Goal: Information Seeking & Learning: Learn about a topic

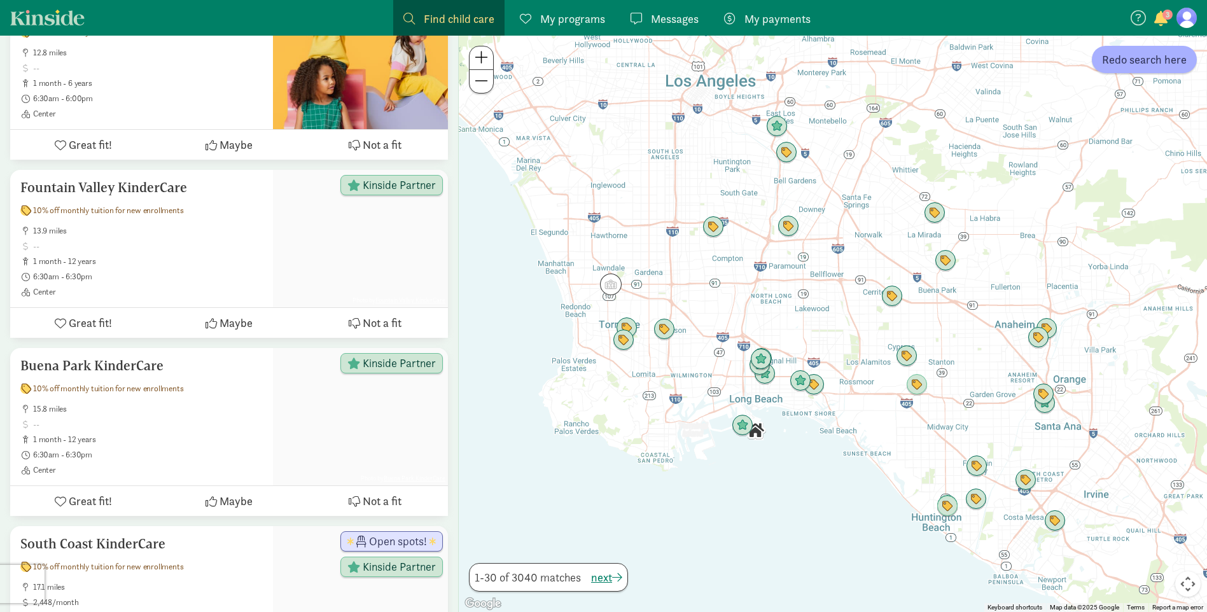
scroll to position [486, 0]
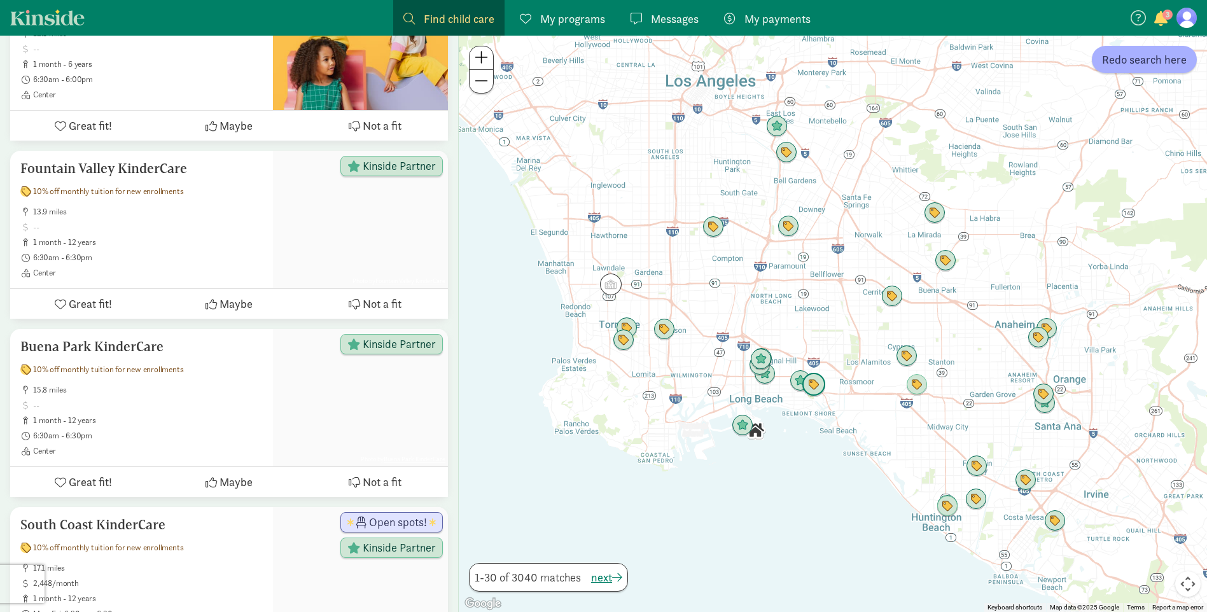
click at [822, 393] on img "Click to see details" at bounding box center [814, 385] width 24 height 24
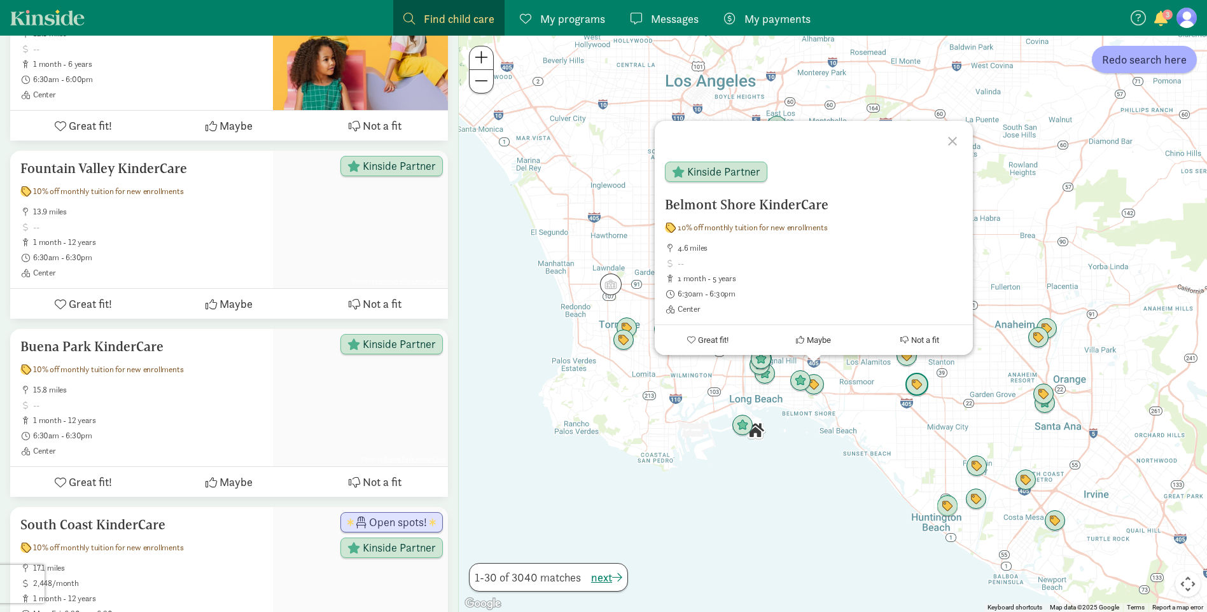
click at [913, 391] on img "Click to see details" at bounding box center [917, 385] width 24 height 24
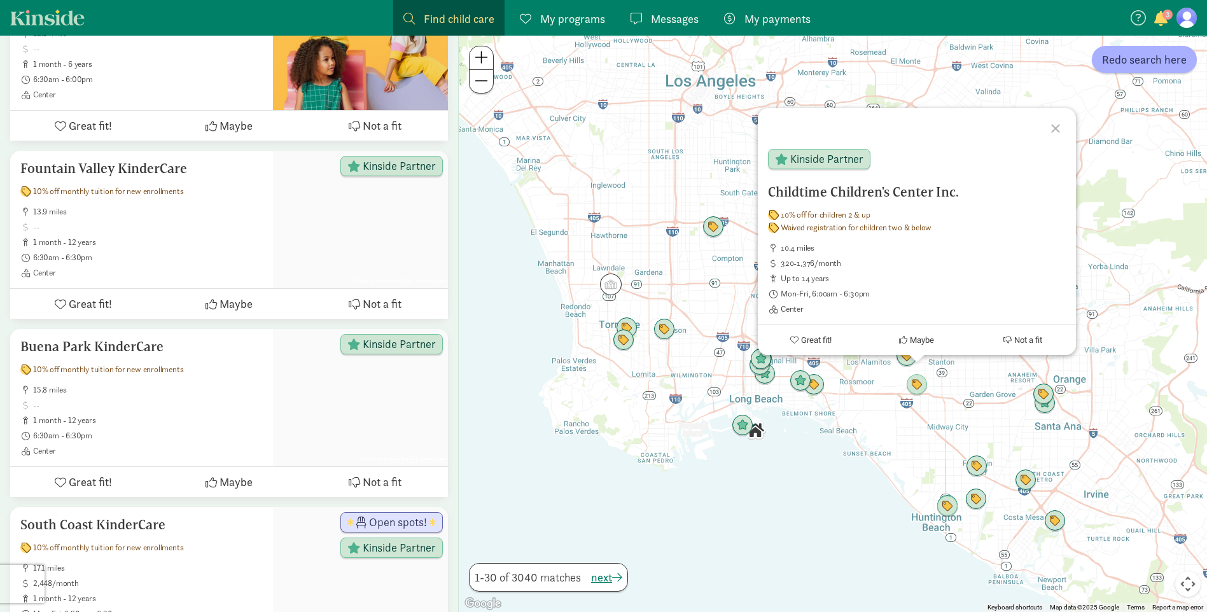
click at [891, 393] on div "To navigate, press the arrow keys. Childtime Children's Center Inc. 10% off for…" at bounding box center [833, 324] width 748 height 577
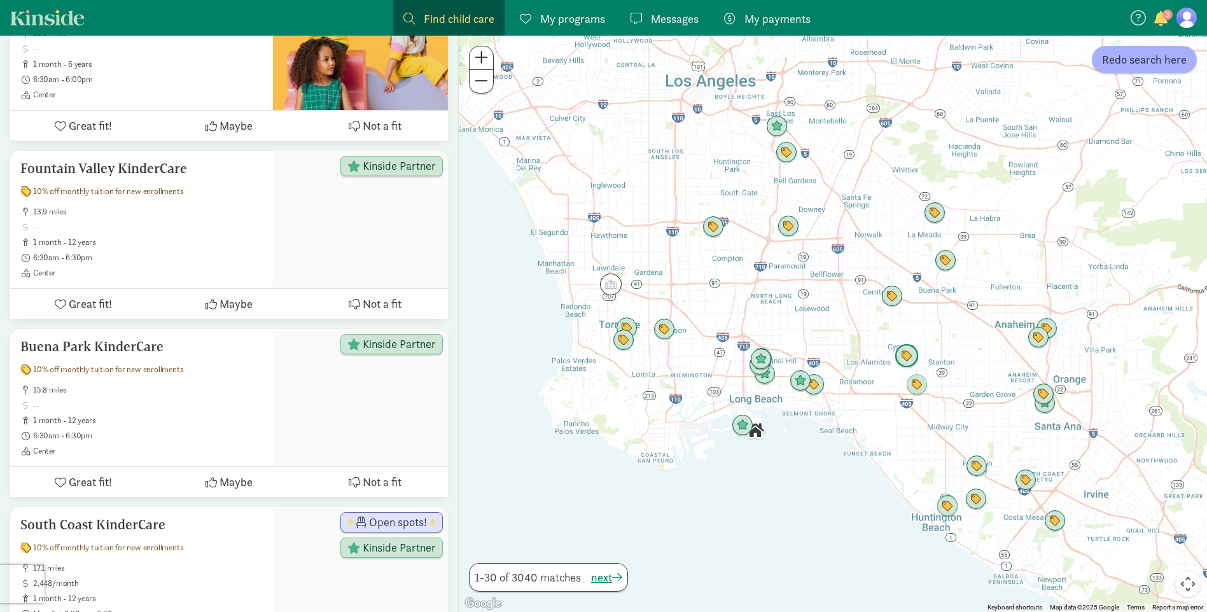
click at [913, 358] on img "Click to see details" at bounding box center [907, 356] width 24 height 24
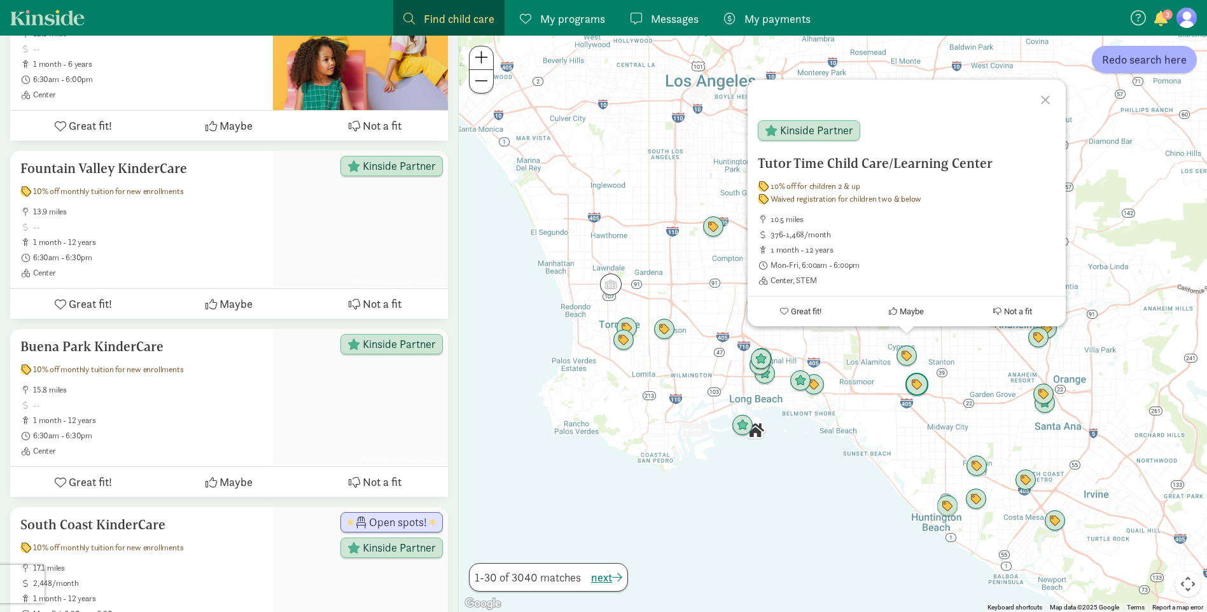
click at [917, 379] on img "Click to see details" at bounding box center [917, 385] width 24 height 24
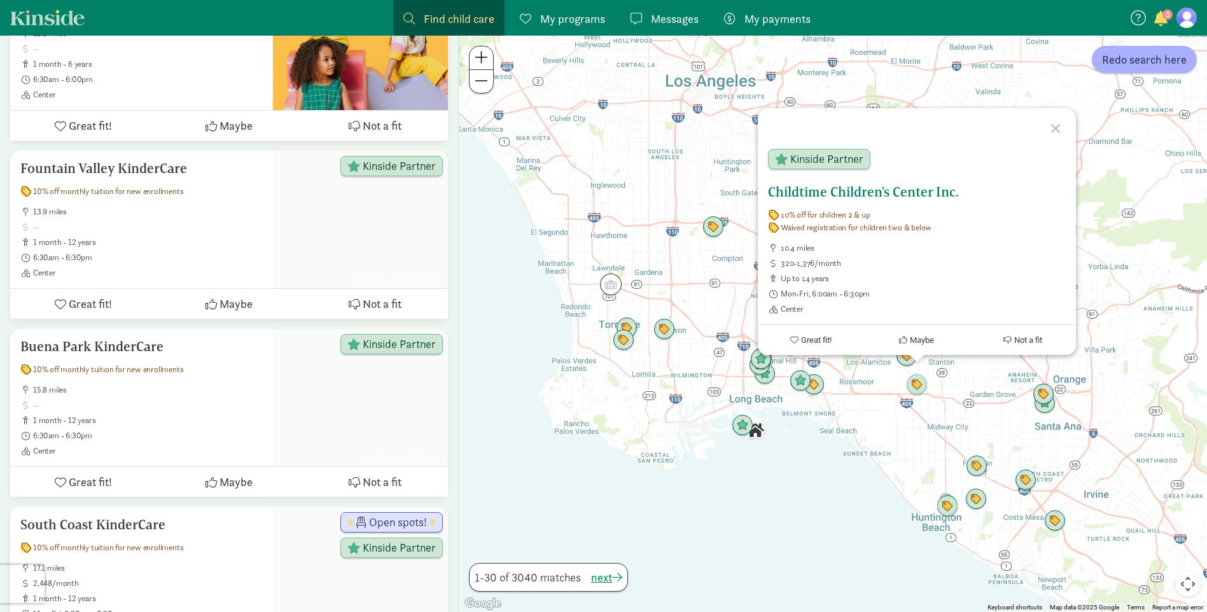
click at [834, 193] on h5 "Childtime Children's Center Inc." at bounding box center [917, 192] width 298 height 15
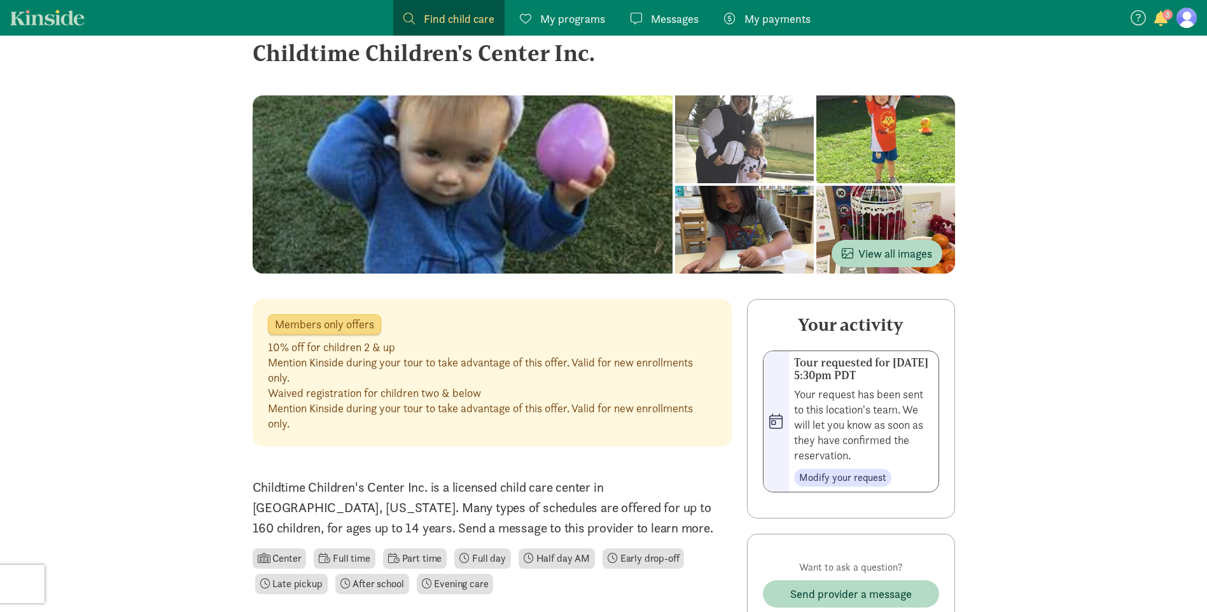
scroll to position [0, 0]
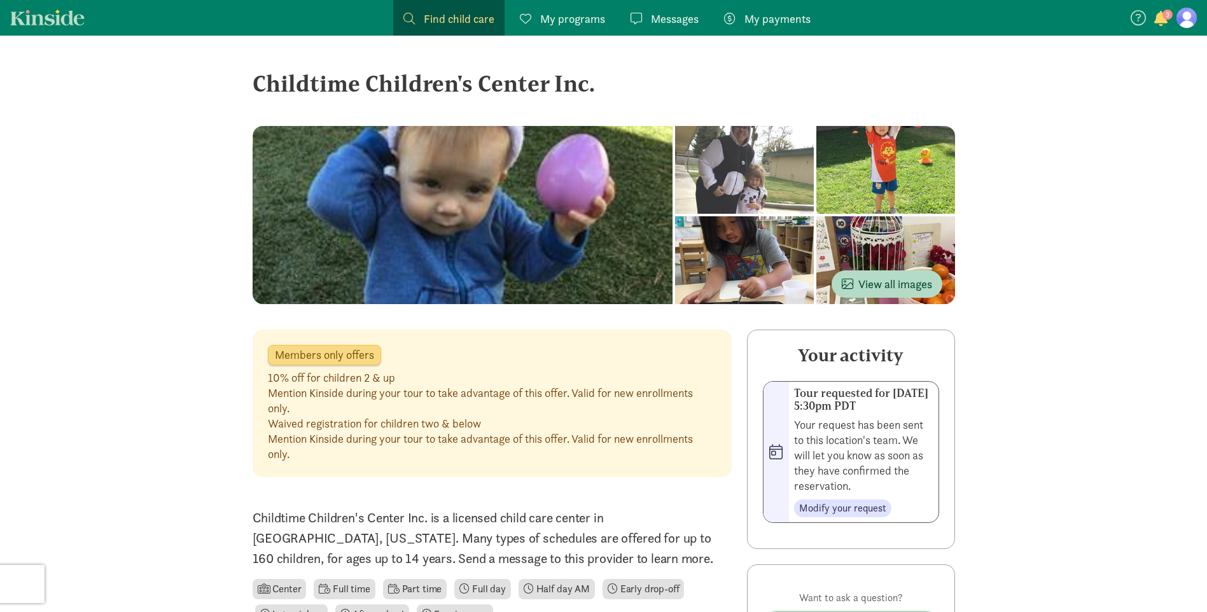
click at [573, 214] on div at bounding box center [463, 215] width 421 height 178
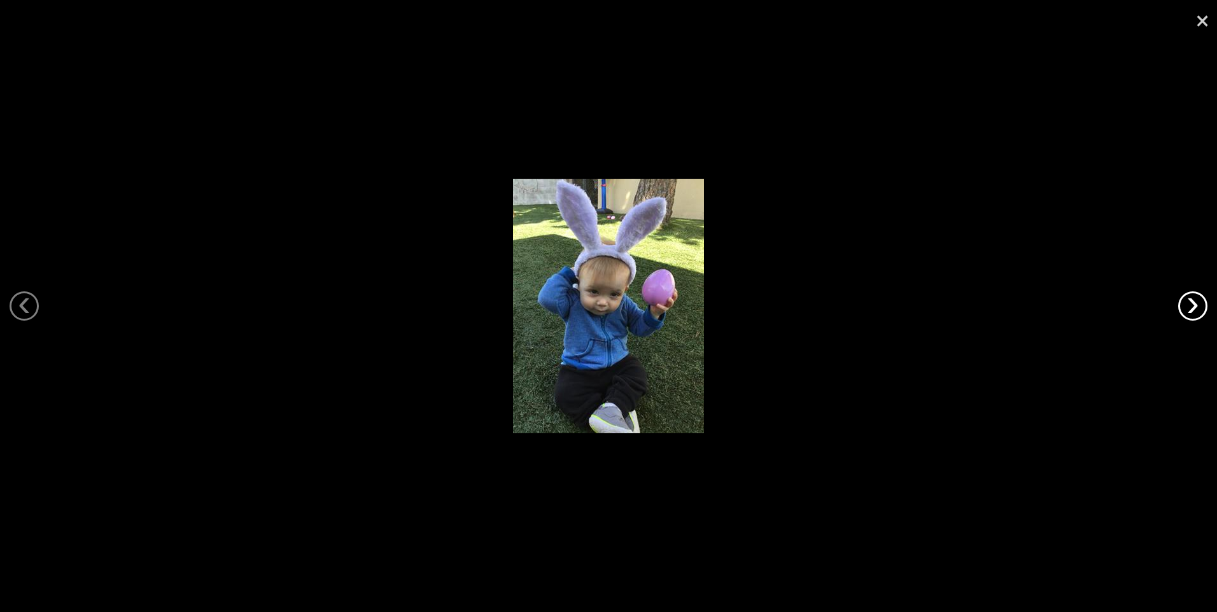
click at [1192, 313] on link "›" at bounding box center [1192, 306] width 29 height 29
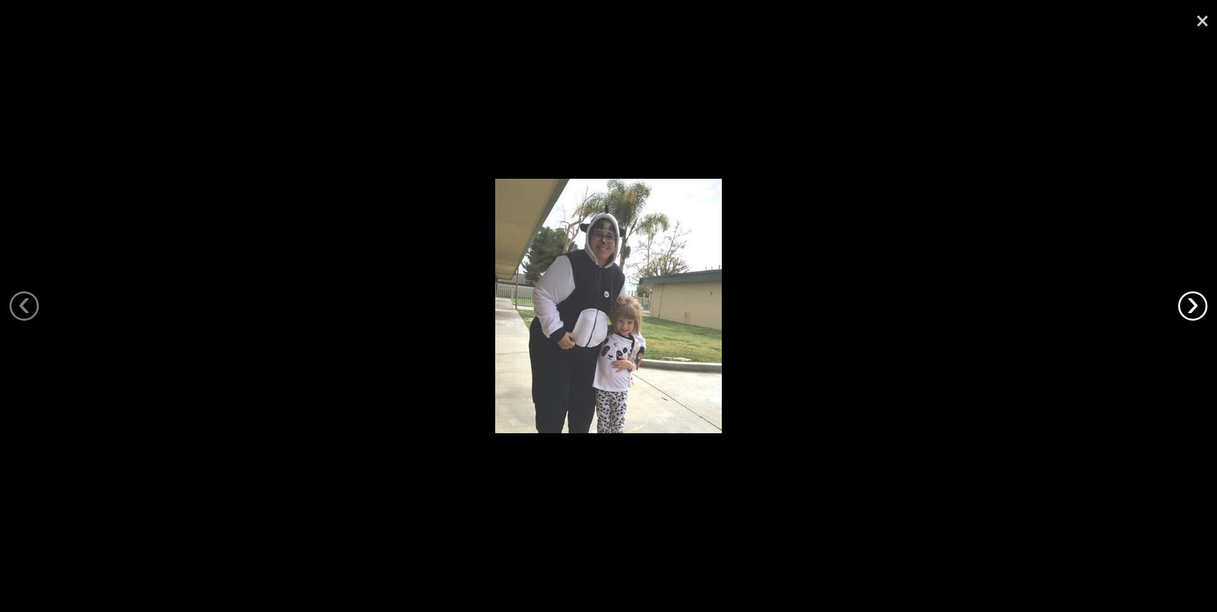
click at [1192, 313] on link "›" at bounding box center [1192, 306] width 29 height 29
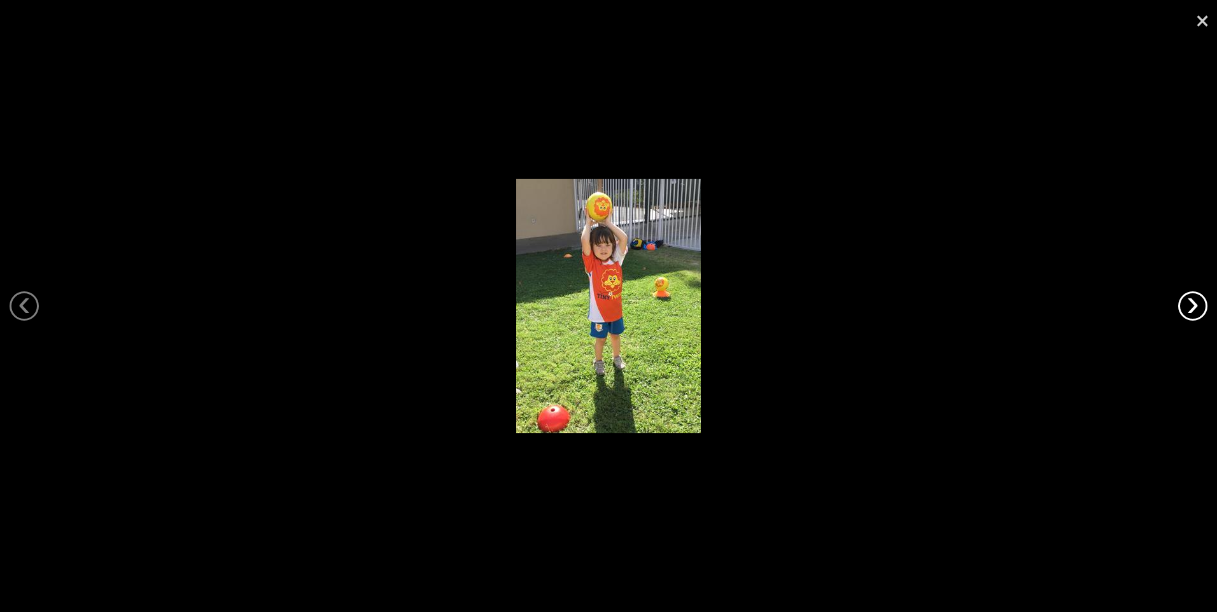
click at [1192, 313] on link "›" at bounding box center [1192, 306] width 29 height 29
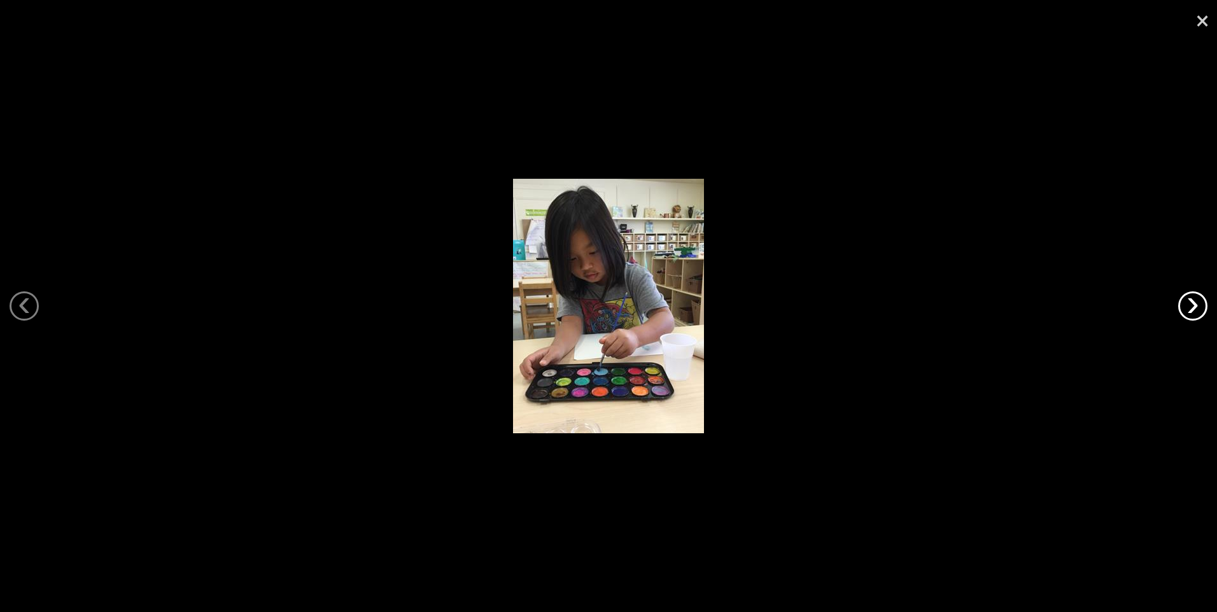
click at [1192, 313] on link "›" at bounding box center [1192, 306] width 29 height 29
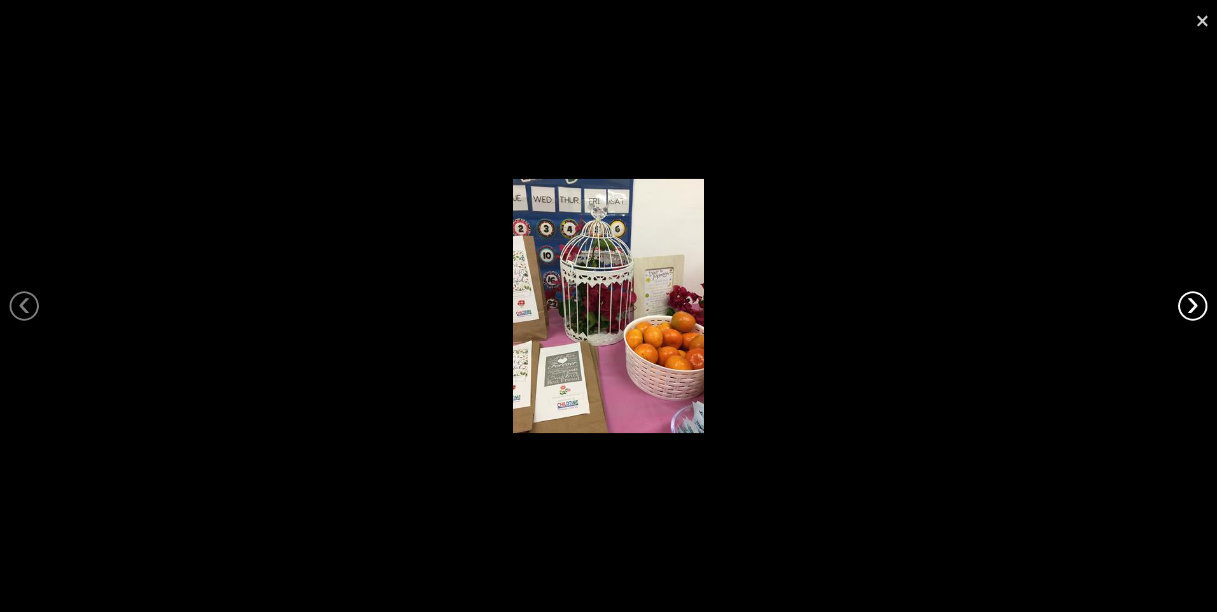
click at [1192, 313] on link "›" at bounding box center [1192, 306] width 29 height 29
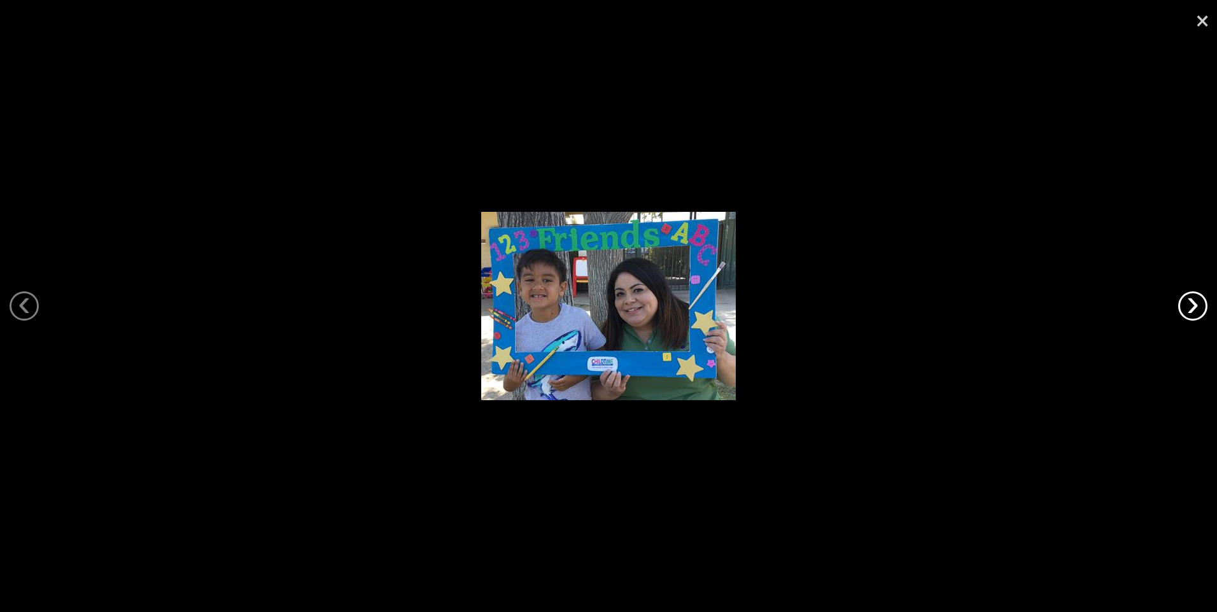
click at [1192, 313] on link "›" at bounding box center [1192, 306] width 29 height 29
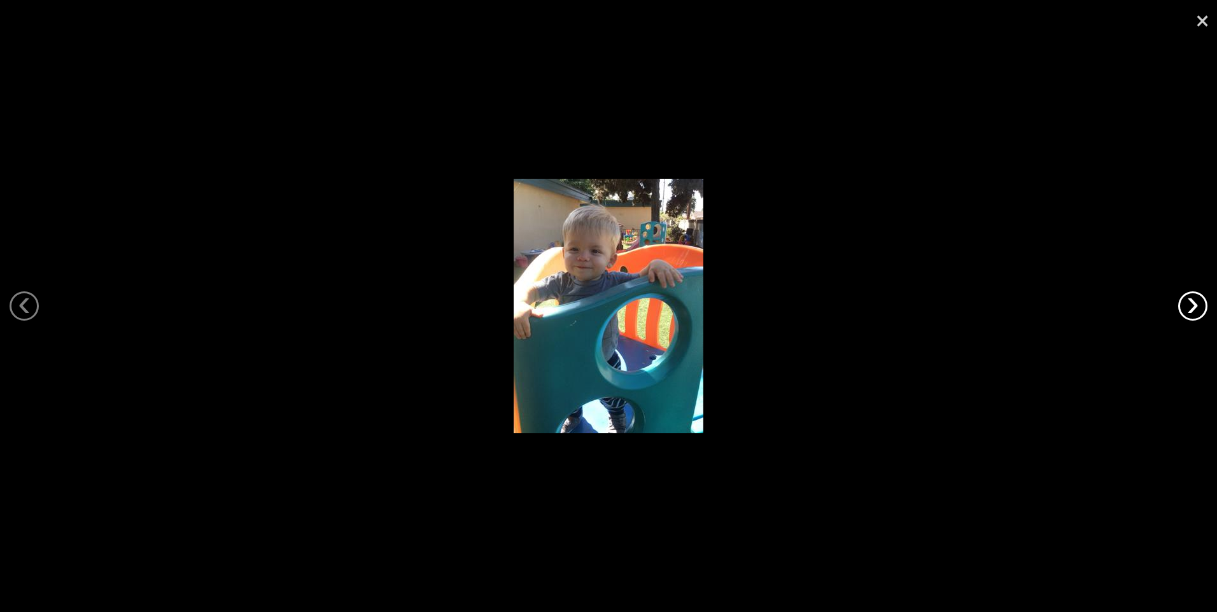
click at [1192, 313] on link "›" at bounding box center [1192, 306] width 29 height 29
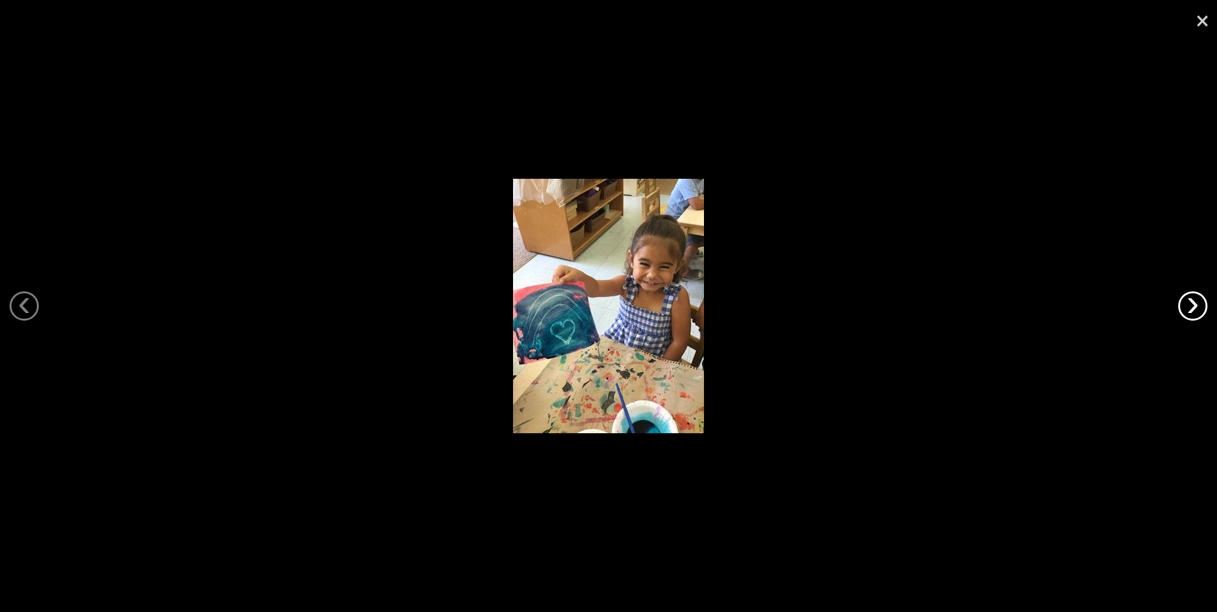
click at [1192, 313] on link "›" at bounding box center [1192, 306] width 29 height 29
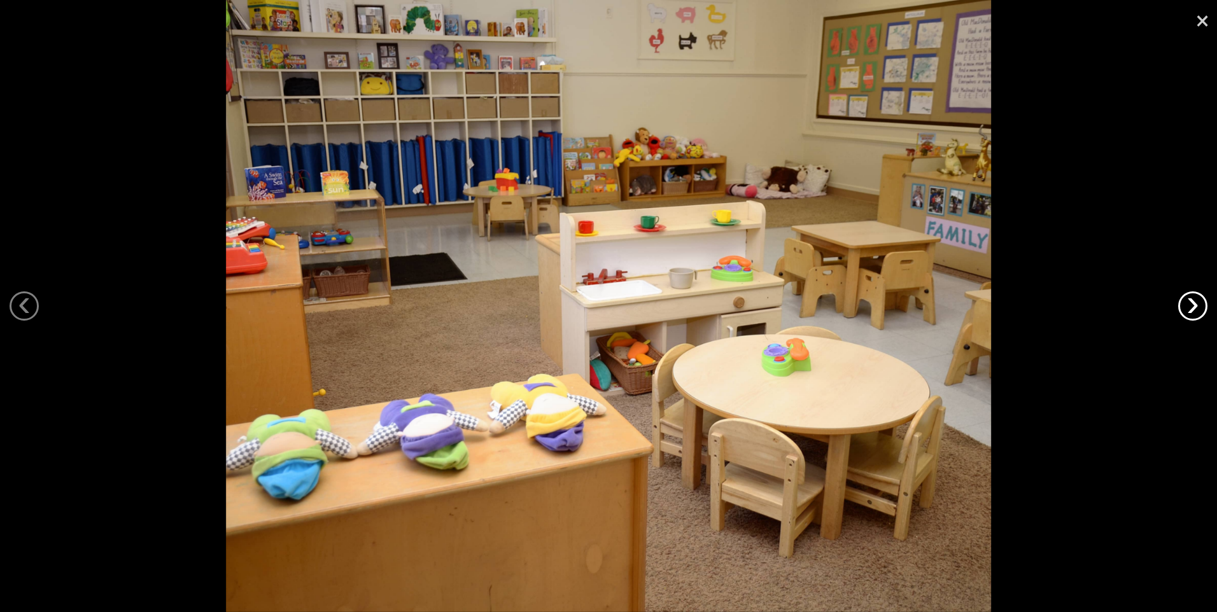
click at [1184, 302] on link "›" at bounding box center [1192, 306] width 29 height 29
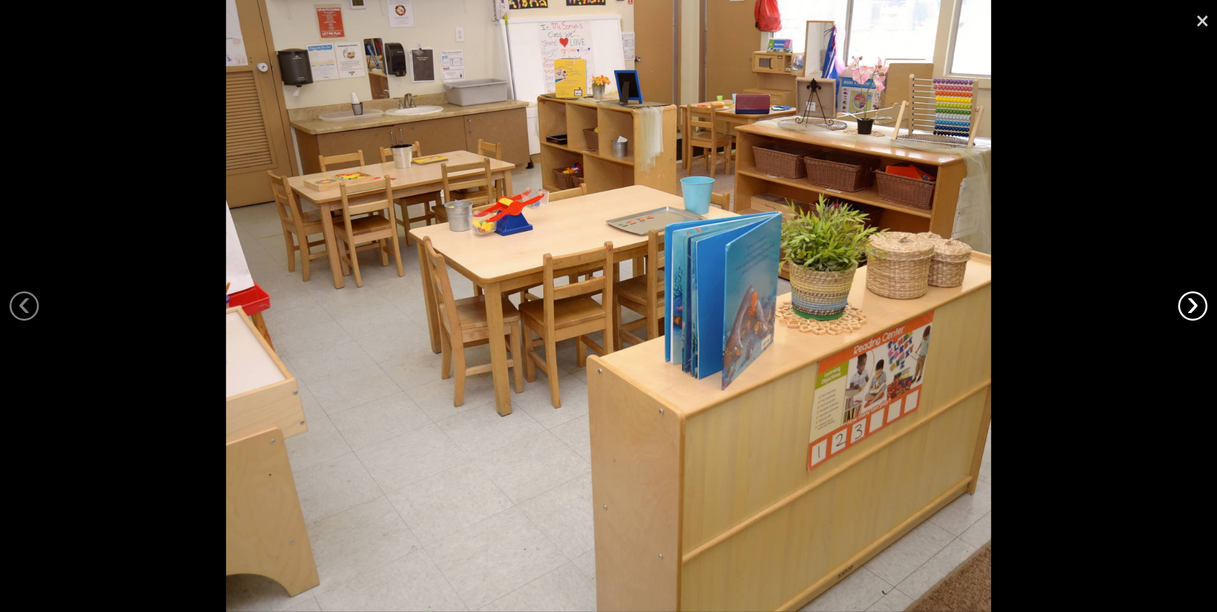
click at [1184, 302] on link "›" at bounding box center [1192, 306] width 29 height 29
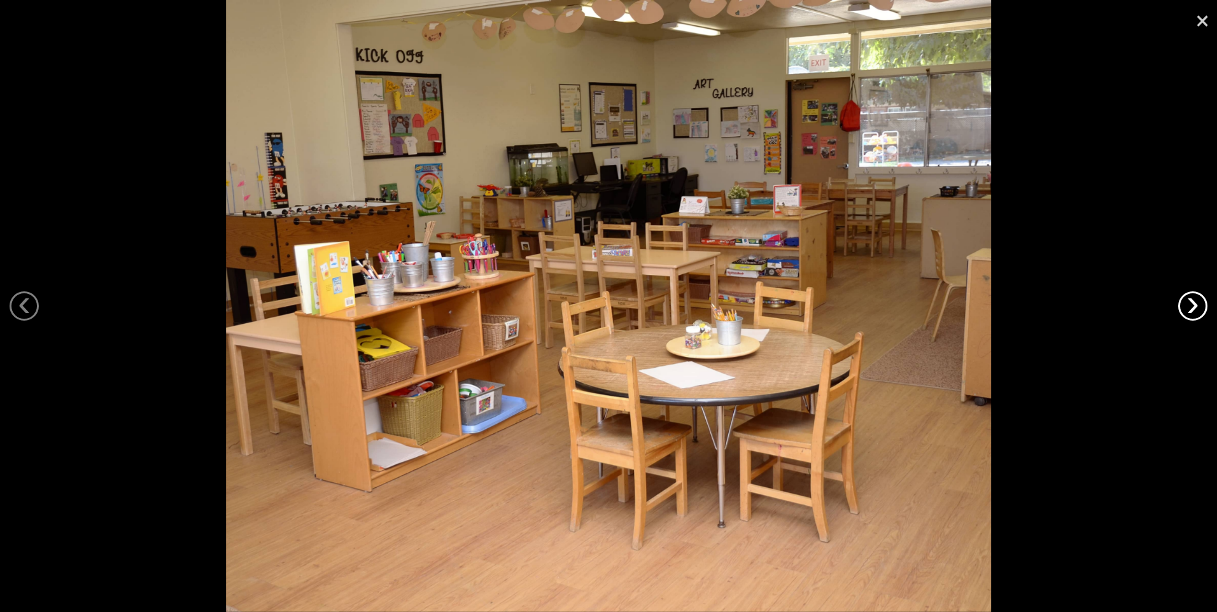
click at [1184, 302] on link "›" at bounding box center [1192, 306] width 29 height 29
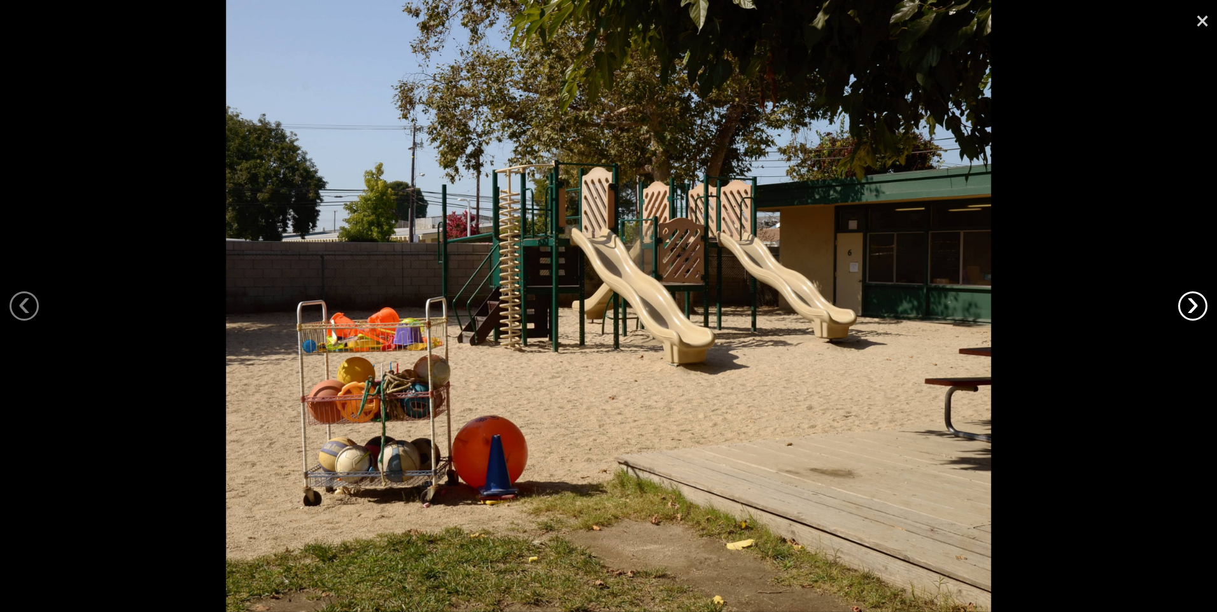
click at [1184, 302] on link "›" at bounding box center [1192, 306] width 29 height 29
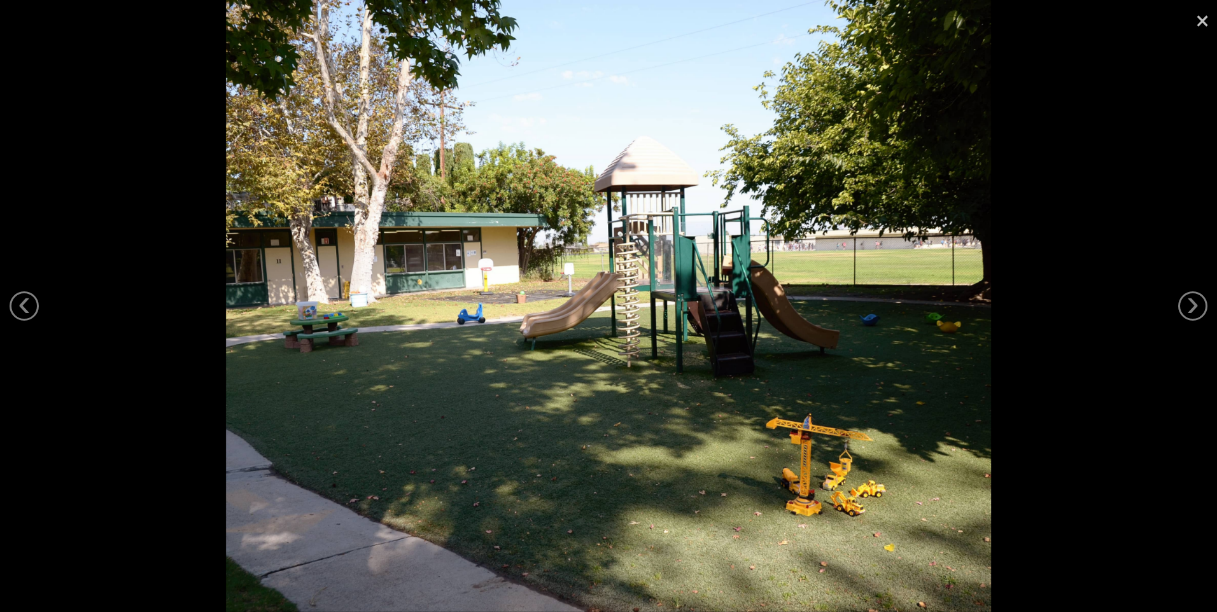
click at [1207, 18] on link "×" at bounding box center [1202, 19] width 29 height 38
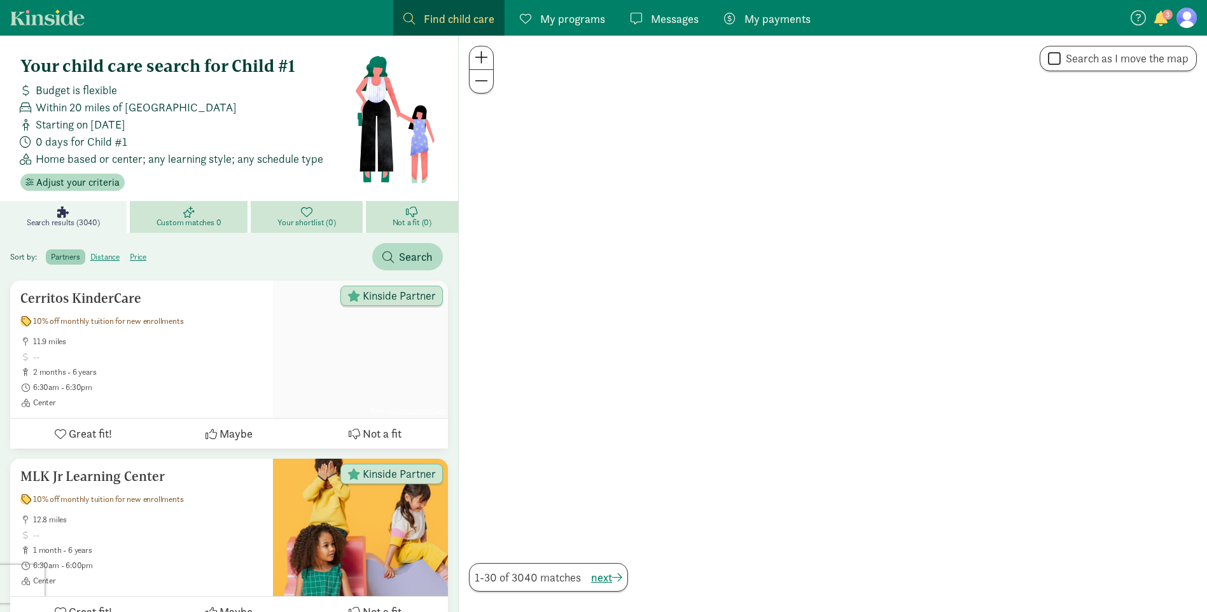
scroll to position [486, 0]
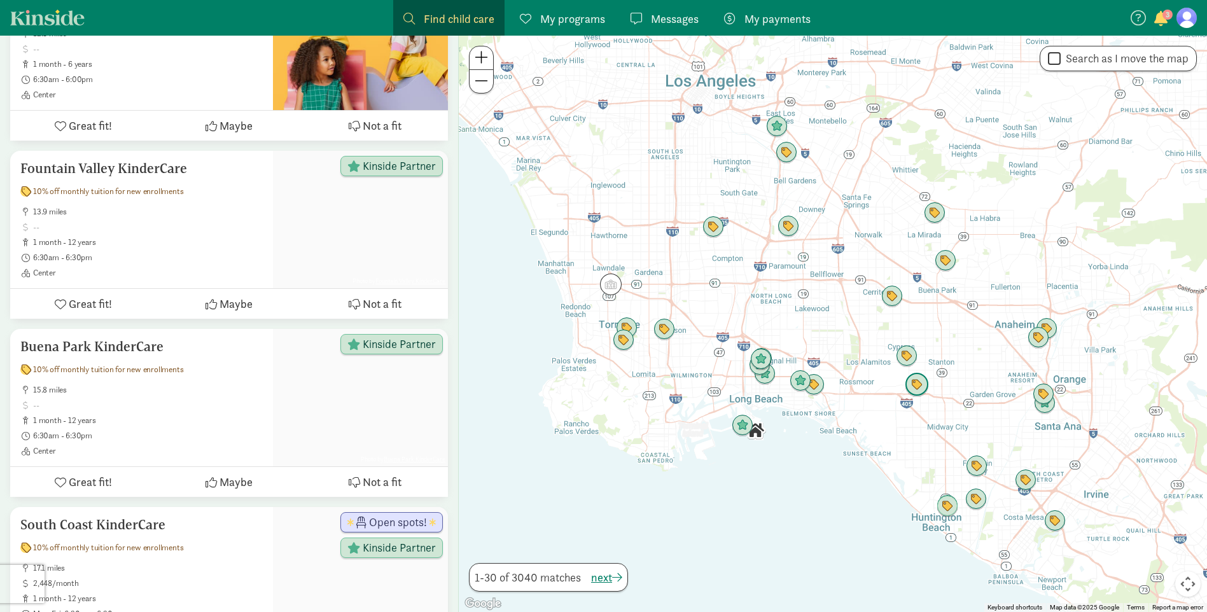
click at [911, 390] on img "Click to see details" at bounding box center [917, 385] width 24 height 24
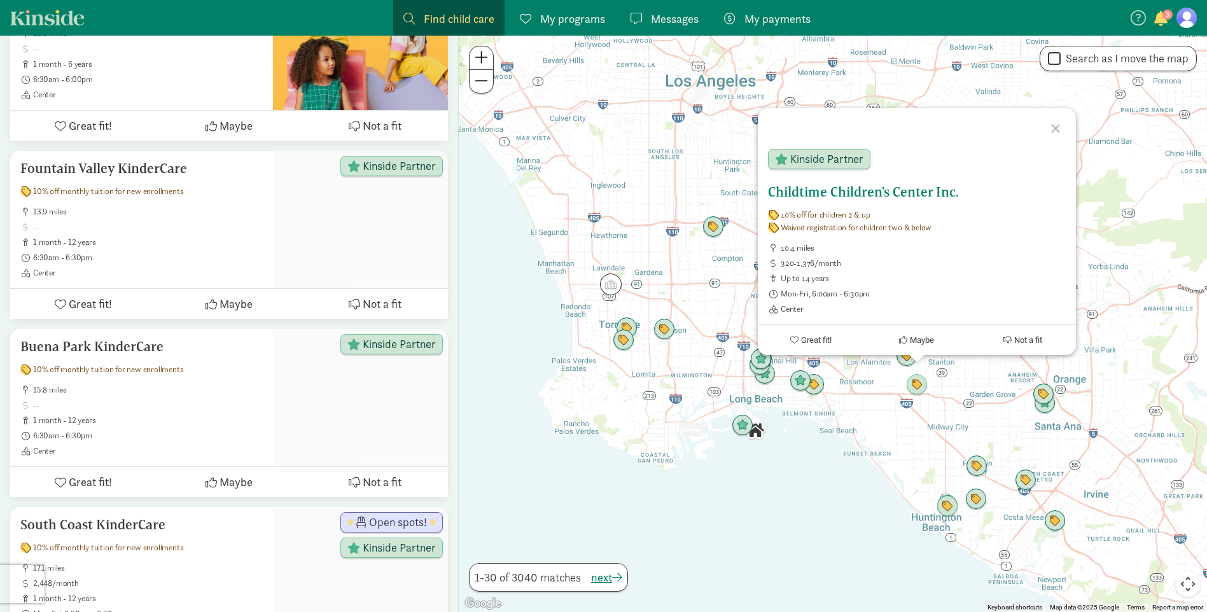
click at [870, 193] on h5 "Childtime Children's Center Inc." at bounding box center [917, 192] width 298 height 15
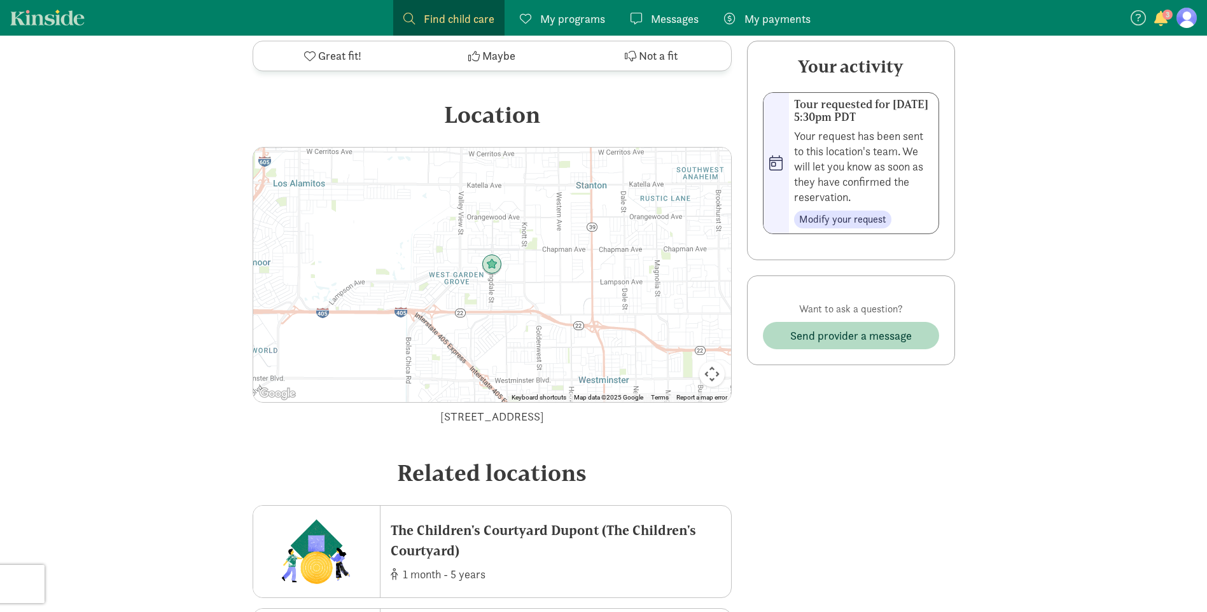
scroll to position [2317, 0]
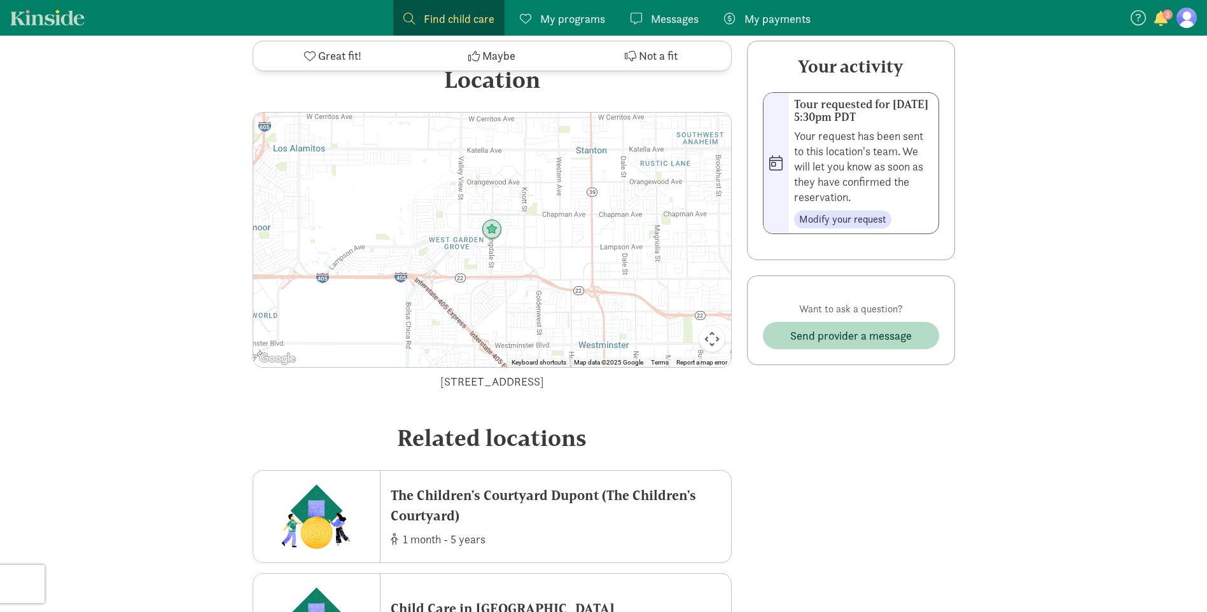
drag, startPoint x: 617, startPoint y: 361, endPoint x: 370, endPoint y: 369, distance: 246.5
click at [370, 373] on div "12421 Springdale St, Garden Grove, CA 92845" at bounding box center [492, 381] width 479 height 17
copy div "12421 Springdale St, Garden Grove, CA 92845"
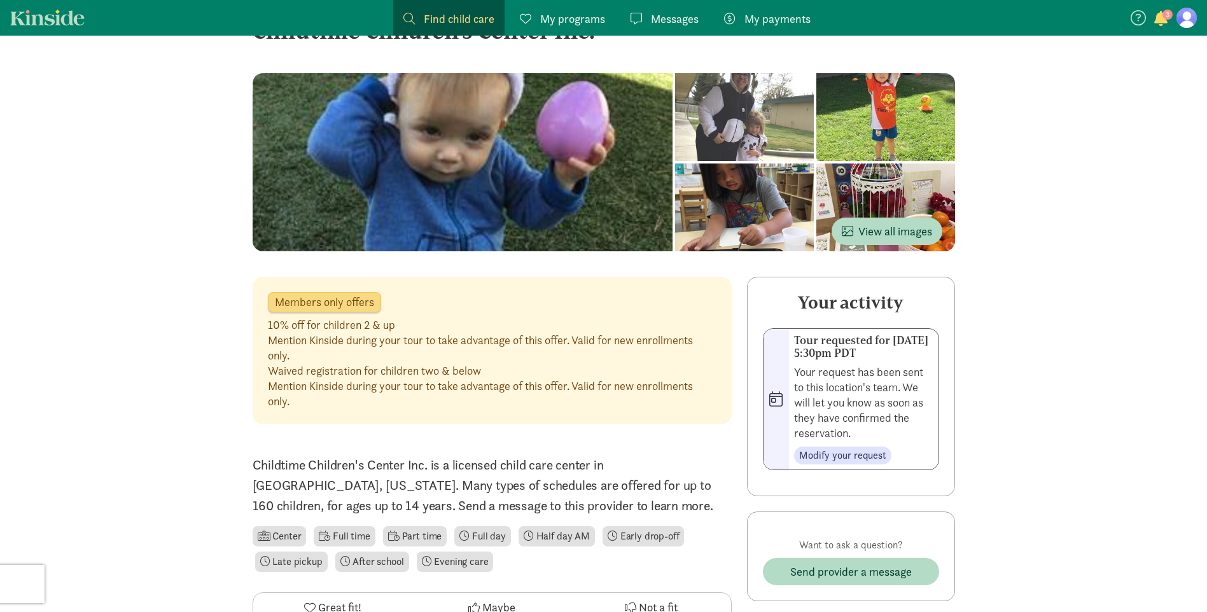
scroll to position [0, 0]
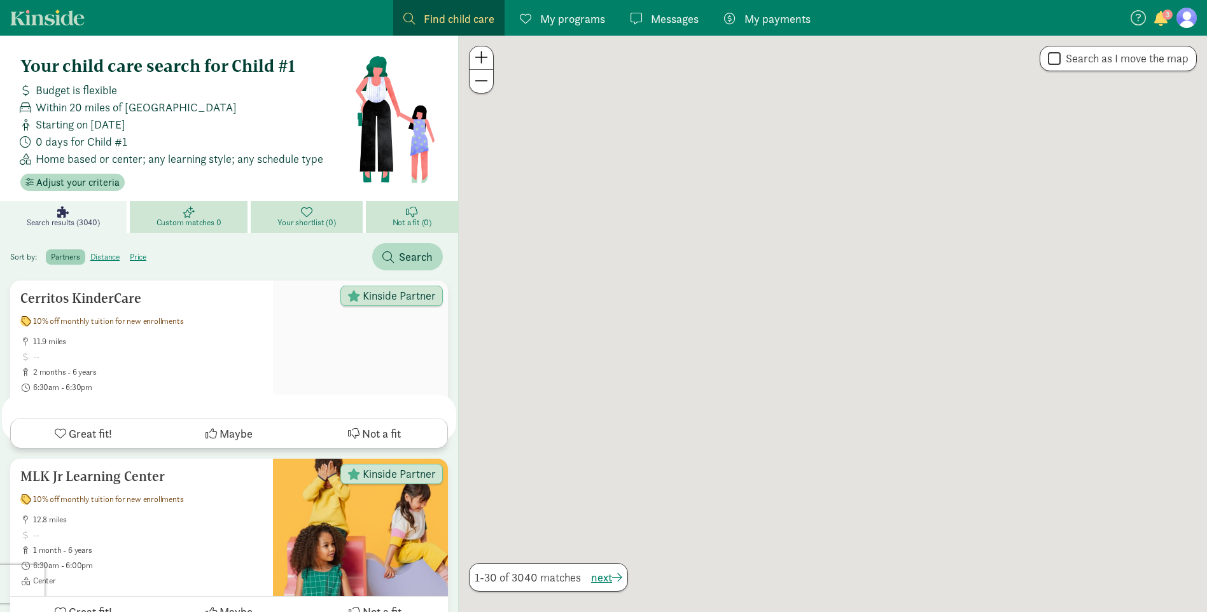
scroll to position [486, 0]
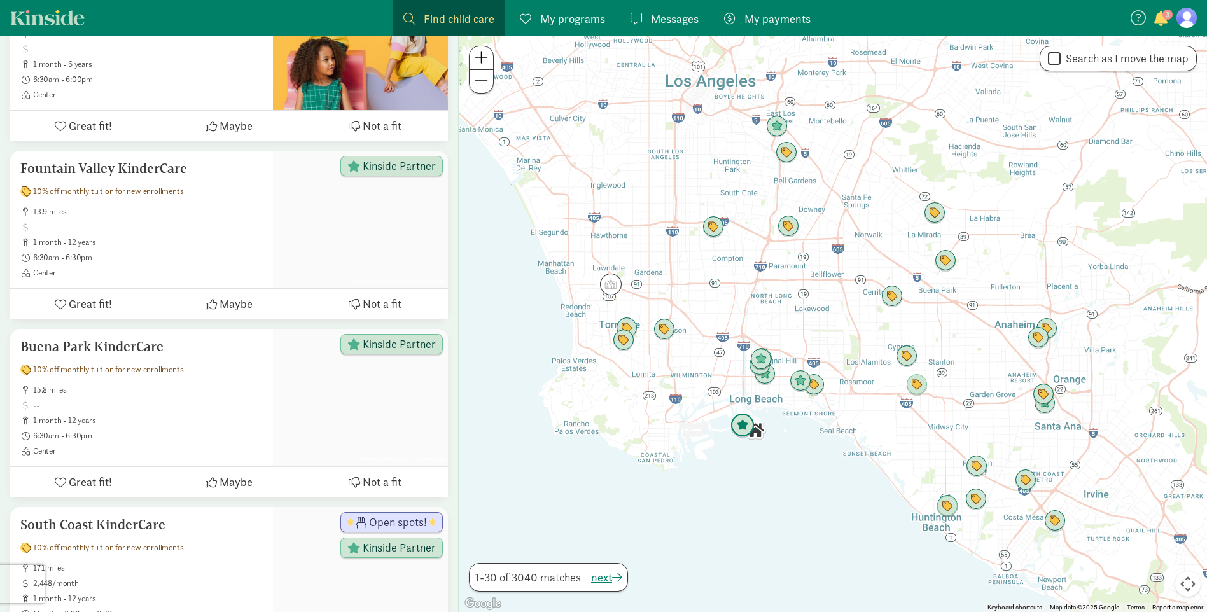
click at [748, 423] on img "Click to see details" at bounding box center [743, 426] width 24 height 24
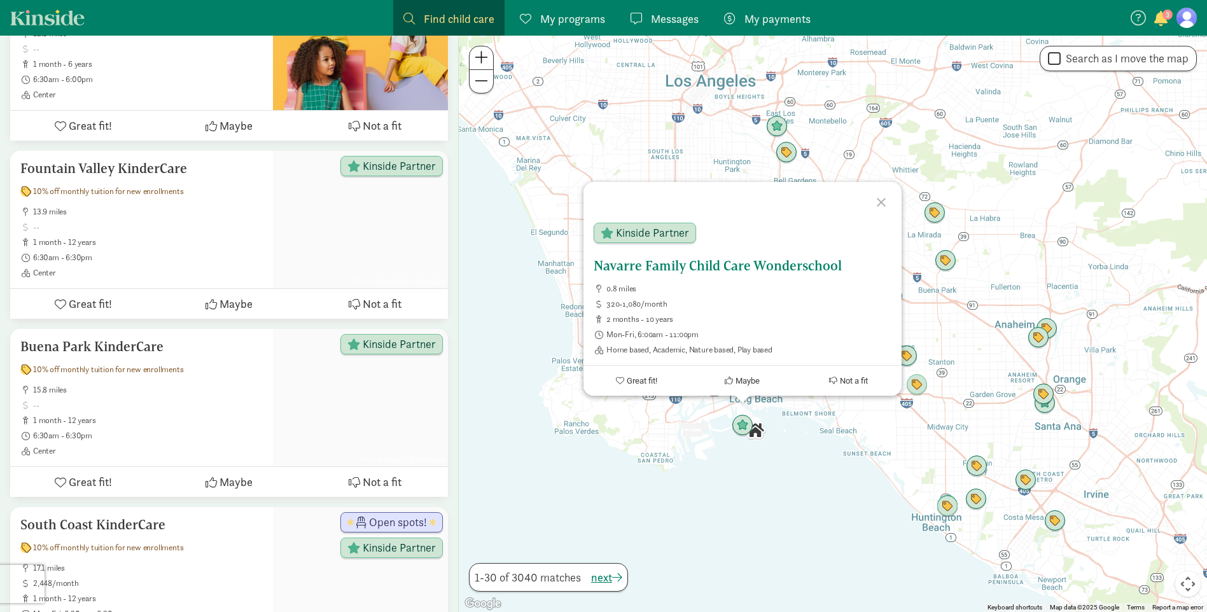
click at [666, 271] on h5 "Navarre Family Child Care Wonderschool" at bounding box center [743, 265] width 298 height 15
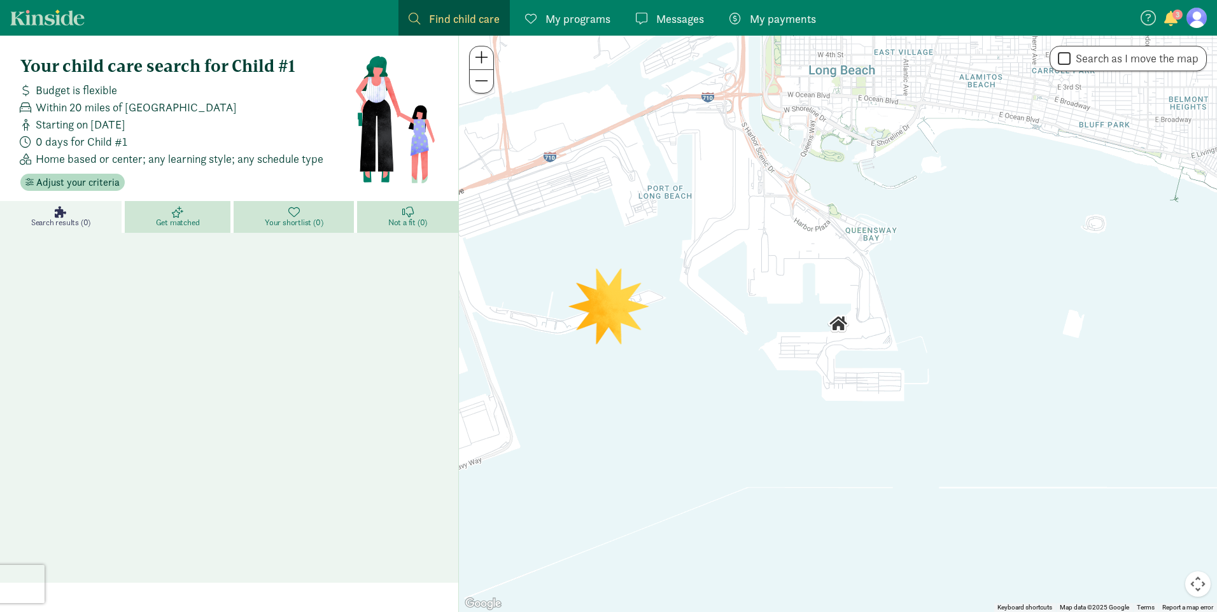
click at [165, 300] on div "Search results (0) Get matched Your shortlist (0) Not a fit (0)" at bounding box center [229, 392] width 458 height 382
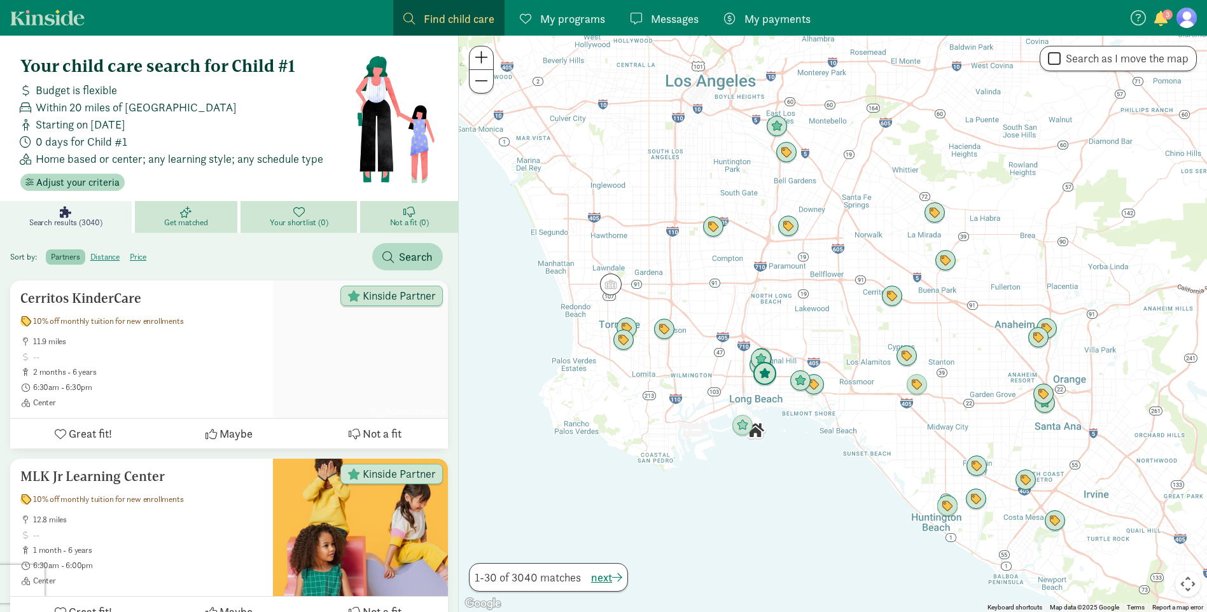
click at [770, 383] on img "Click to see details" at bounding box center [765, 374] width 24 height 24
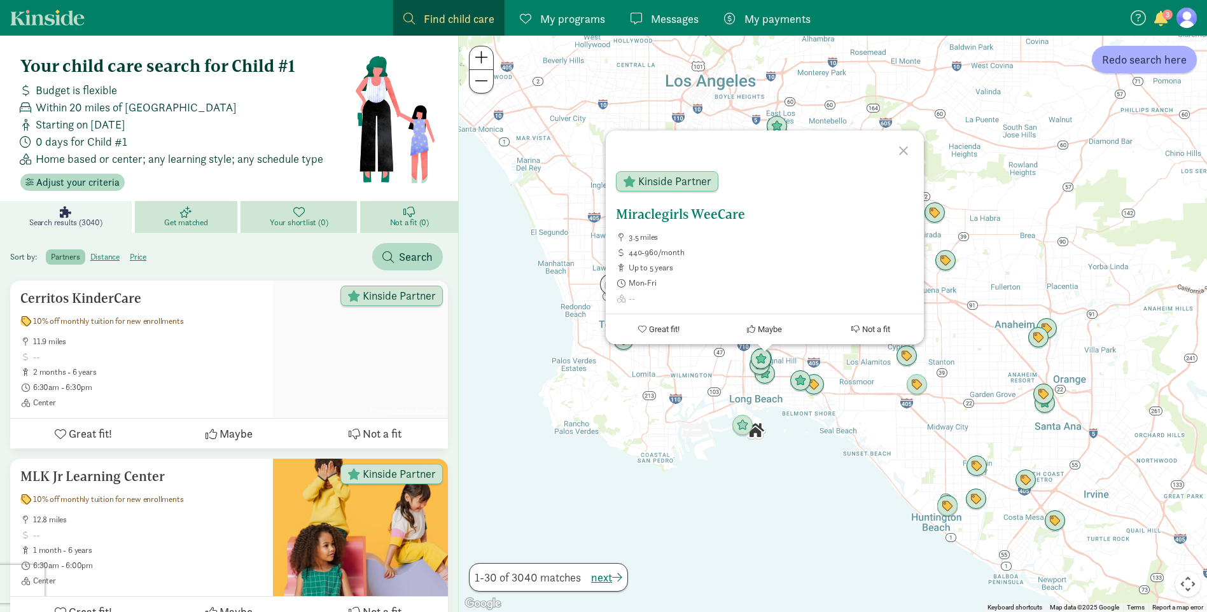
click at [732, 216] on h5 "Miraclegirls WeeCare" at bounding box center [765, 214] width 298 height 15
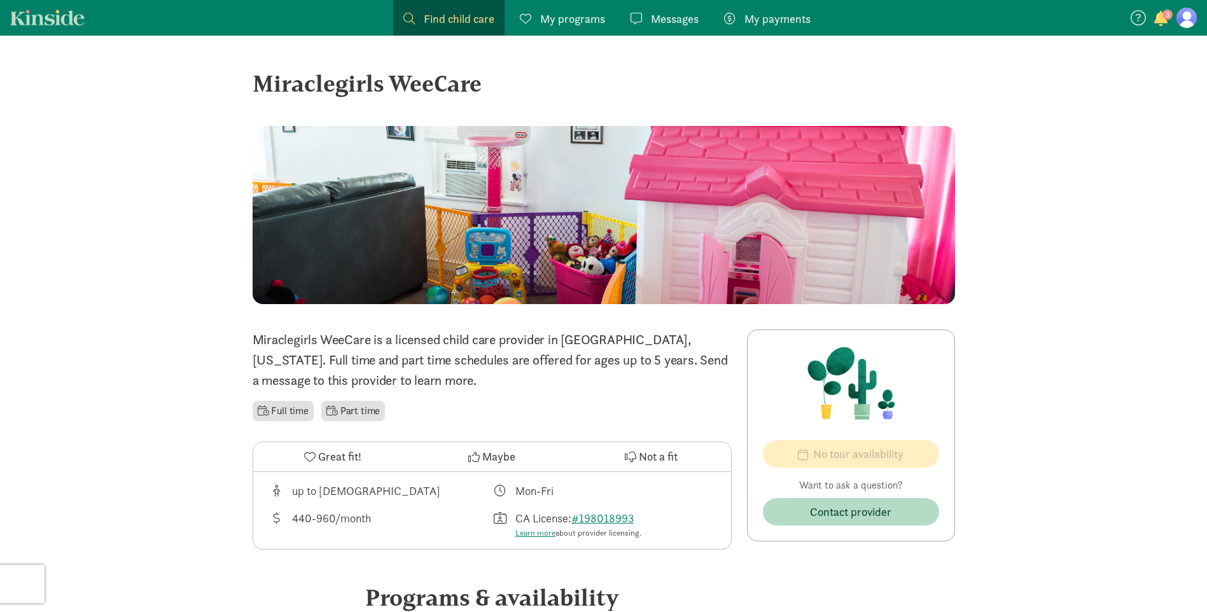
click at [465, 176] on div at bounding box center [604, 215] width 703 height 178
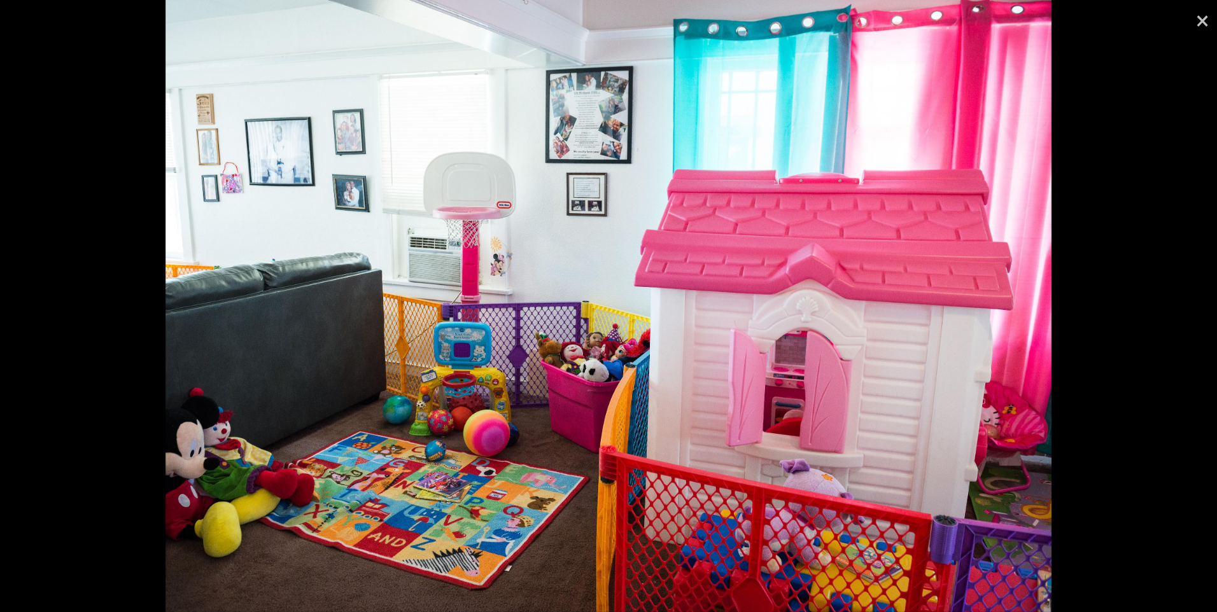
click at [1195, 29] on link "×" at bounding box center [1202, 19] width 29 height 38
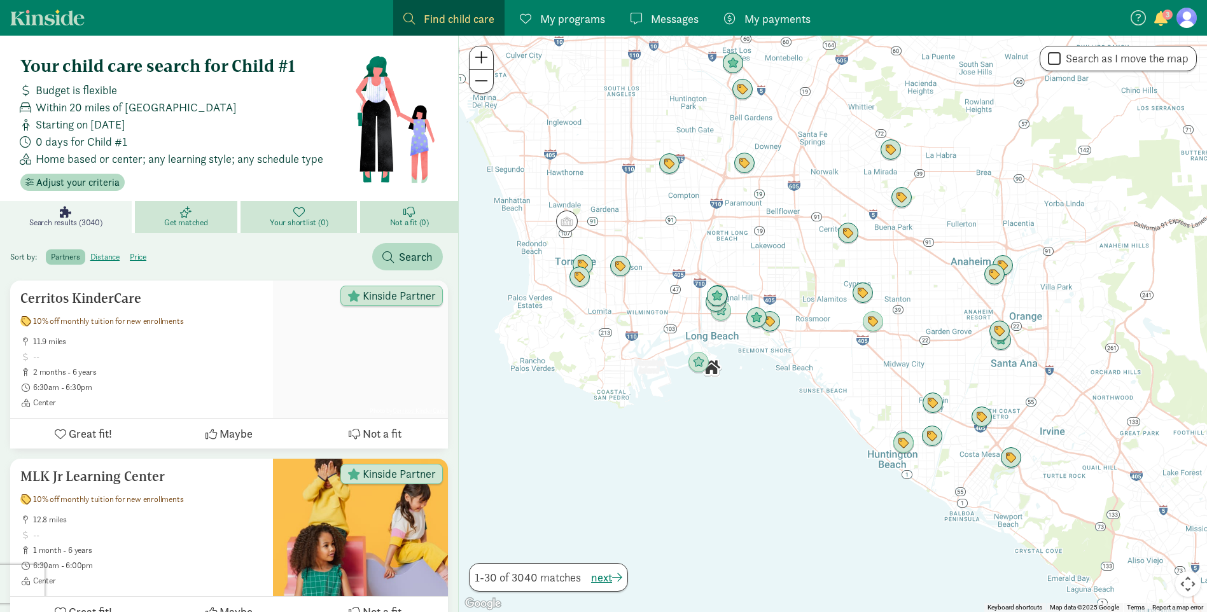
drag, startPoint x: 848, startPoint y: 539, endPoint x: 797, endPoint y: 488, distance: 72.0
click at [797, 488] on div at bounding box center [833, 324] width 748 height 577
click at [757, 316] on img "Click to see details" at bounding box center [757, 318] width 24 height 24
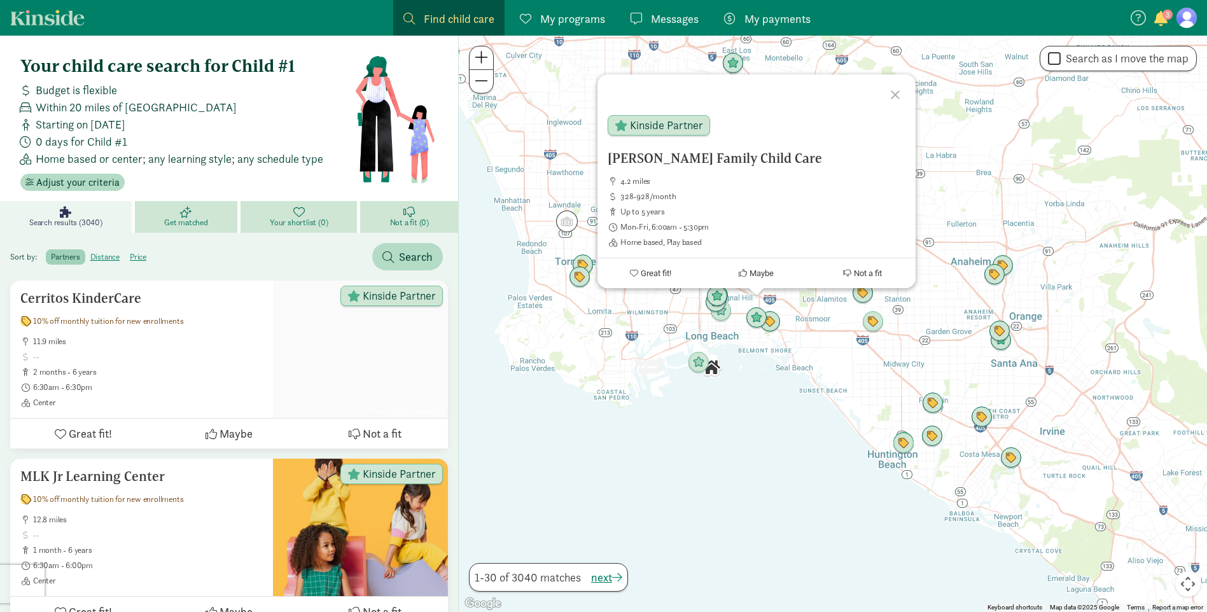
drag, startPoint x: 740, startPoint y: 157, endPoint x: 678, endPoint y: 157, distance: 61.1
click at [678, 157] on h5 "[PERSON_NAME] Family Child Care" at bounding box center [757, 158] width 298 height 15
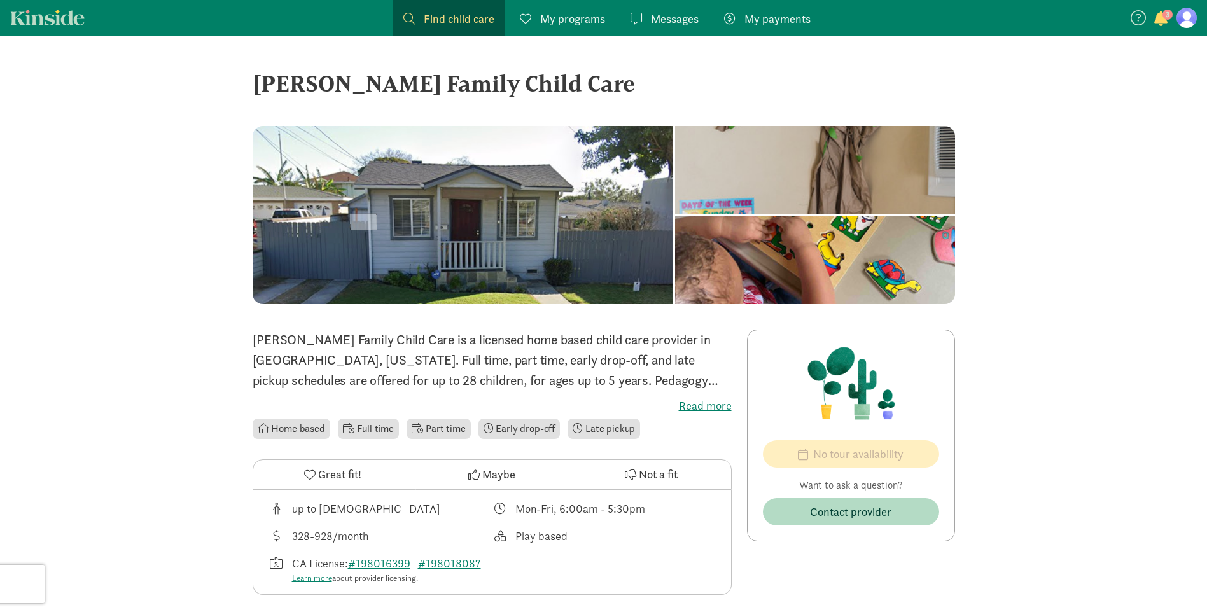
click at [563, 253] on div at bounding box center [463, 215] width 421 height 178
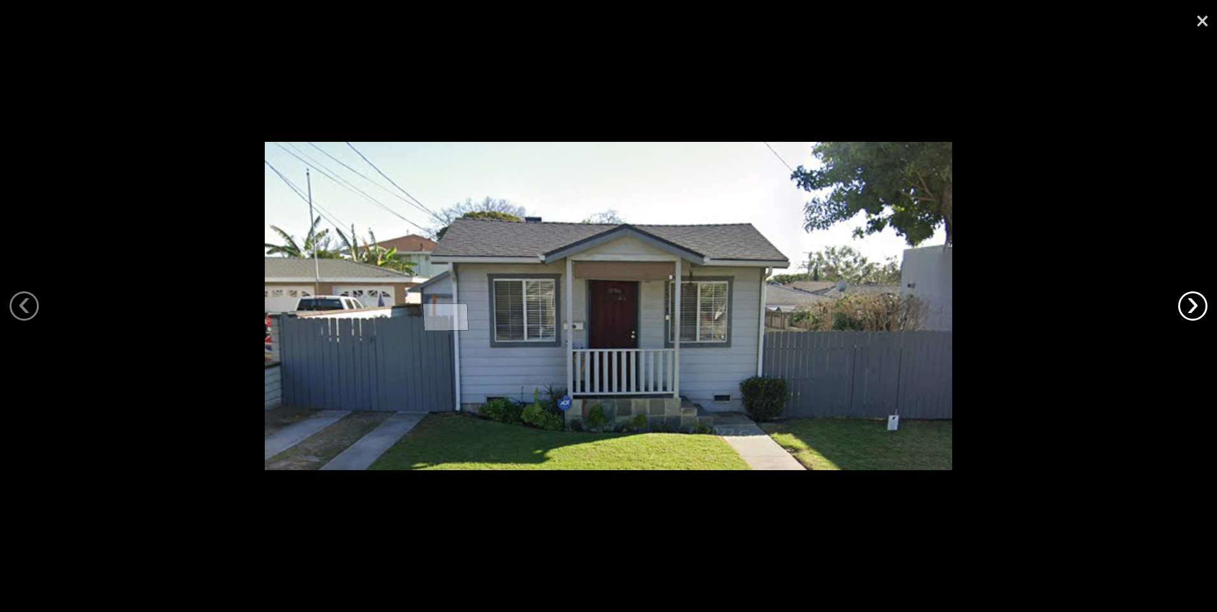
click at [1198, 307] on link "›" at bounding box center [1192, 306] width 29 height 29
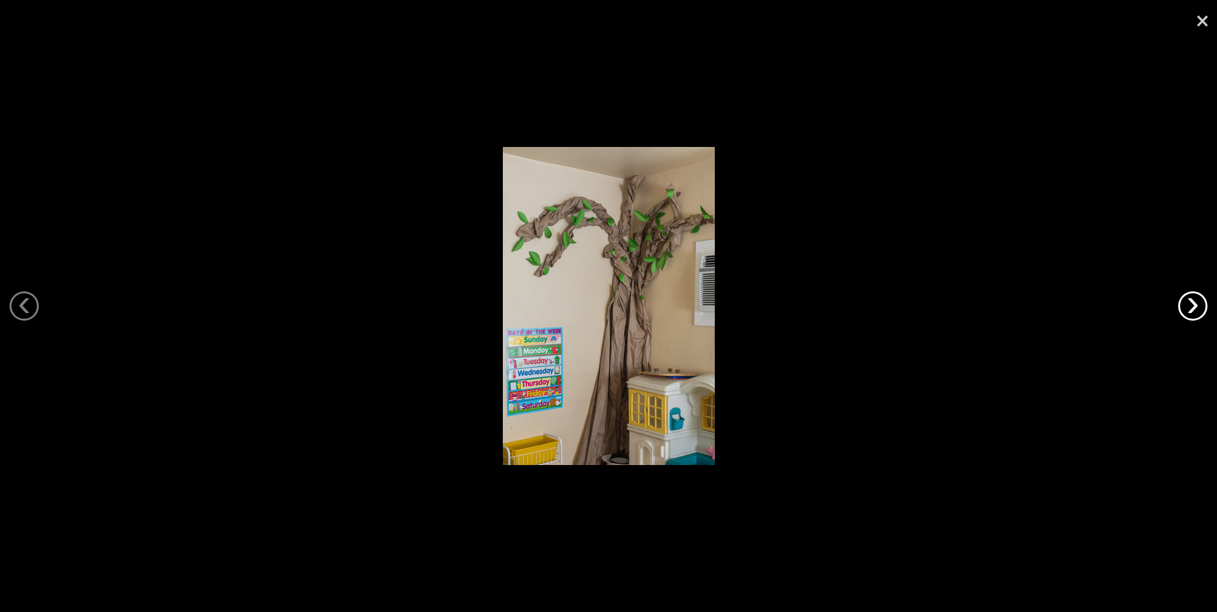
click at [1198, 307] on link "›" at bounding box center [1192, 306] width 29 height 29
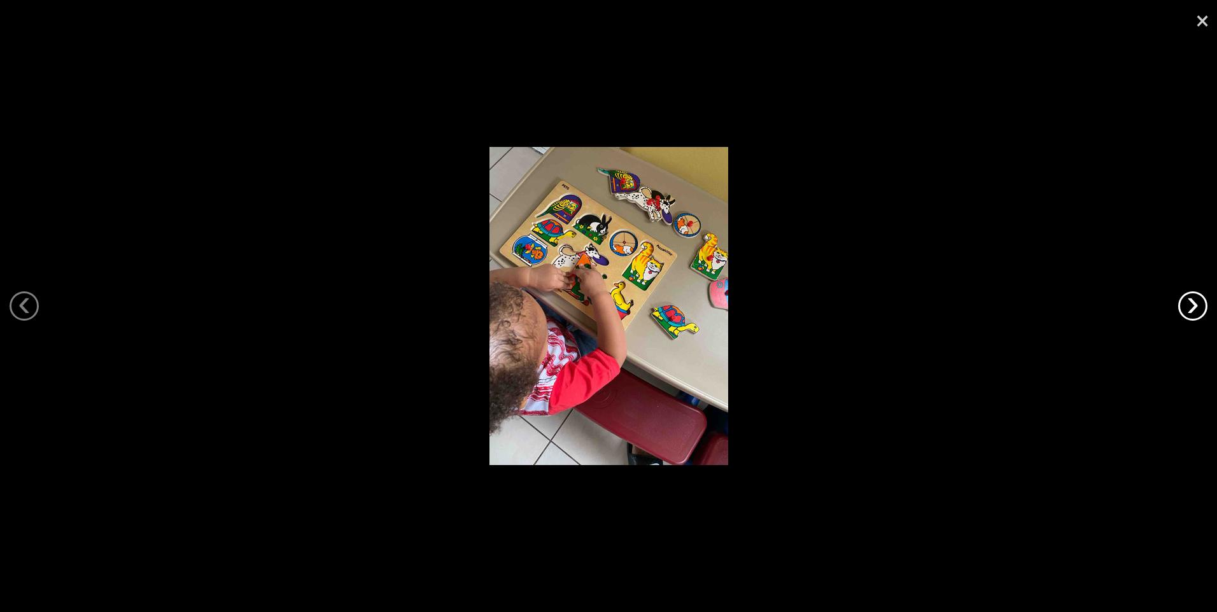
click at [1198, 307] on link "›" at bounding box center [1192, 306] width 29 height 29
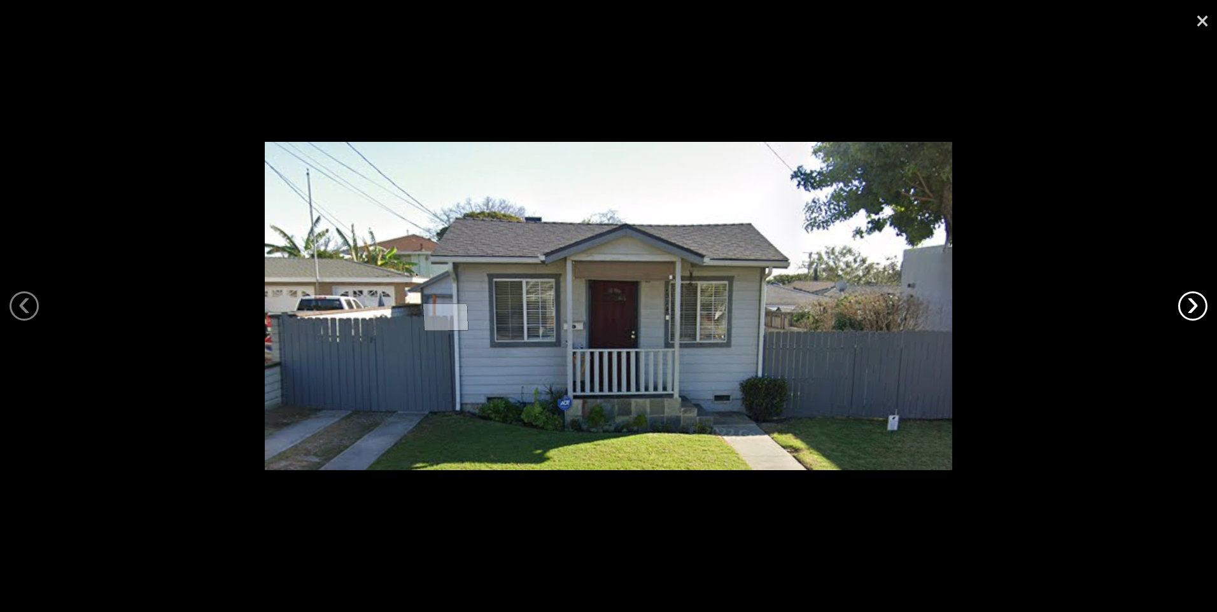
click at [1198, 307] on link "›" at bounding box center [1192, 306] width 29 height 29
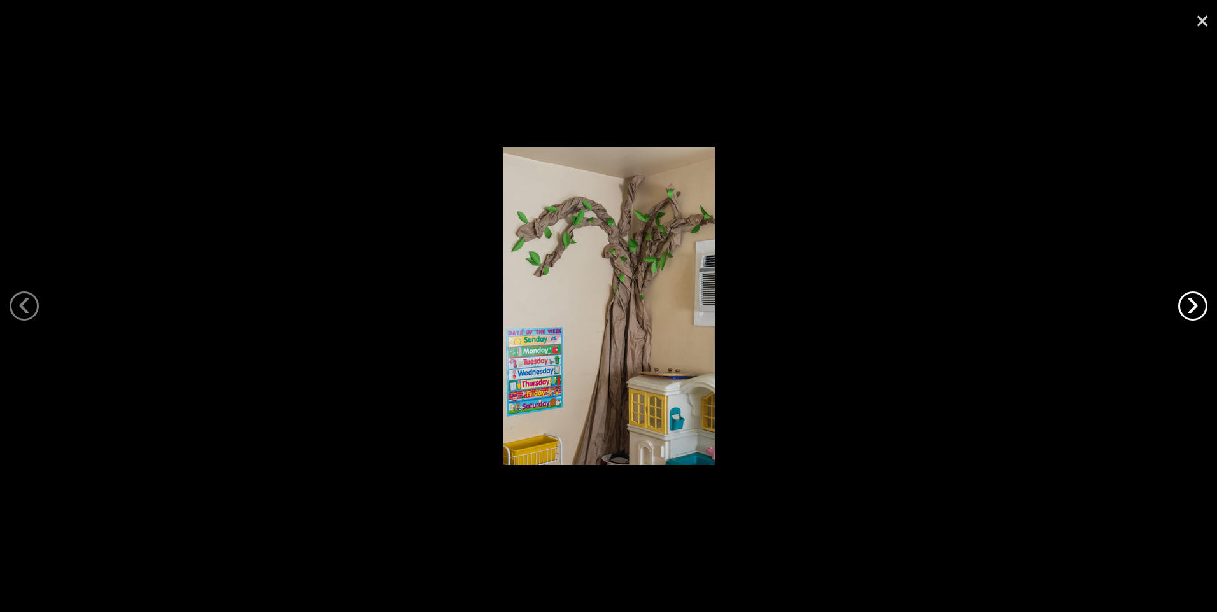
click at [1198, 307] on link "›" at bounding box center [1192, 306] width 29 height 29
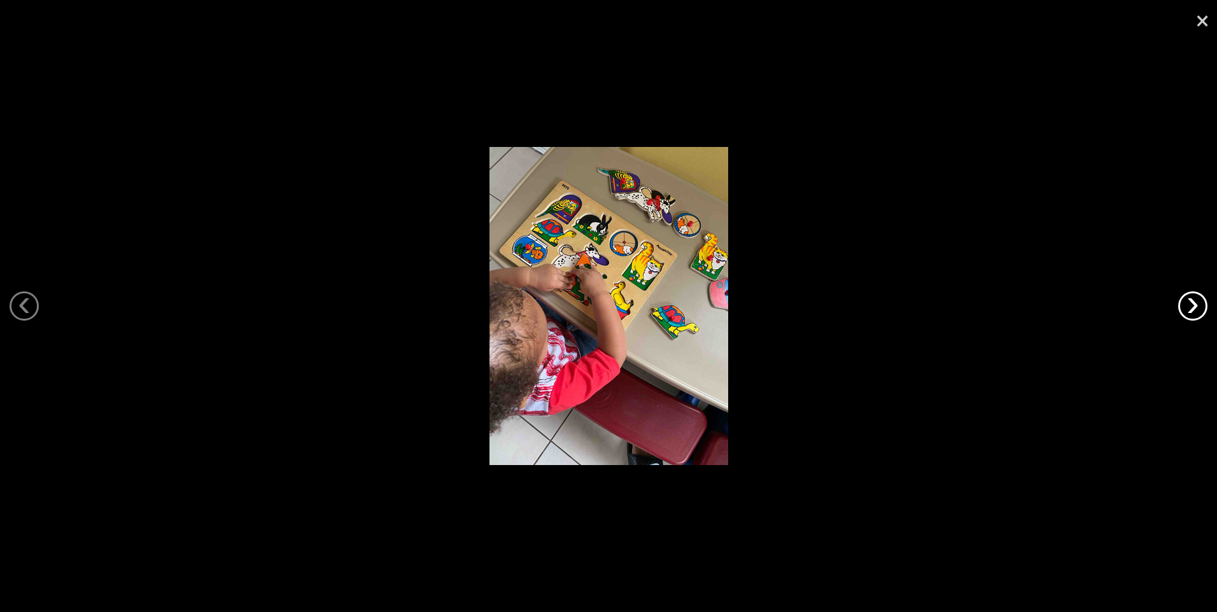
click at [1198, 307] on link "›" at bounding box center [1192, 306] width 29 height 29
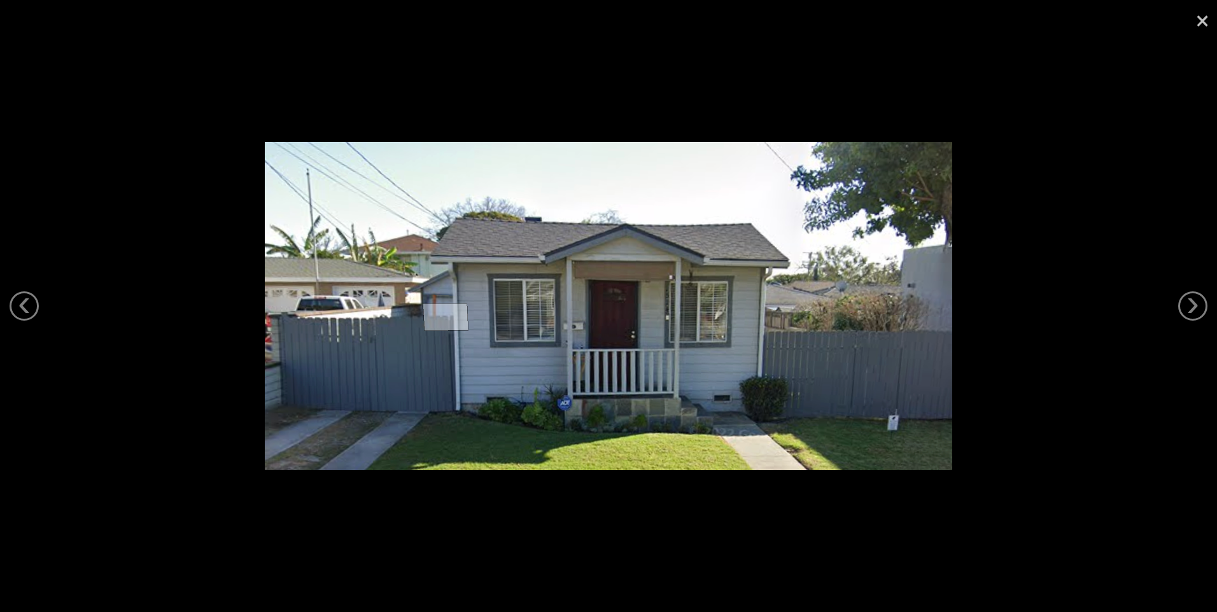
click at [1198, 23] on link "×" at bounding box center [1202, 19] width 29 height 38
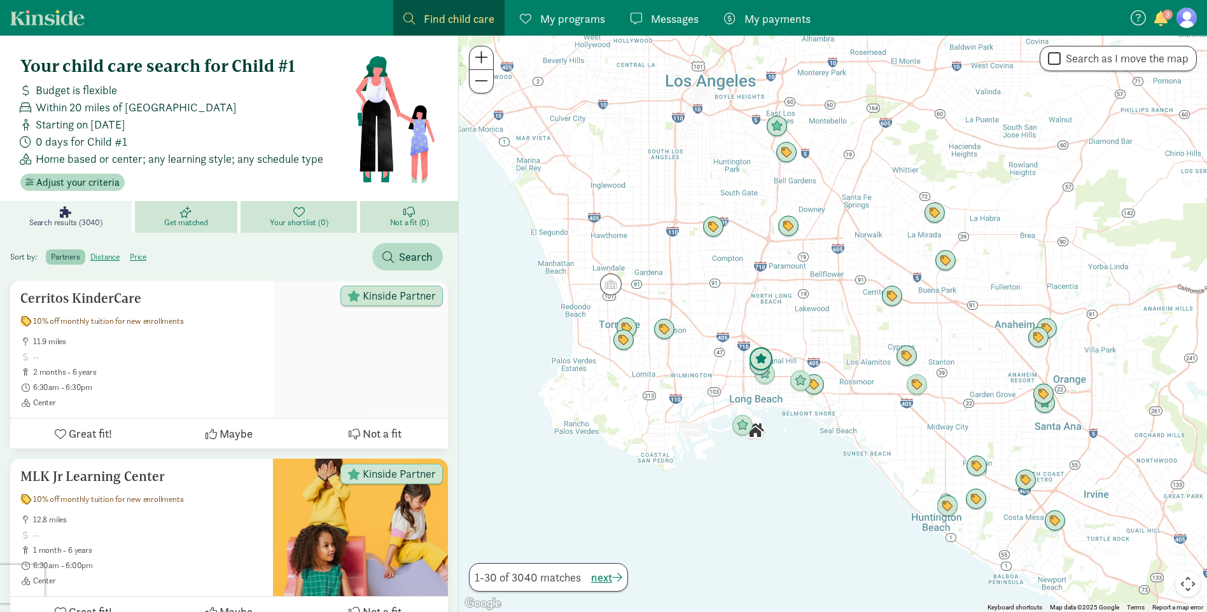
click at [762, 354] on img "Click to see details" at bounding box center [761, 360] width 24 height 24
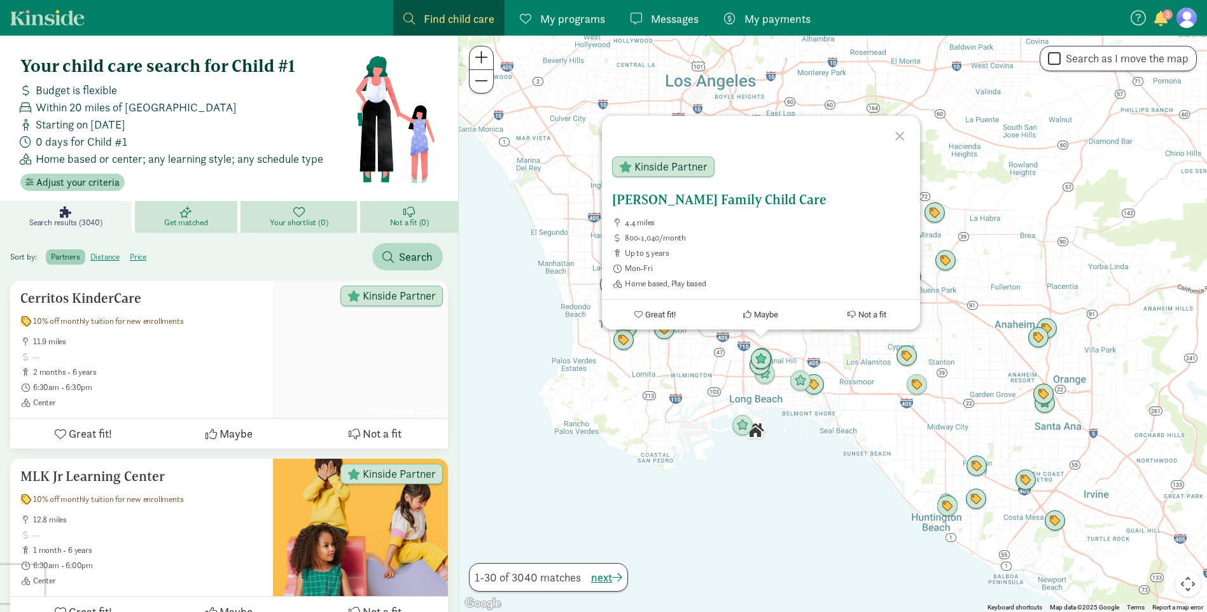
click at [715, 198] on h5 "[PERSON_NAME] Family Child Care" at bounding box center [761, 199] width 298 height 15
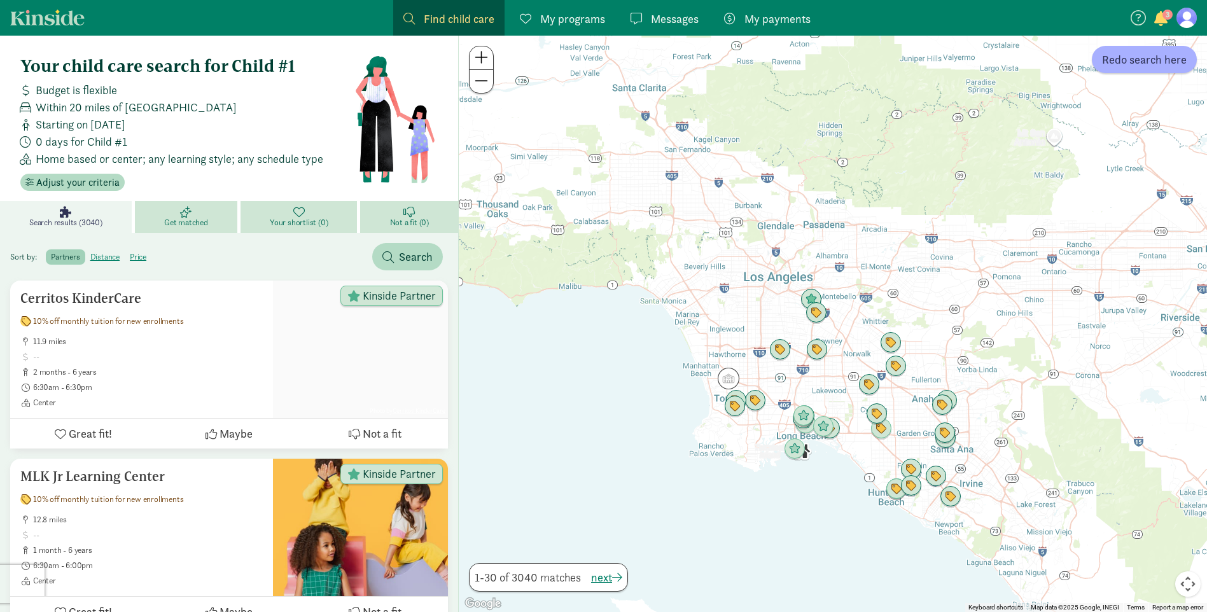
click at [483, 58] on span at bounding box center [481, 57] width 13 height 15
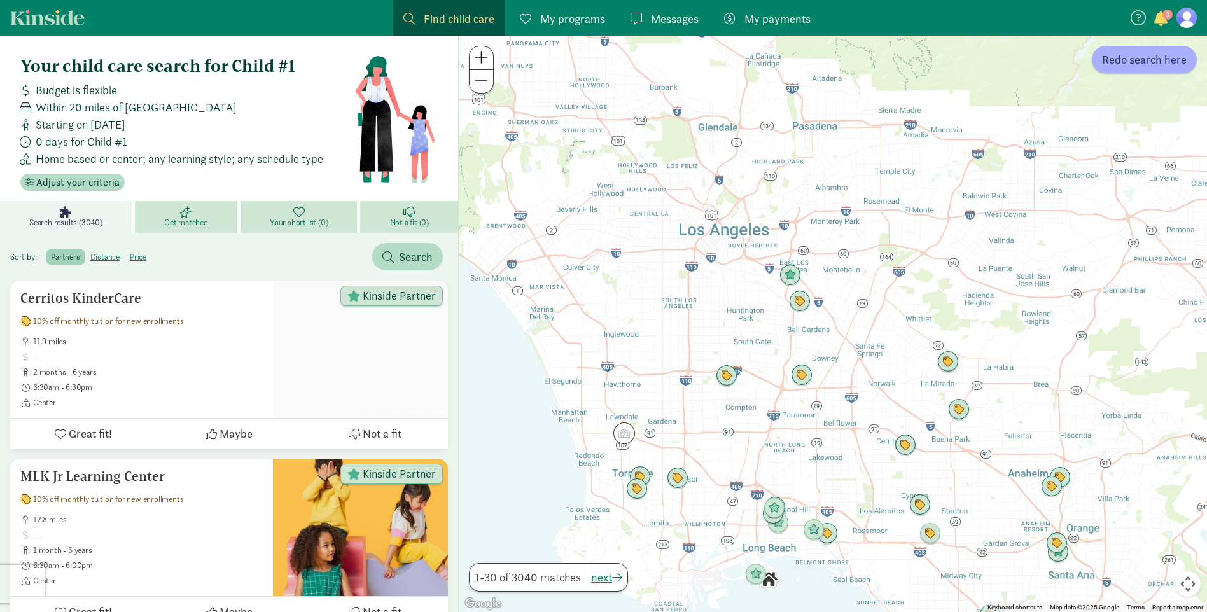
click at [483, 58] on span at bounding box center [481, 57] width 13 height 15
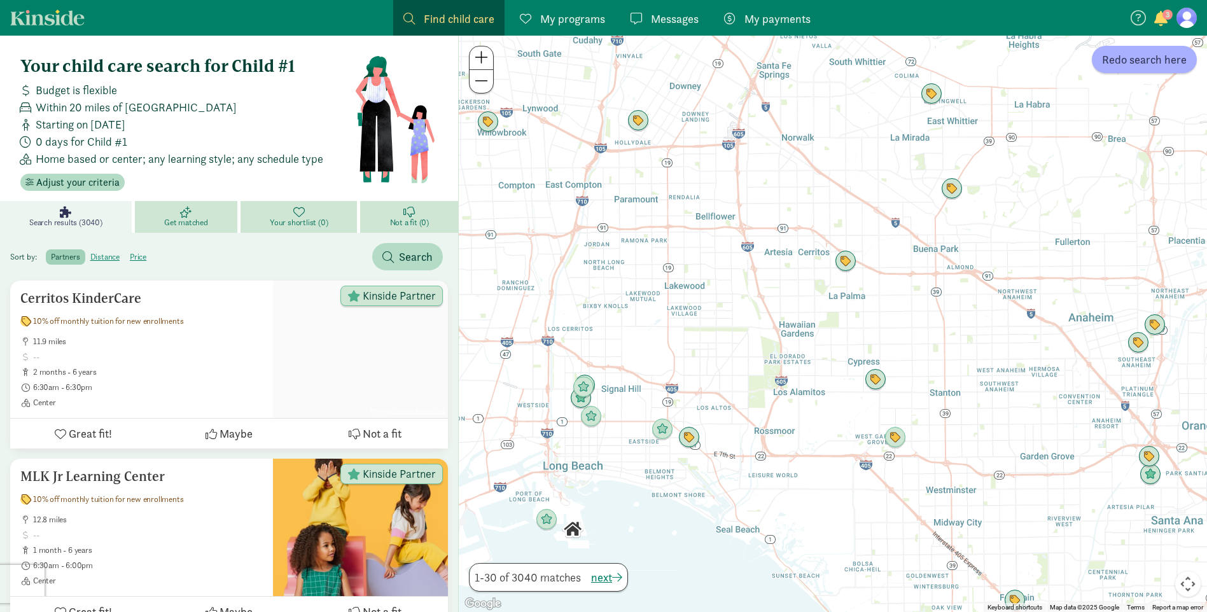
drag, startPoint x: 845, startPoint y: 513, endPoint x: 713, endPoint y: 206, distance: 333.9
click at [713, 206] on div at bounding box center [833, 324] width 748 height 577
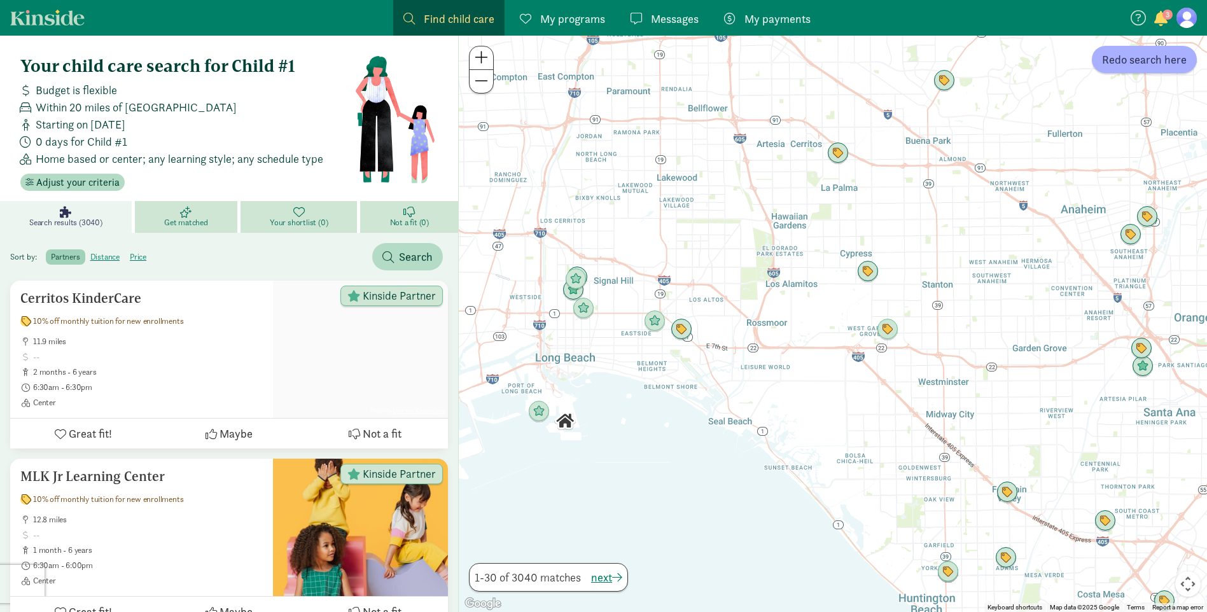
drag, startPoint x: 761, startPoint y: 416, endPoint x: 758, endPoint y: 337, distance: 78.4
click at [758, 337] on div at bounding box center [833, 324] width 748 height 577
click at [680, 329] on img "Click to see details" at bounding box center [682, 330] width 24 height 24
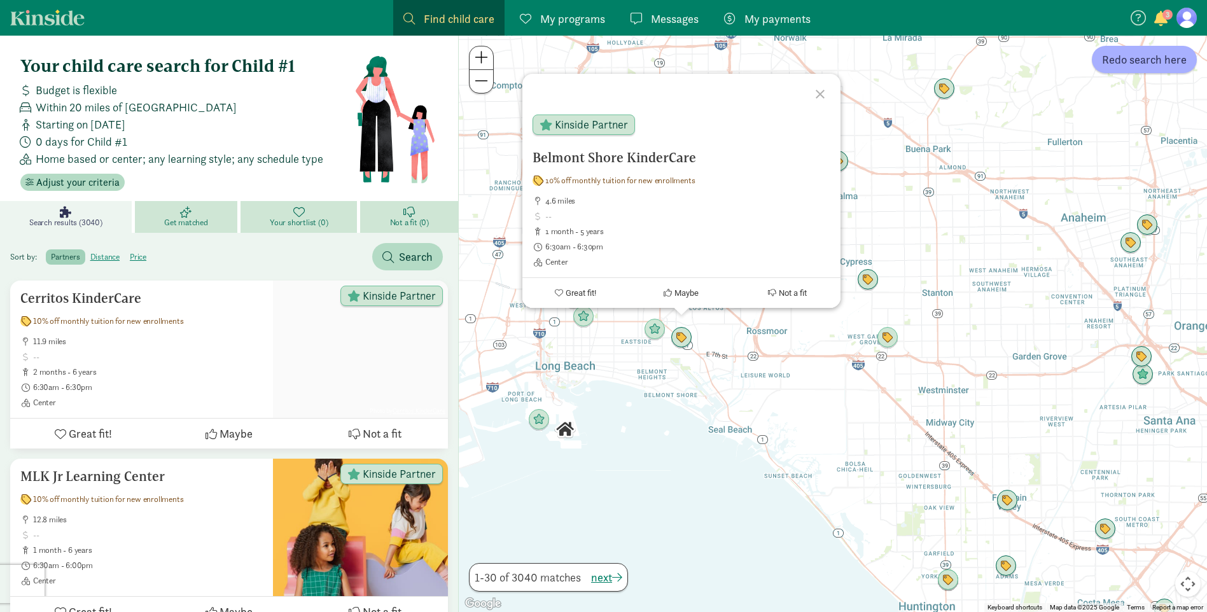
click at [819, 98] on div at bounding box center [822, 92] width 37 height 37
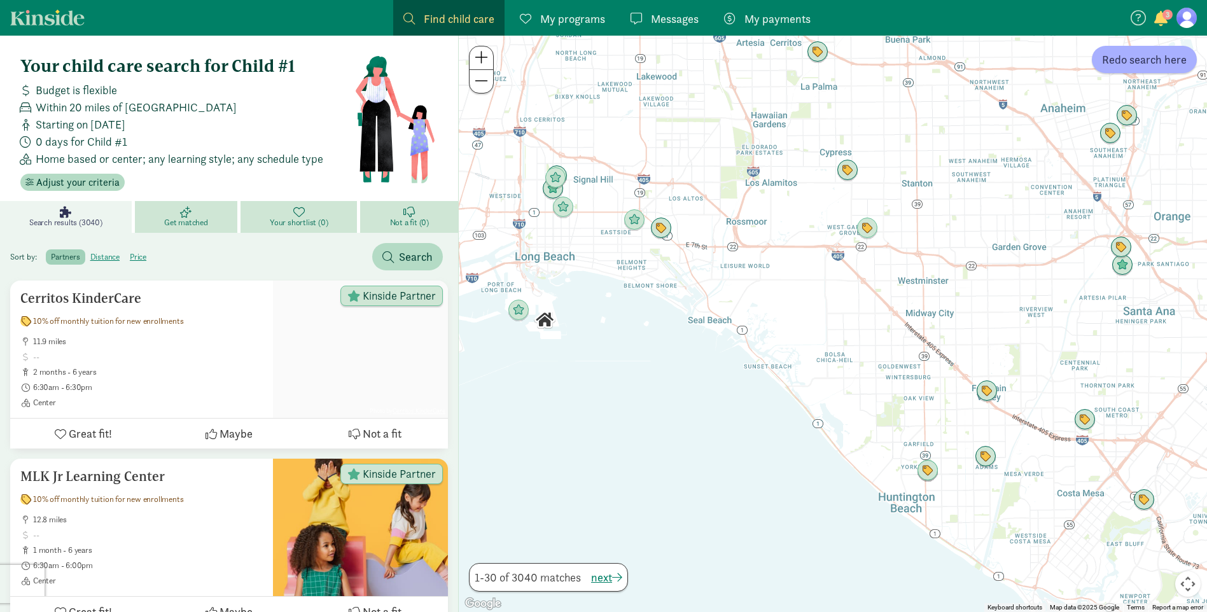
drag, startPoint x: 914, startPoint y: 426, endPoint x: 911, endPoint y: 397, distance: 28.8
click at [911, 397] on div at bounding box center [833, 324] width 748 height 577
click at [930, 474] on img "Click to see details" at bounding box center [928, 470] width 24 height 24
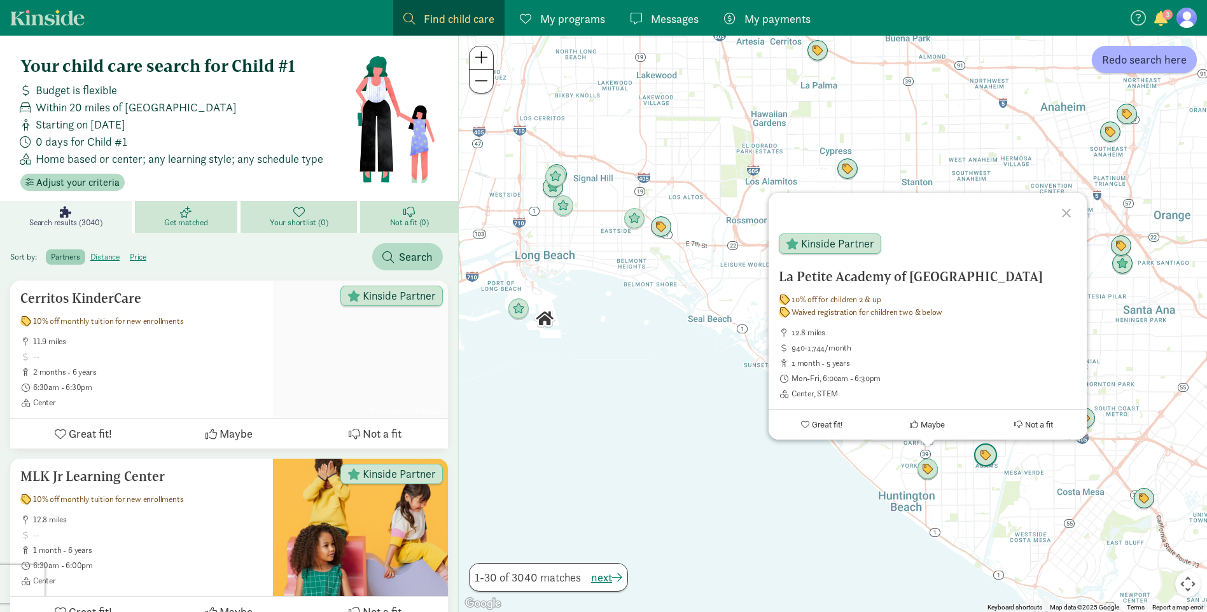
click at [995, 460] on img "Click to see details" at bounding box center [986, 456] width 24 height 24
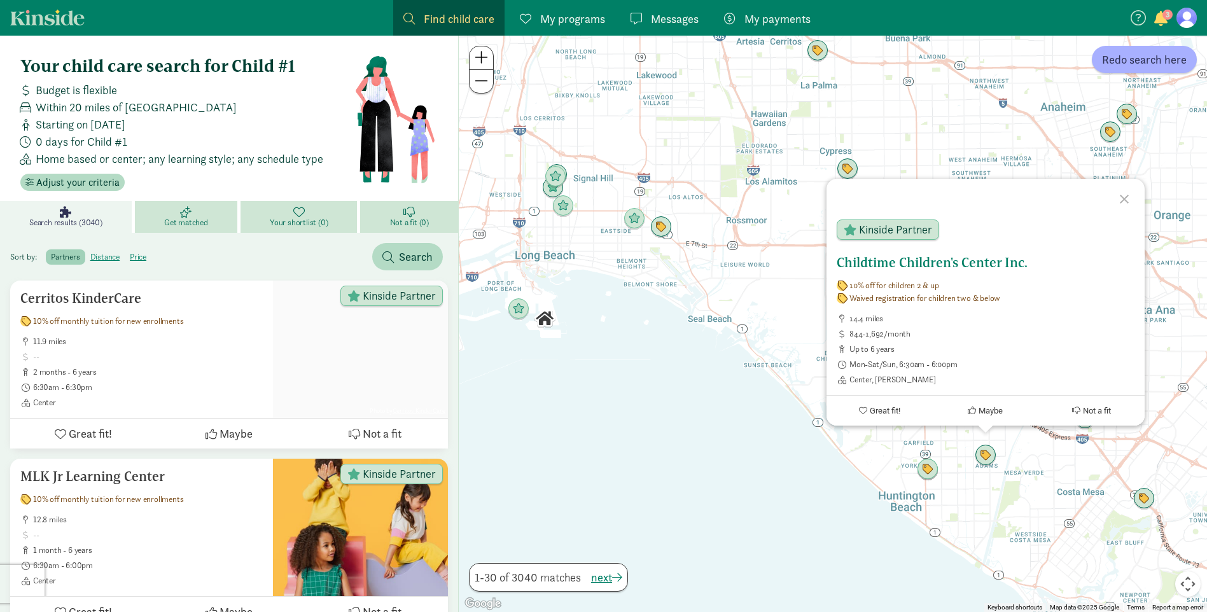
click at [994, 263] on h5 "Childtime Children's Center Inc." at bounding box center [986, 262] width 298 height 15
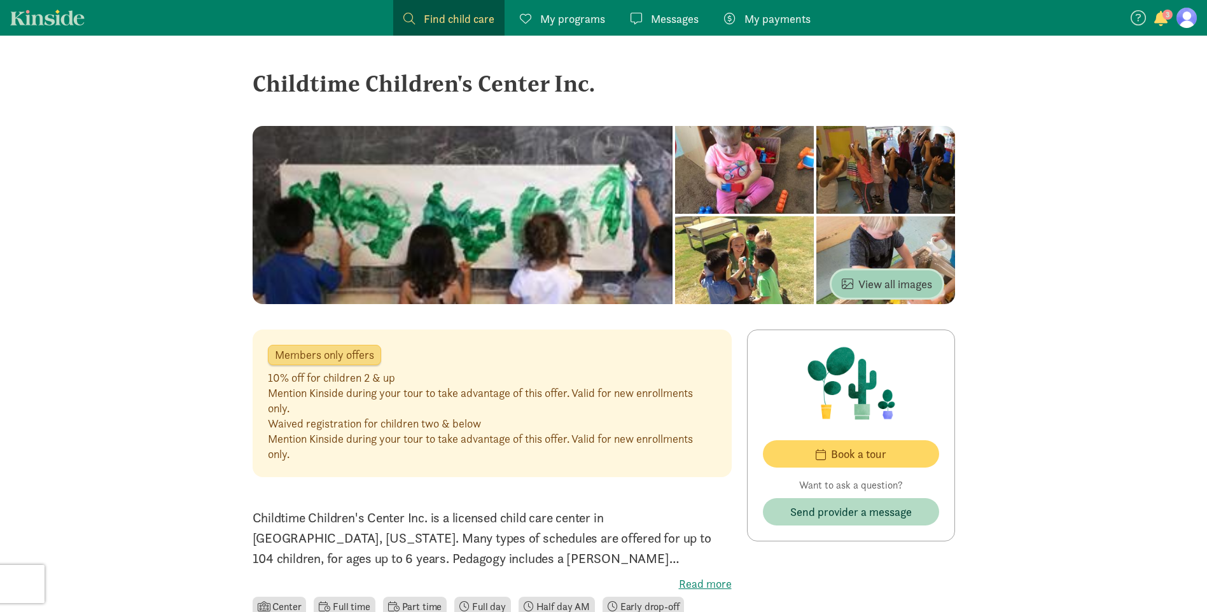
click at [879, 281] on span "View all images" at bounding box center [887, 284] width 90 height 17
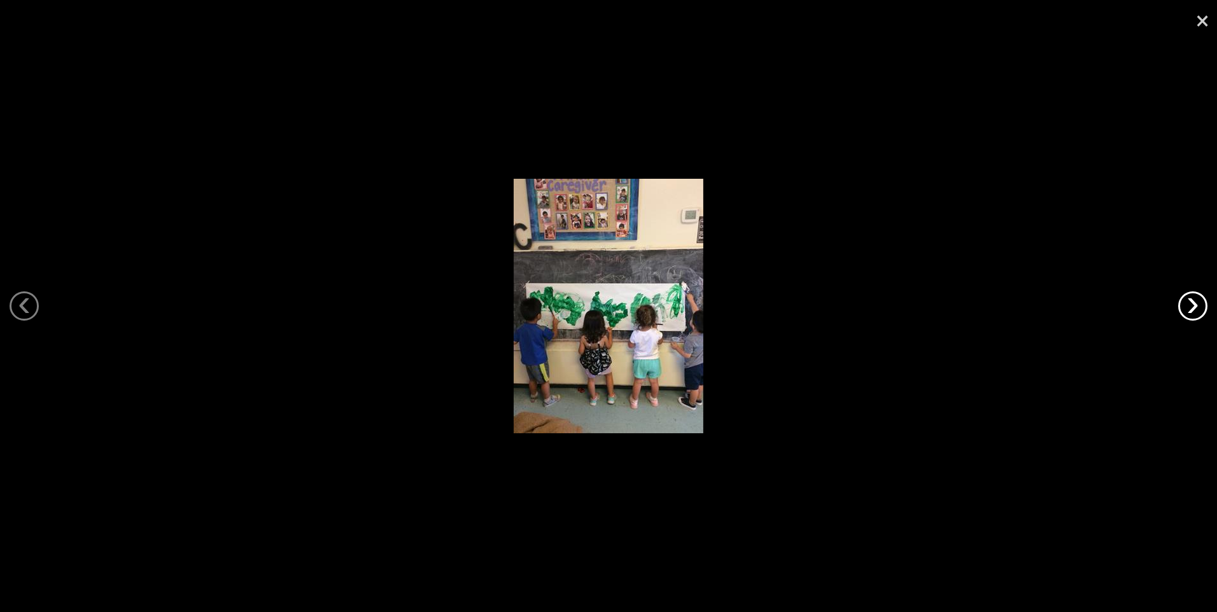
click at [1205, 313] on link "›" at bounding box center [1192, 306] width 29 height 29
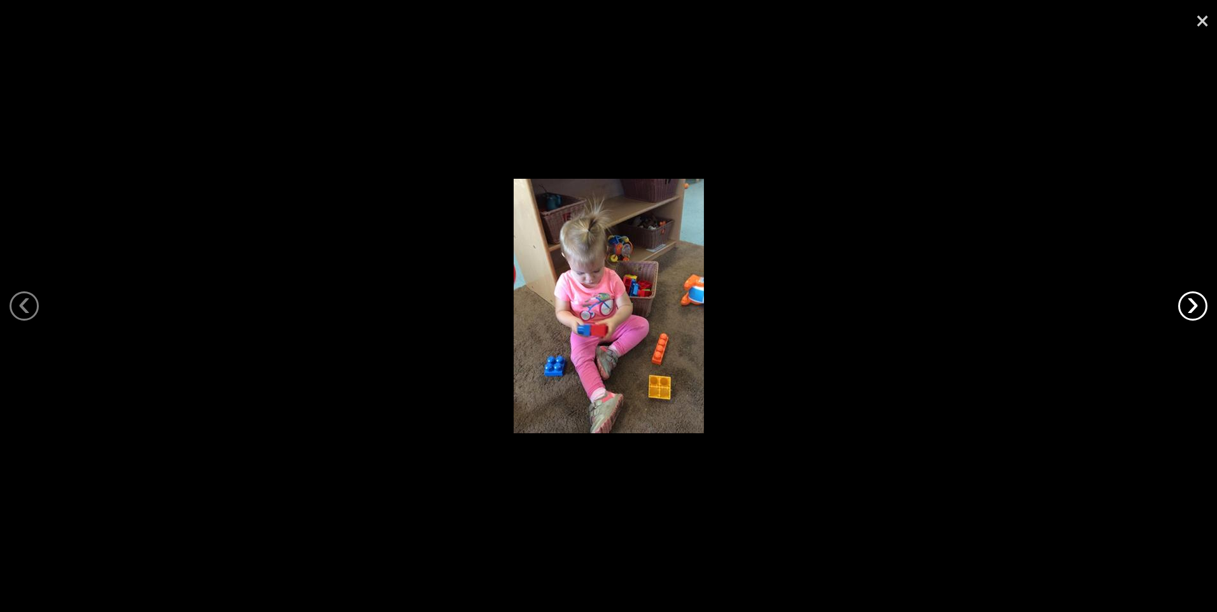
click at [1204, 312] on link "›" at bounding box center [1192, 306] width 29 height 29
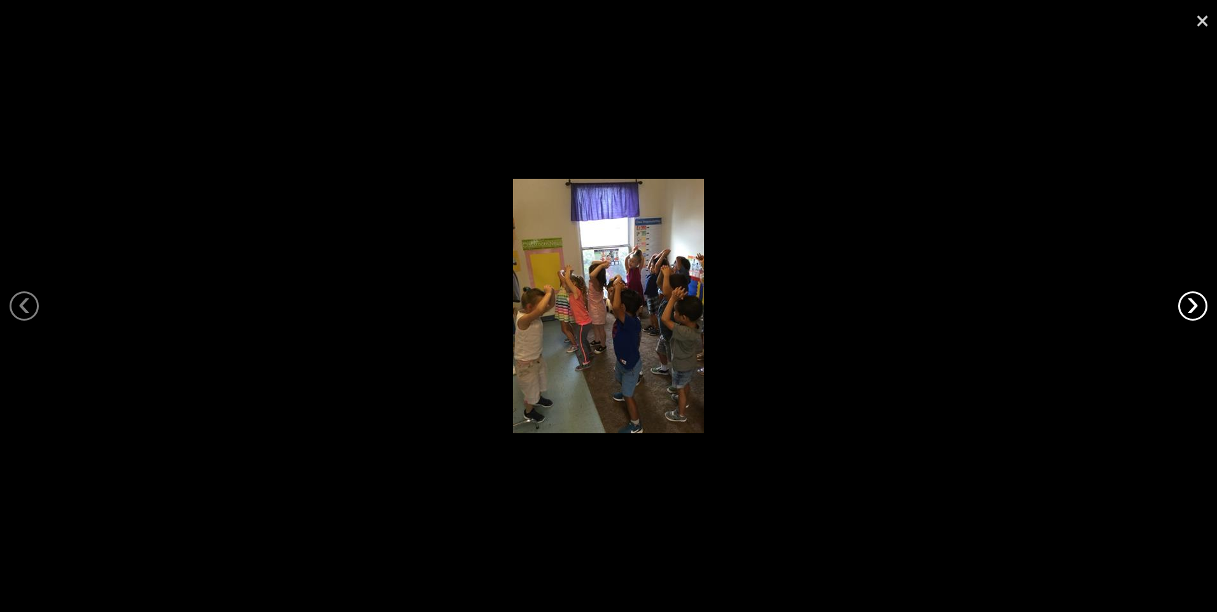
click at [1202, 311] on link "›" at bounding box center [1192, 306] width 29 height 29
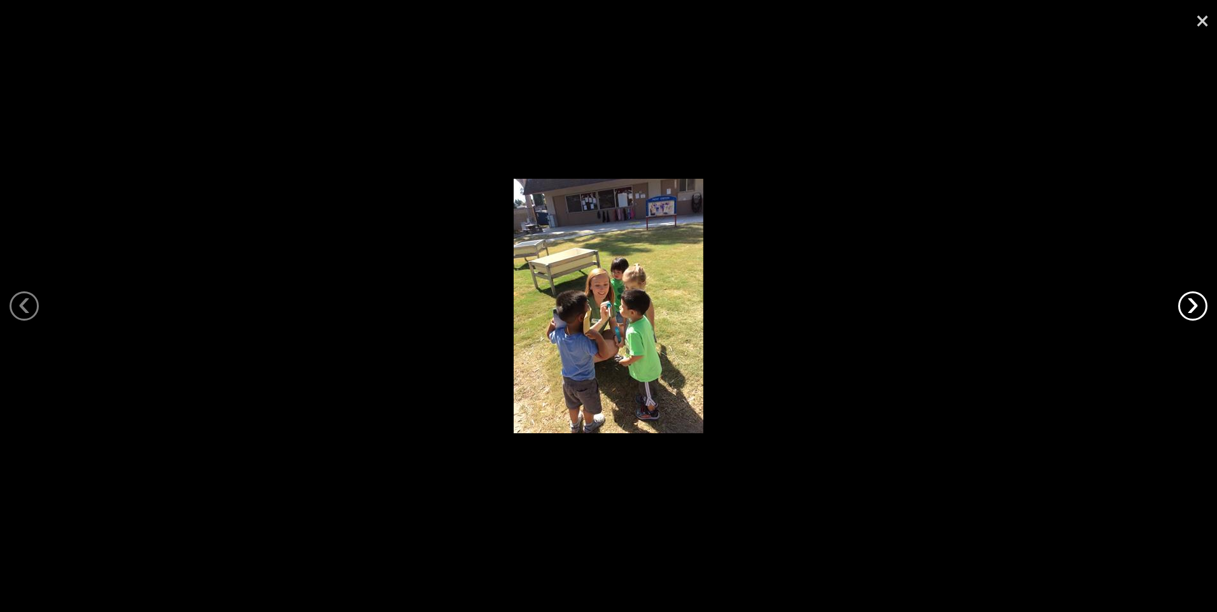
click at [1202, 311] on link "›" at bounding box center [1192, 306] width 29 height 29
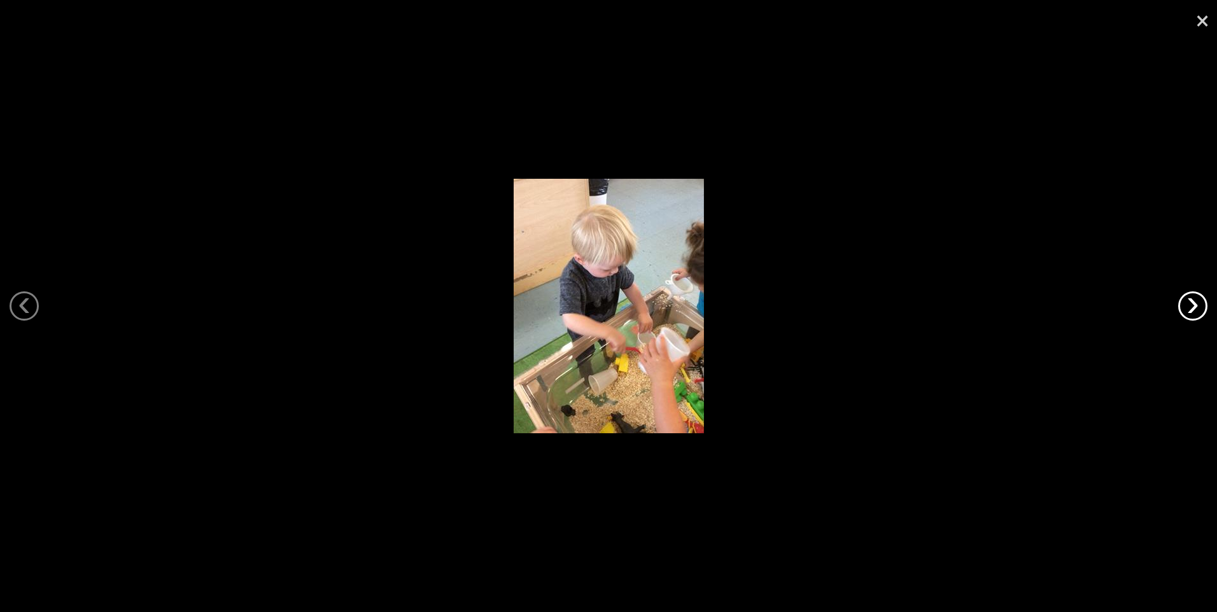
click at [1202, 311] on link "›" at bounding box center [1192, 306] width 29 height 29
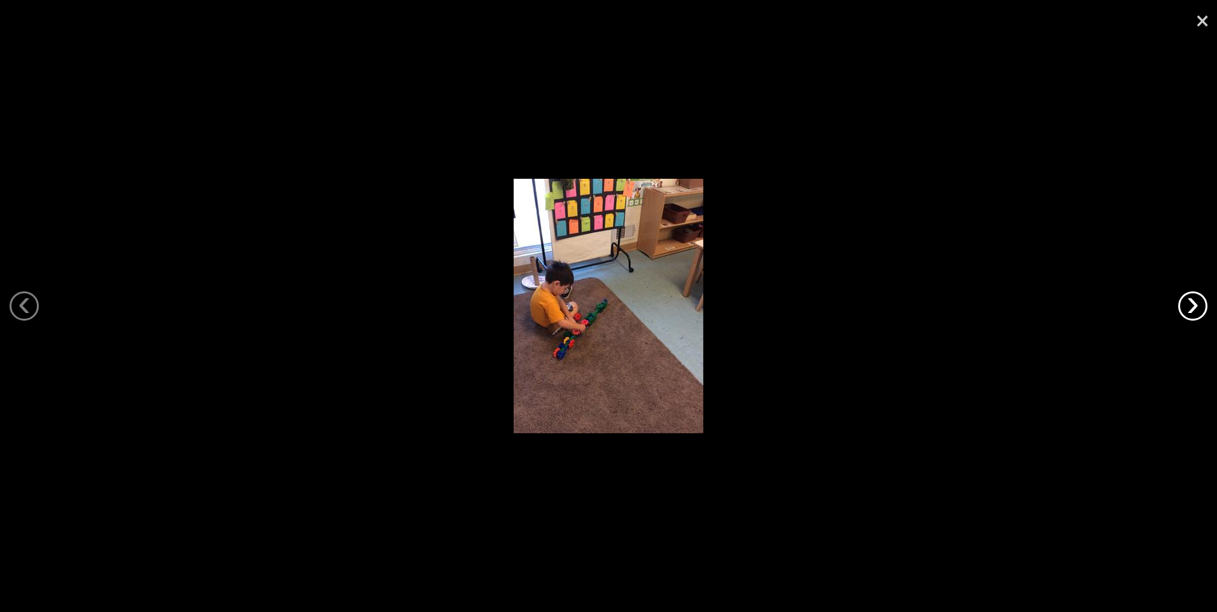
click at [1202, 311] on link "›" at bounding box center [1192, 306] width 29 height 29
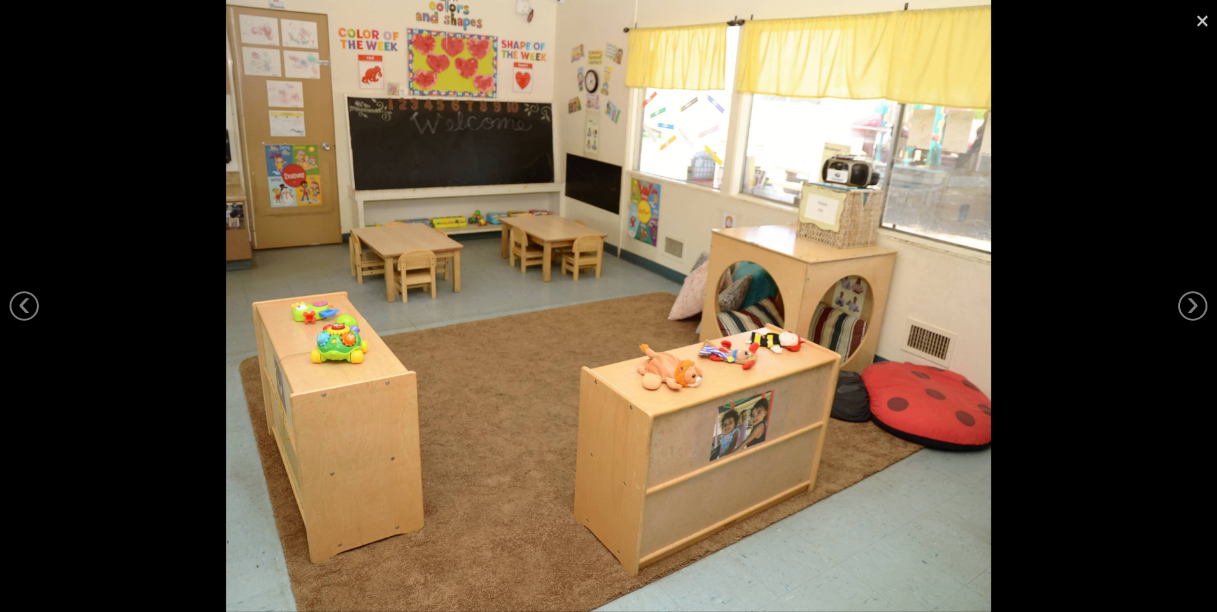
click at [1207, 18] on link "×" at bounding box center [1202, 19] width 29 height 38
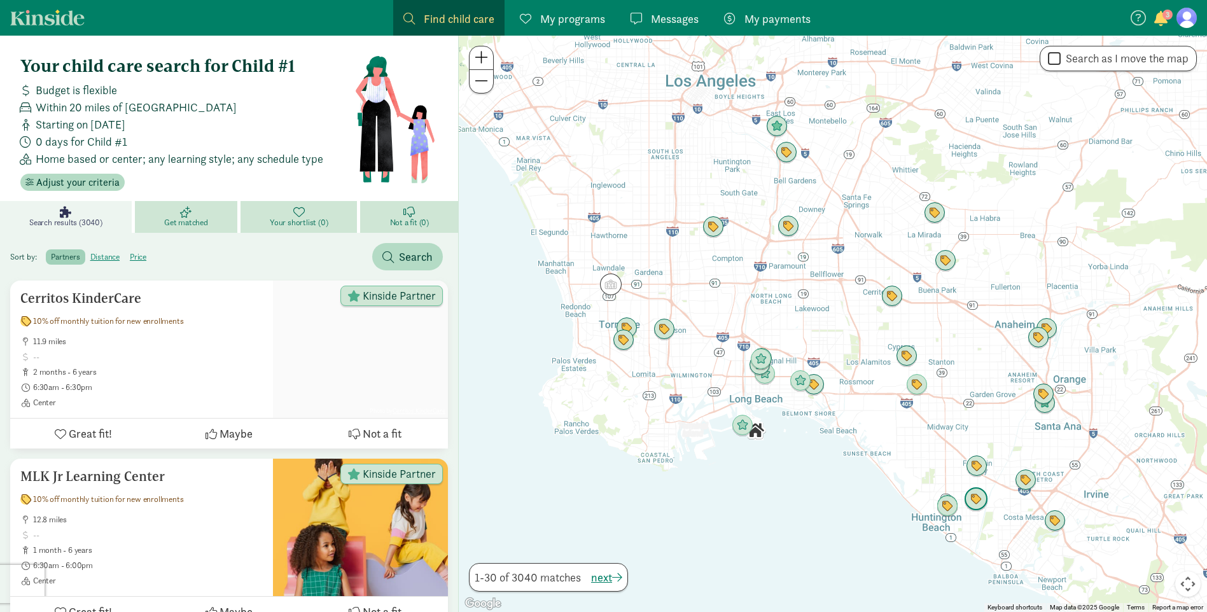
click at [976, 499] on img "Click to see details" at bounding box center [976, 500] width 24 height 24
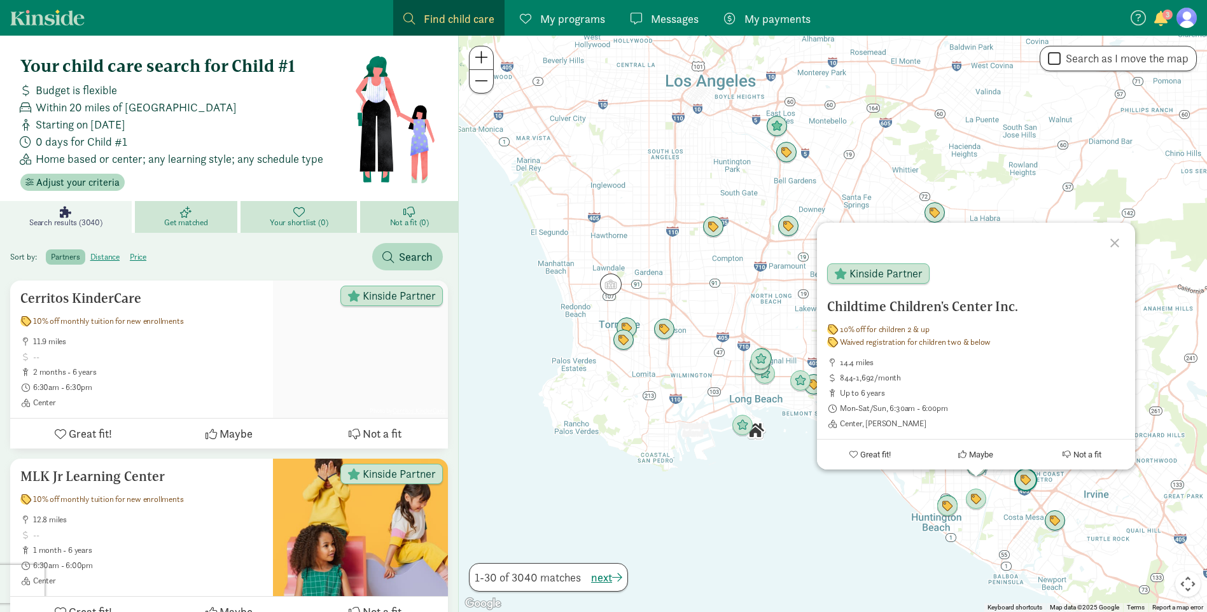
click at [1024, 482] on img "Click to see details" at bounding box center [1026, 480] width 24 height 24
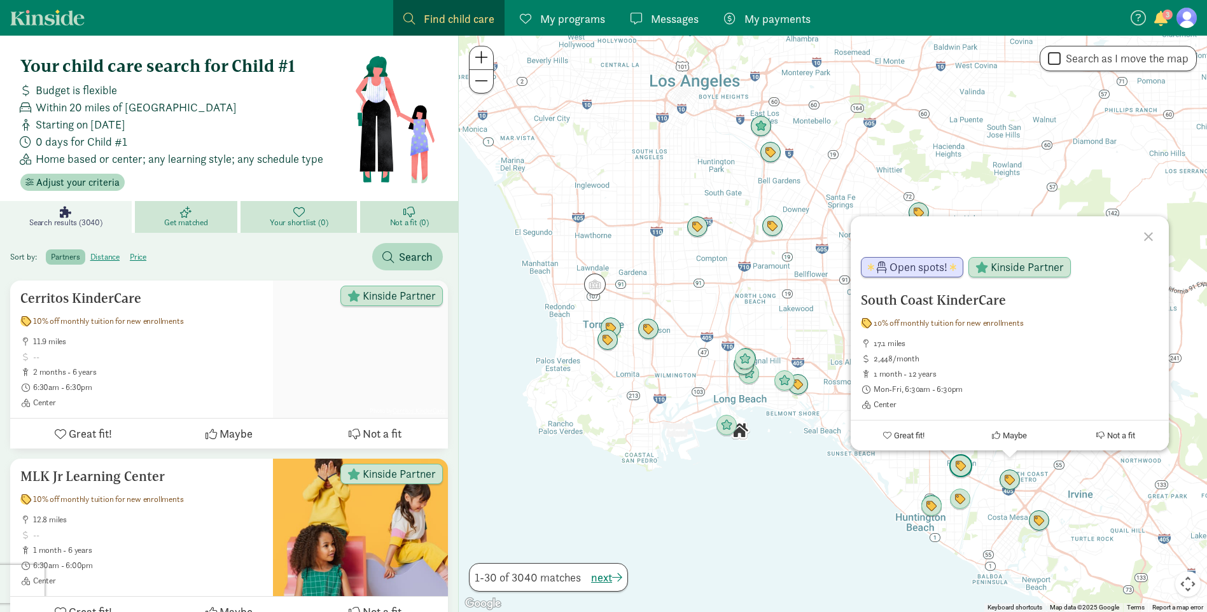
click at [968, 474] on img "Click to see details" at bounding box center [961, 466] width 24 height 24
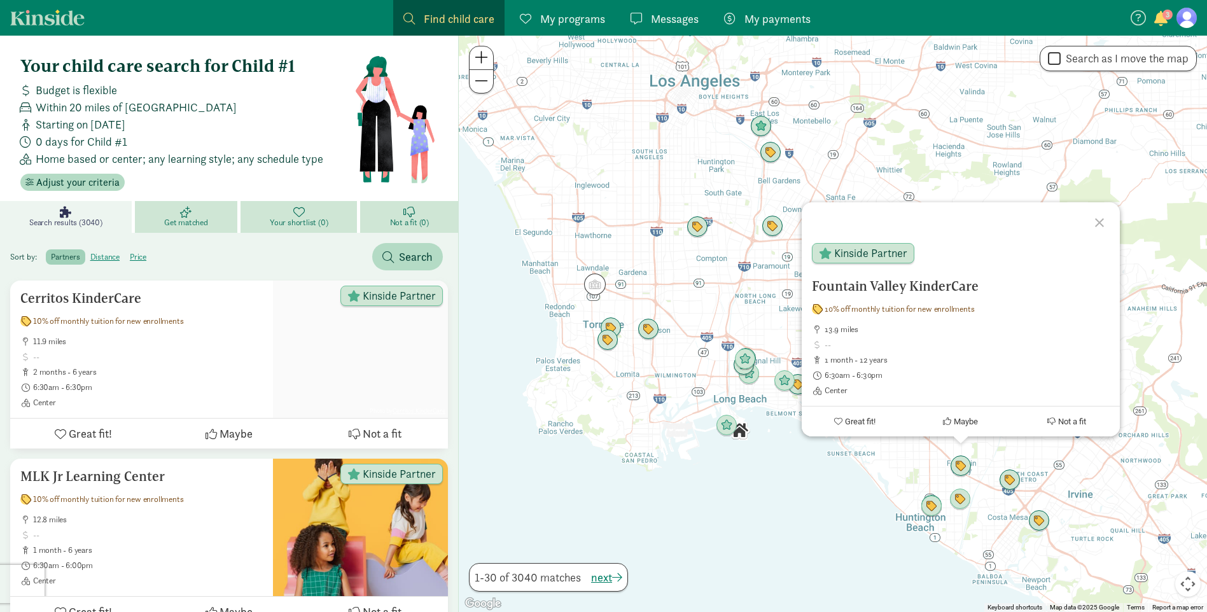
click at [836, 498] on div "To navigate, press the arrow keys. Fountain Valley KinderCare 10% off monthly t…" at bounding box center [833, 324] width 748 height 577
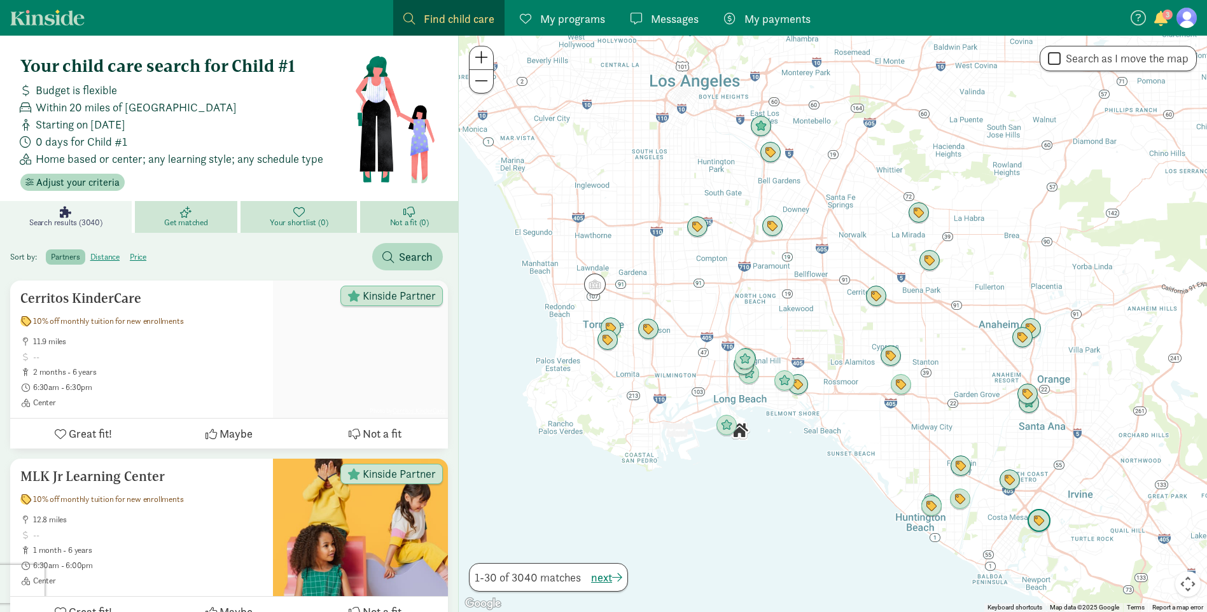
click at [1040, 523] on img "Click to see details" at bounding box center [1039, 521] width 24 height 24
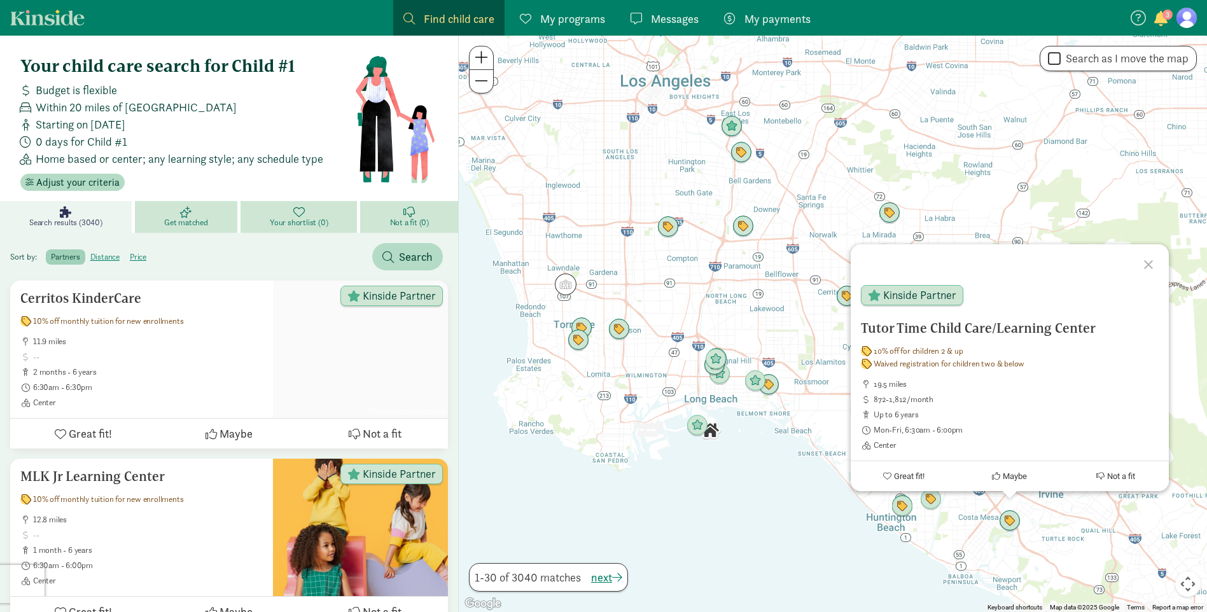
click at [736, 475] on div "Tutor Time Child Care/Learning Center 10% off for children 2 & up Waived regist…" at bounding box center [833, 324] width 748 height 577
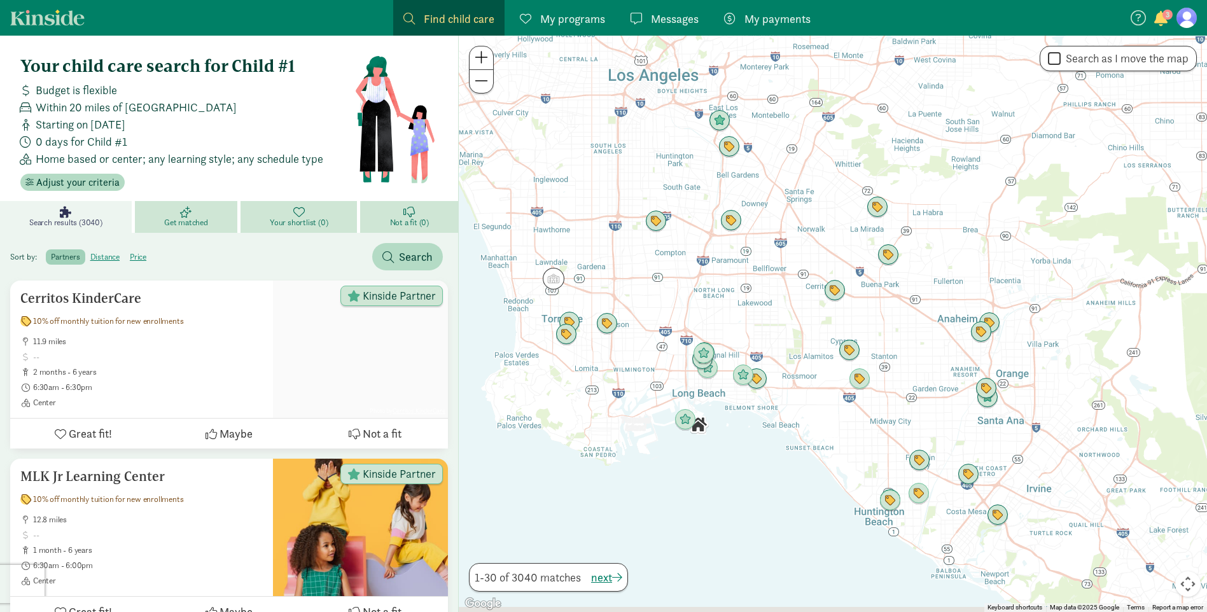
drag, startPoint x: 967, startPoint y: 433, endPoint x: 921, endPoint y: 421, distance: 48.0
click at [921, 421] on div at bounding box center [833, 324] width 748 height 577
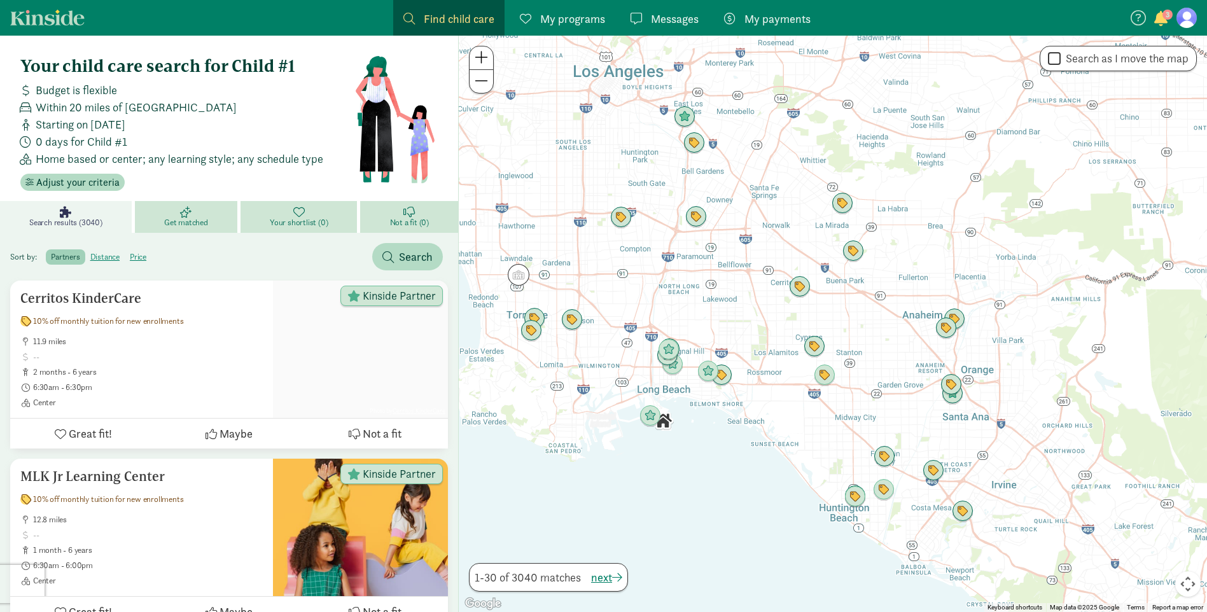
click at [486, 62] on span at bounding box center [481, 57] width 13 height 15
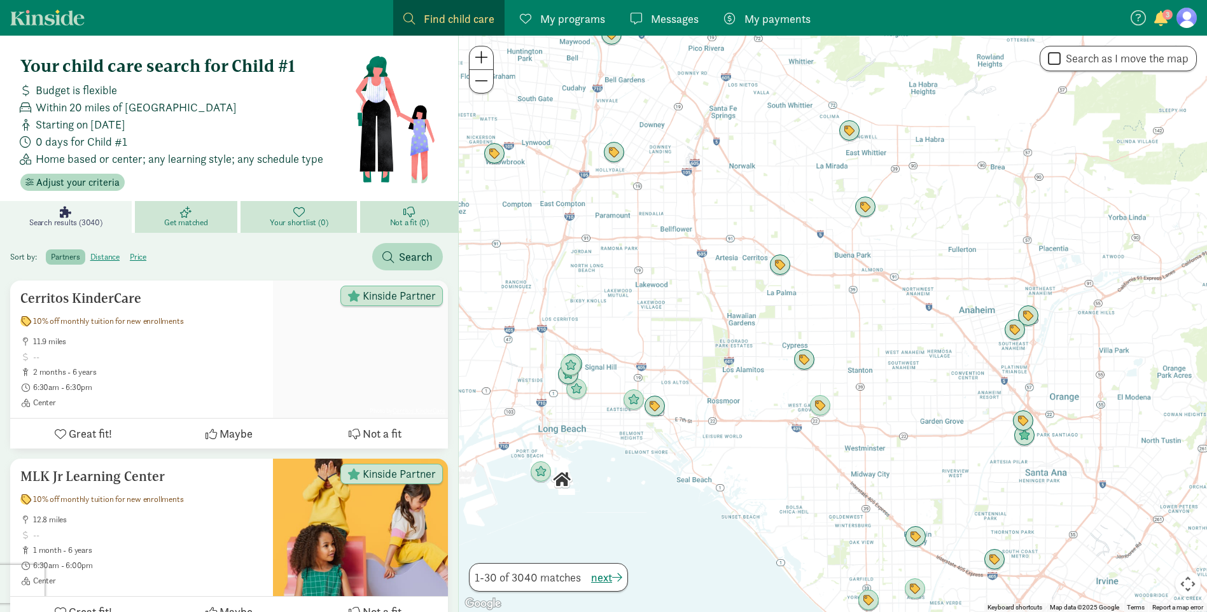
click at [486, 59] on span at bounding box center [481, 57] width 13 height 15
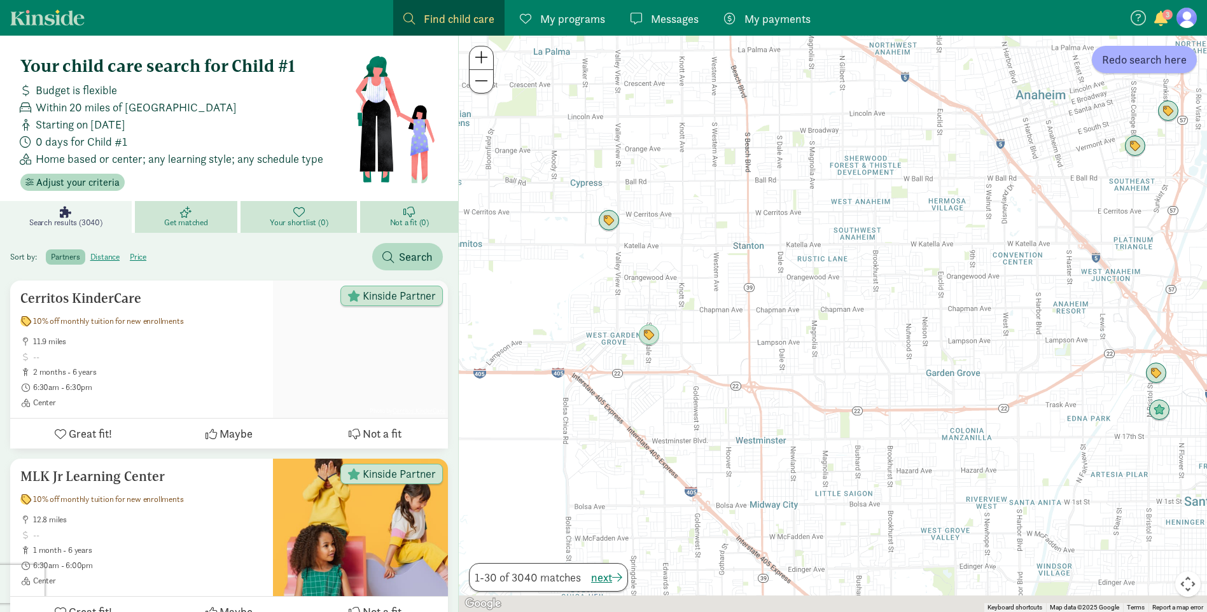
drag, startPoint x: 996, startPoint y: 538, endPoint x: 830, endPoint y: 327, distance: 268.8
click at [830, 327] on div at bounding box center [833, 324] width 748 height 577
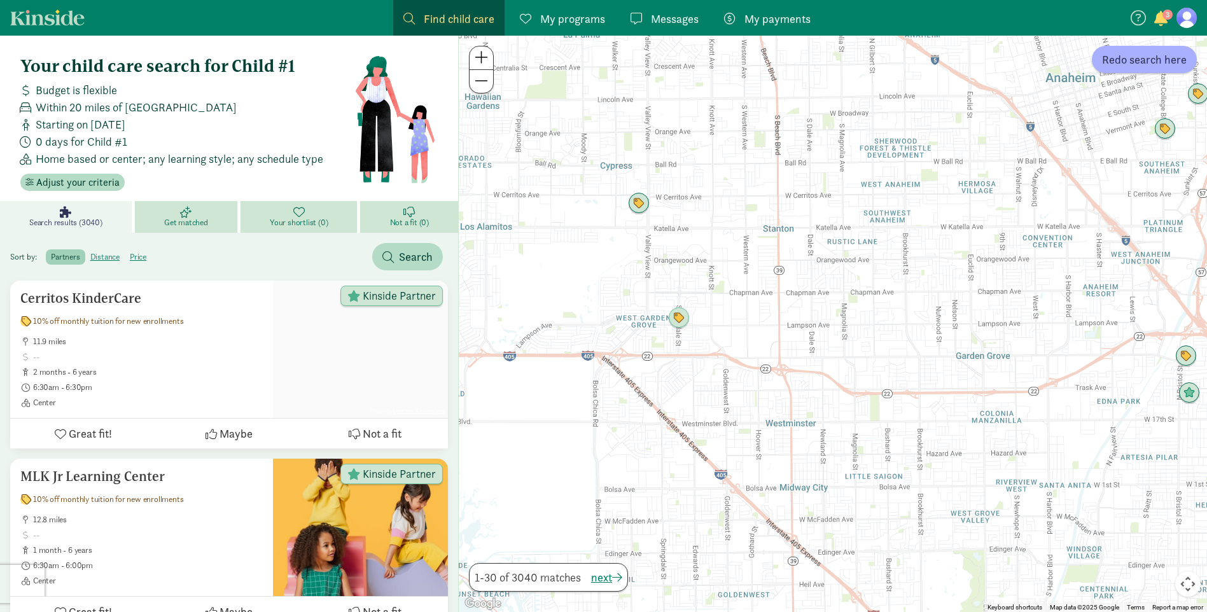
drag, startPoint x: 992, startPoint y: 424, endPoint x: 1027, endPoint y: 416, distance: 35.4
click at [1027, 416] on div at bounding box center [833, 324] width 748 height 577
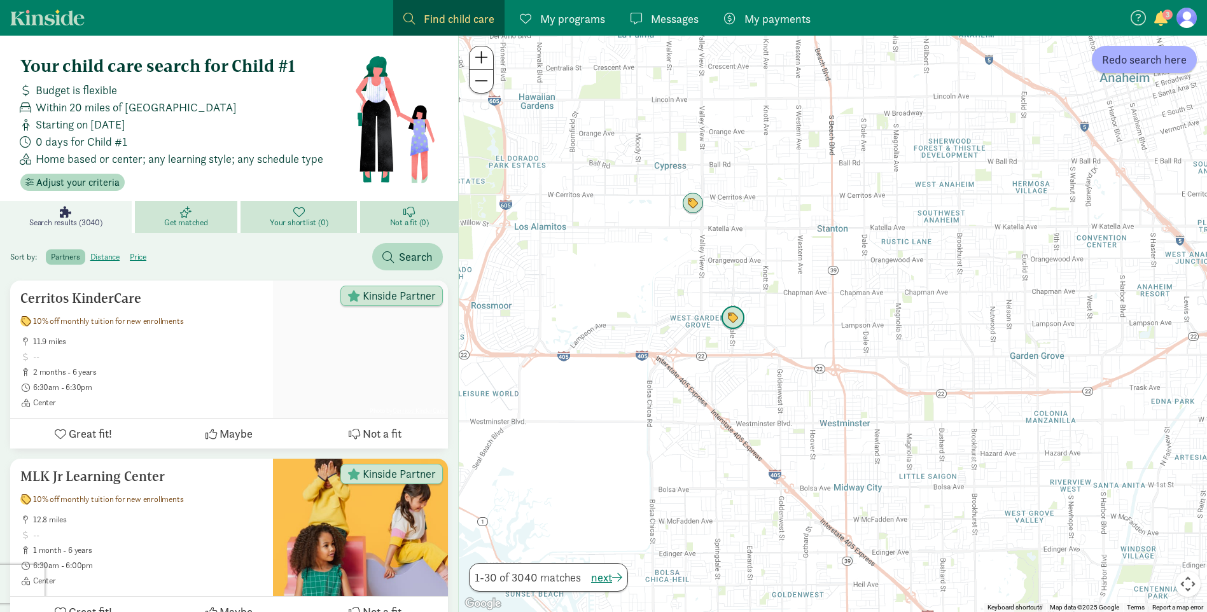
click at [738, 321] on img "Click to see details" at bounding box center [733, 318] width 24 height 24
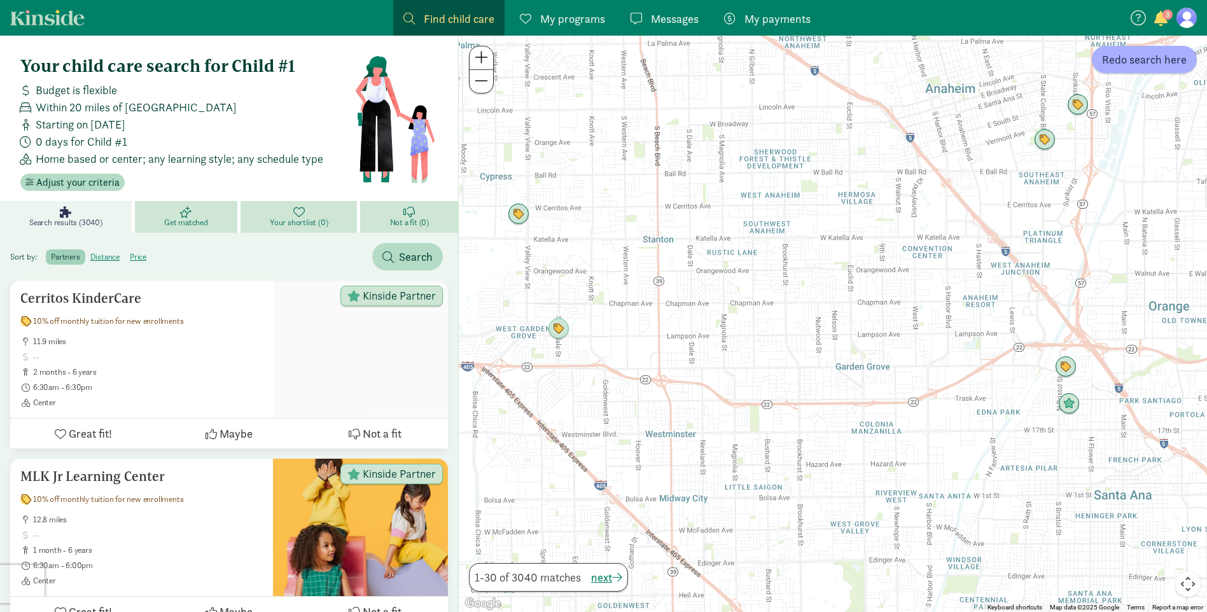
drag, startPoint x: 1036, startPoint y: 400, endPoint x: 670, endPoint y: 370, distance: 367.2
click at [671, 370] on div at bounding box center [833, 324] width 748 height 577
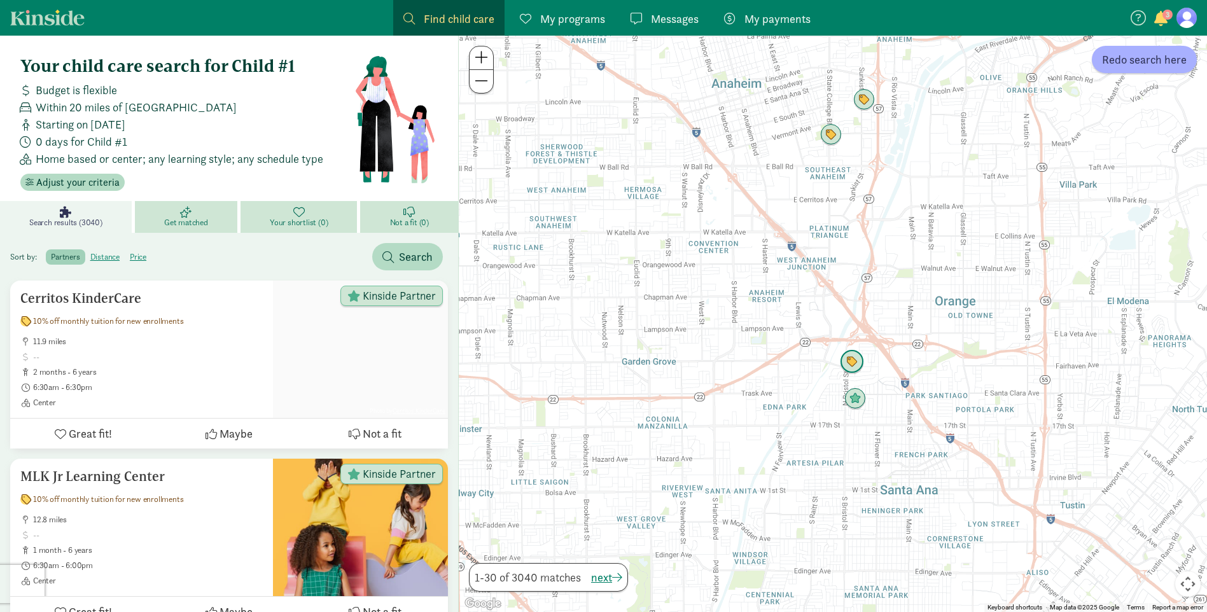
click at [849, 365] on img "Click to see details" at bounding box center [852, 362] width 24 height 24
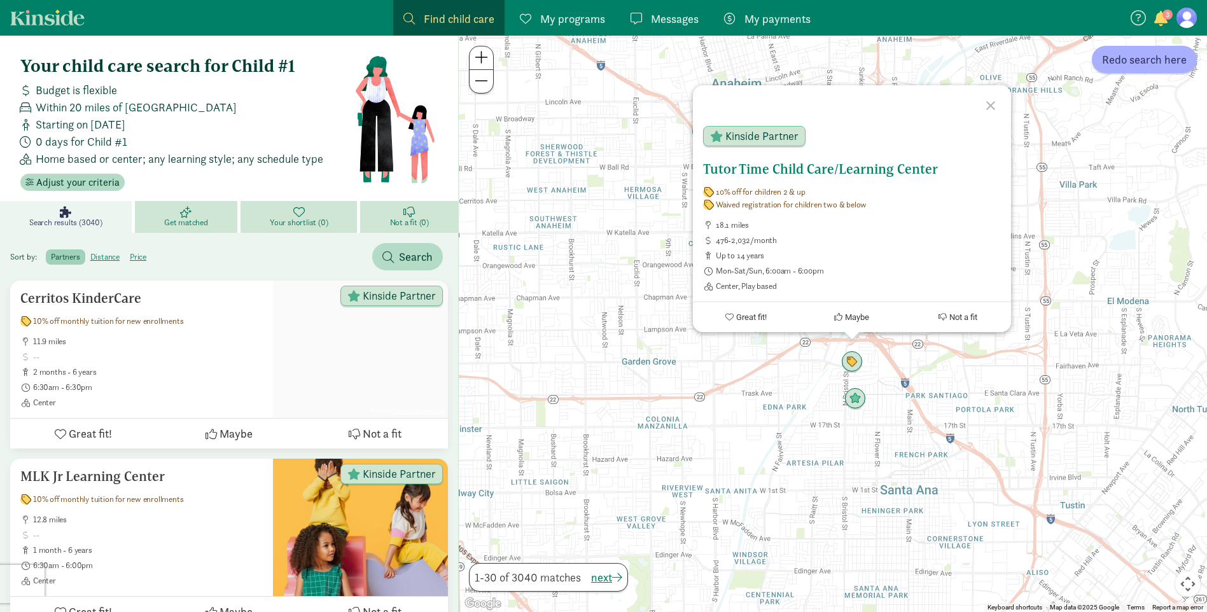
click at [751, 168] on h5 "Tutor Time Child Care/Learning Center" at bounding box center [852, 169] width 298 height 15
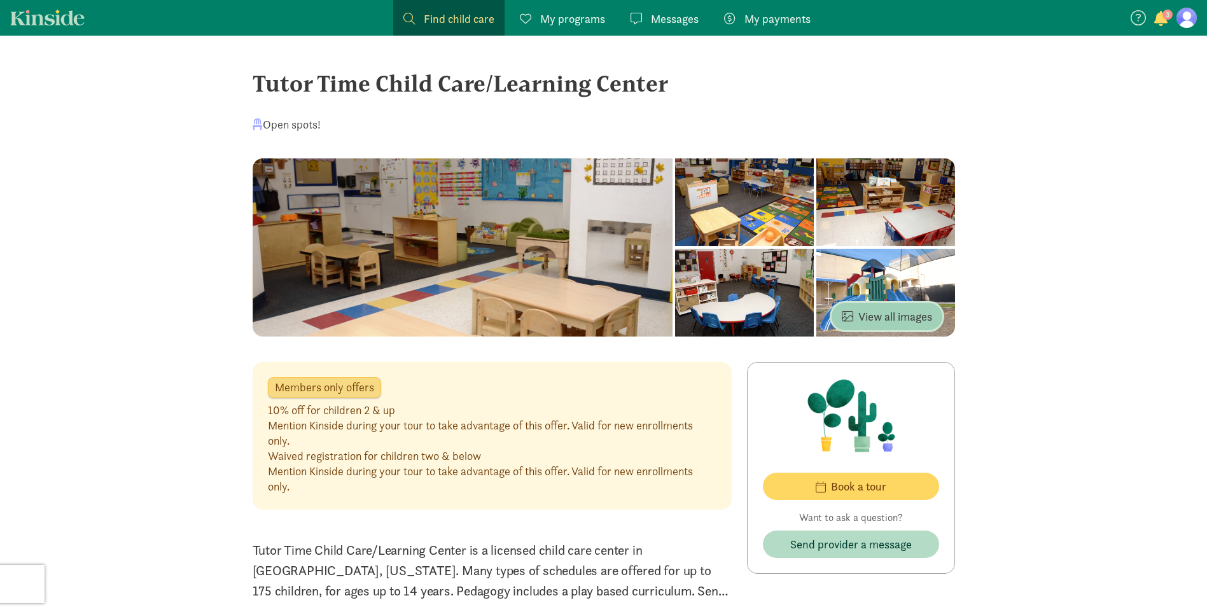
click at [898, 323] on span "View all images" at bounding box center [887, 316] width 90 height 17
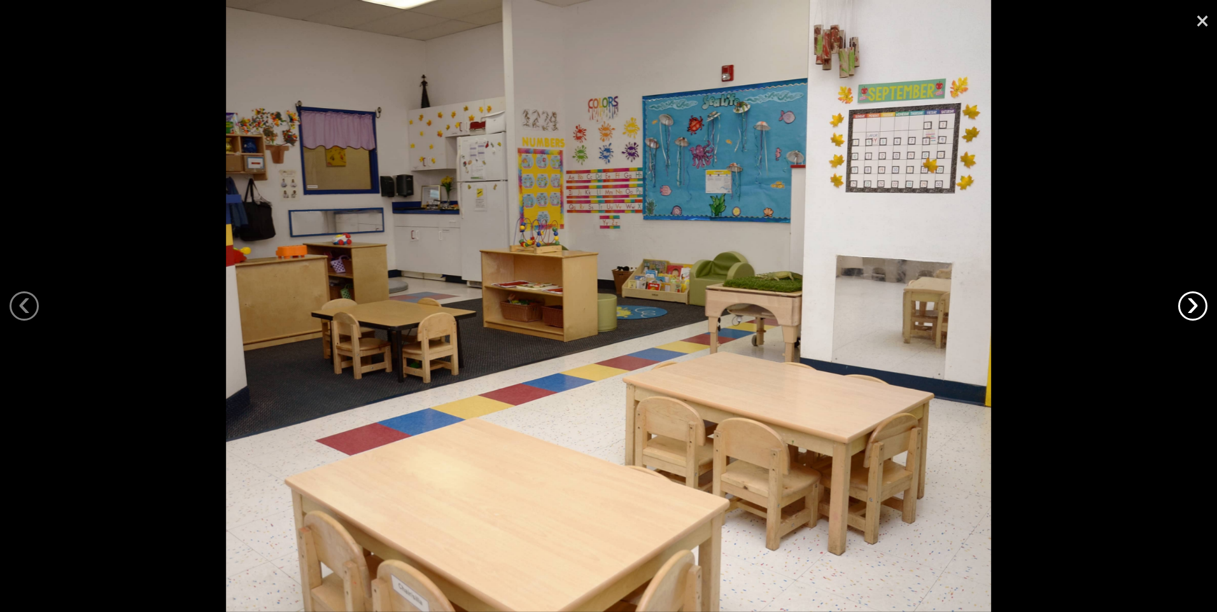
click at [1184, 305] on link "›" at bounding box center [1192, 306] width 29 height 29
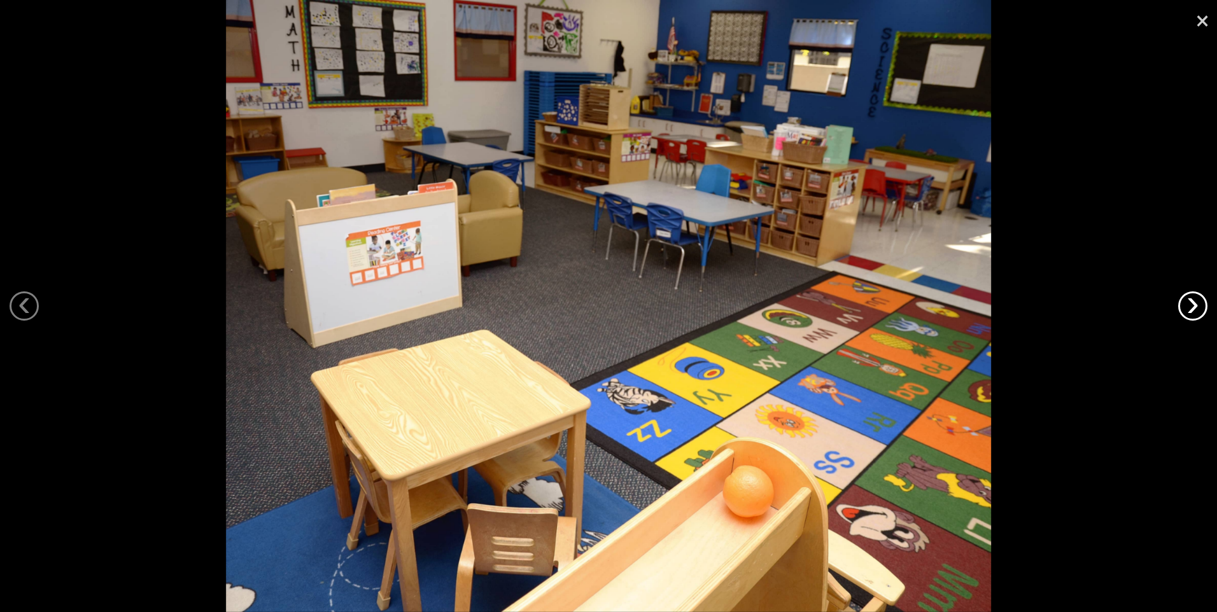
click at [1184, 305] on link "›" at bounding box center [1192, 306] width 29 height 29
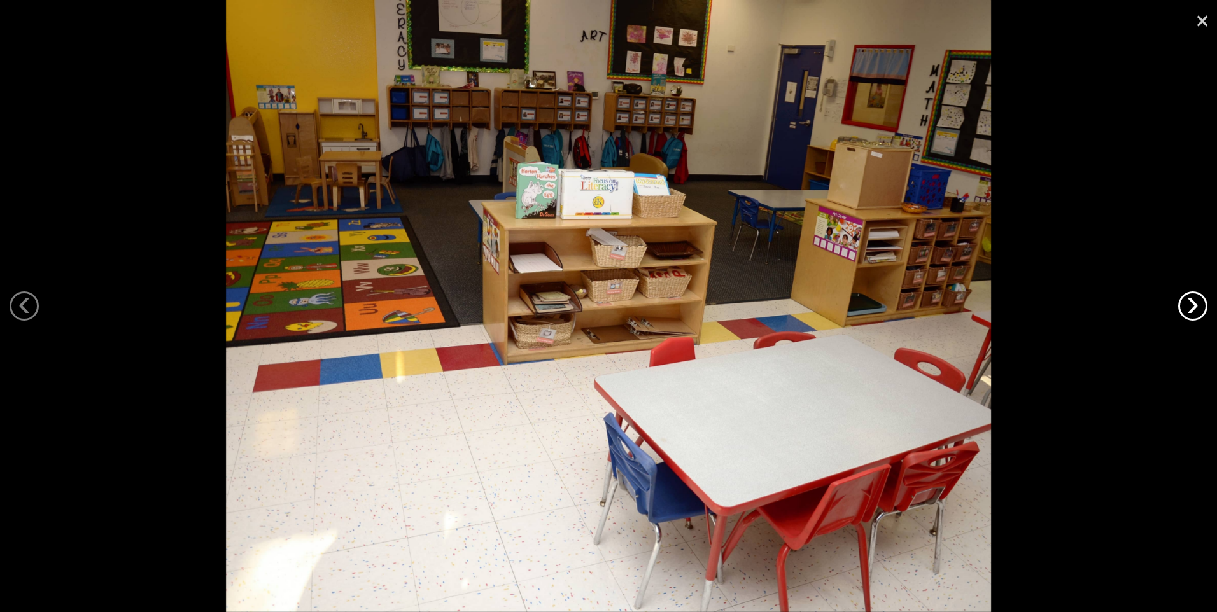
click at [1184, 305] on link "›" at bounding box center [1192, 306] width 29 height 29
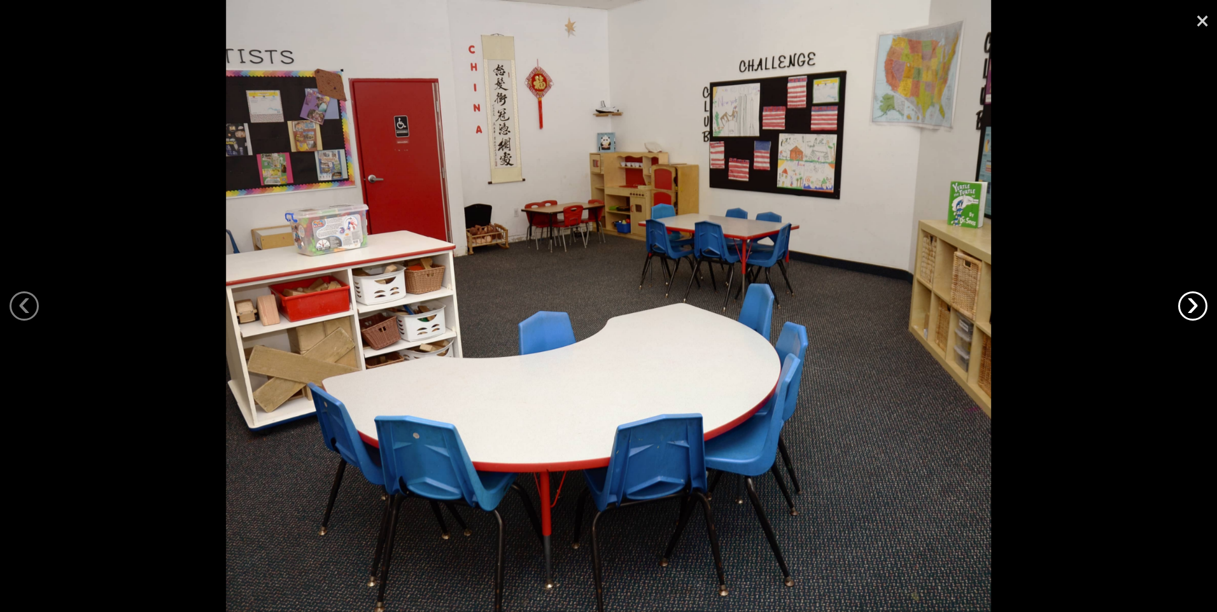
click at [1184, 305] on link "›" at bounding box center [1192, 306] width 29 height 29
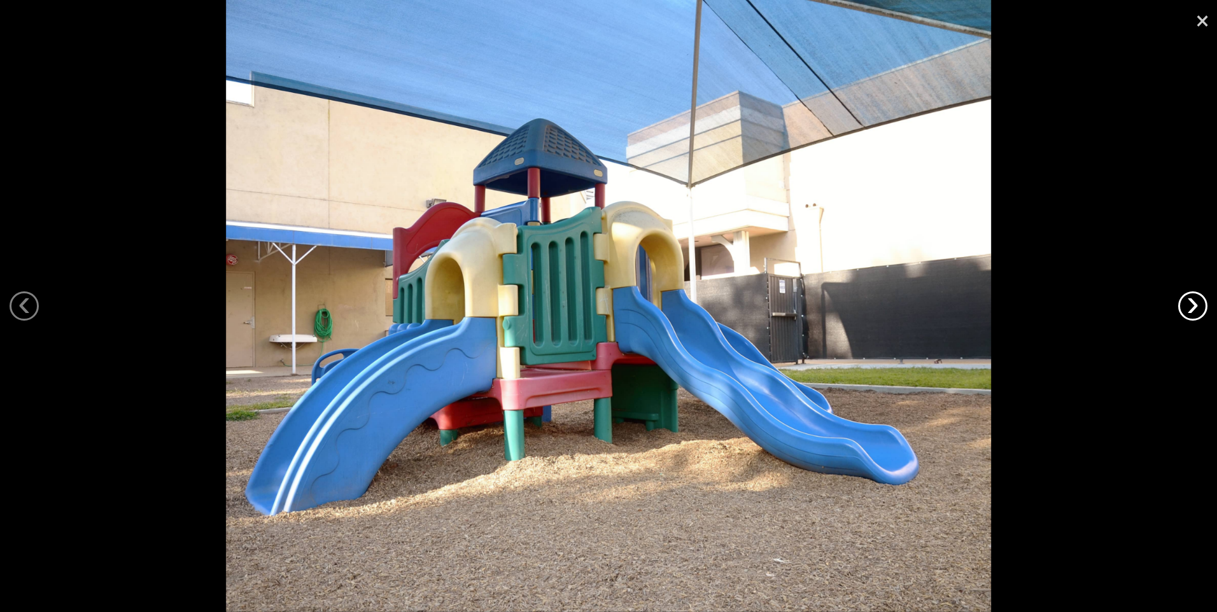
click at [1184, 305] on link "›" at bounding box center [1192, 306] width 29 height 29
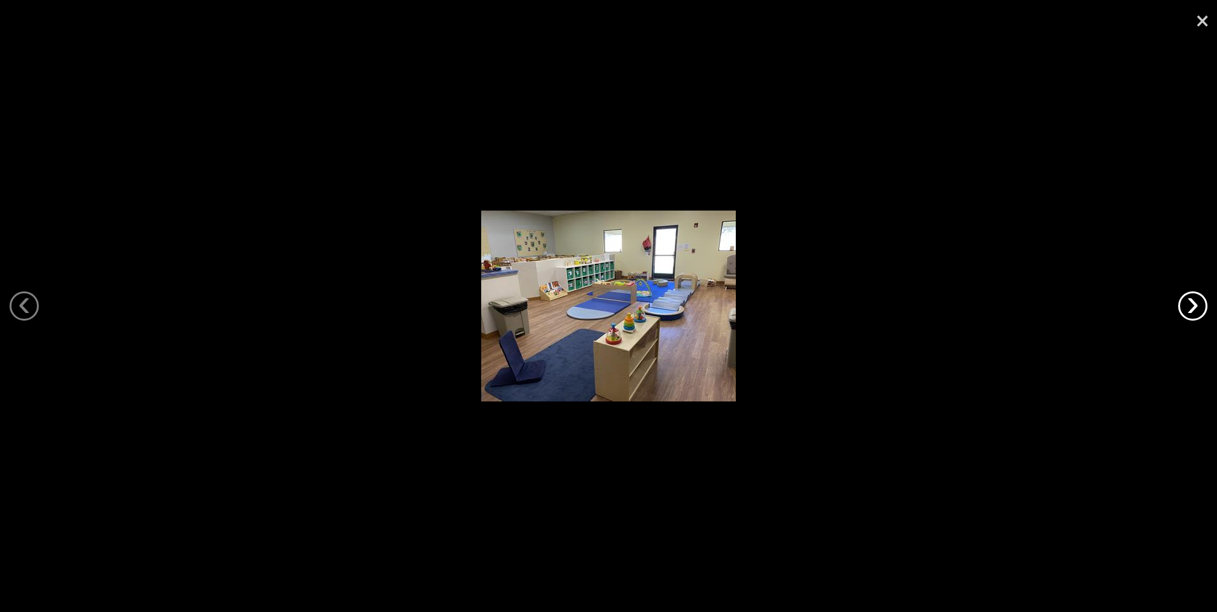
click at [1184, 305] on link "›" at bounding box center [1192, 306] width 29 height 29
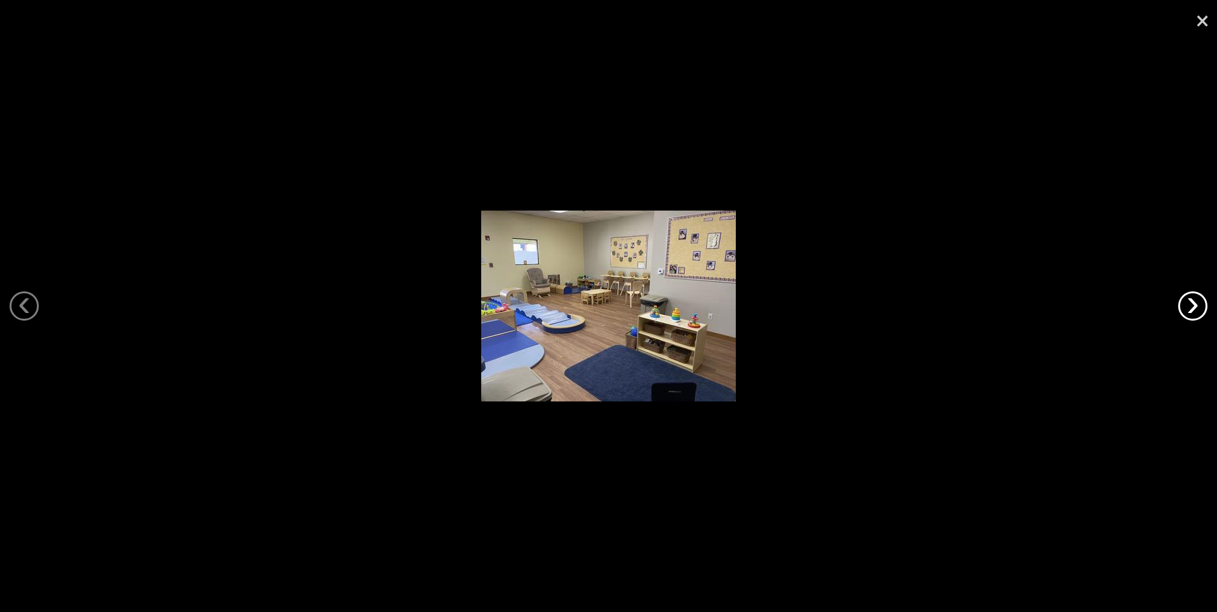
click at [1184, 305] on link "›" at bounding box center [1192, 306] width 29 height 29
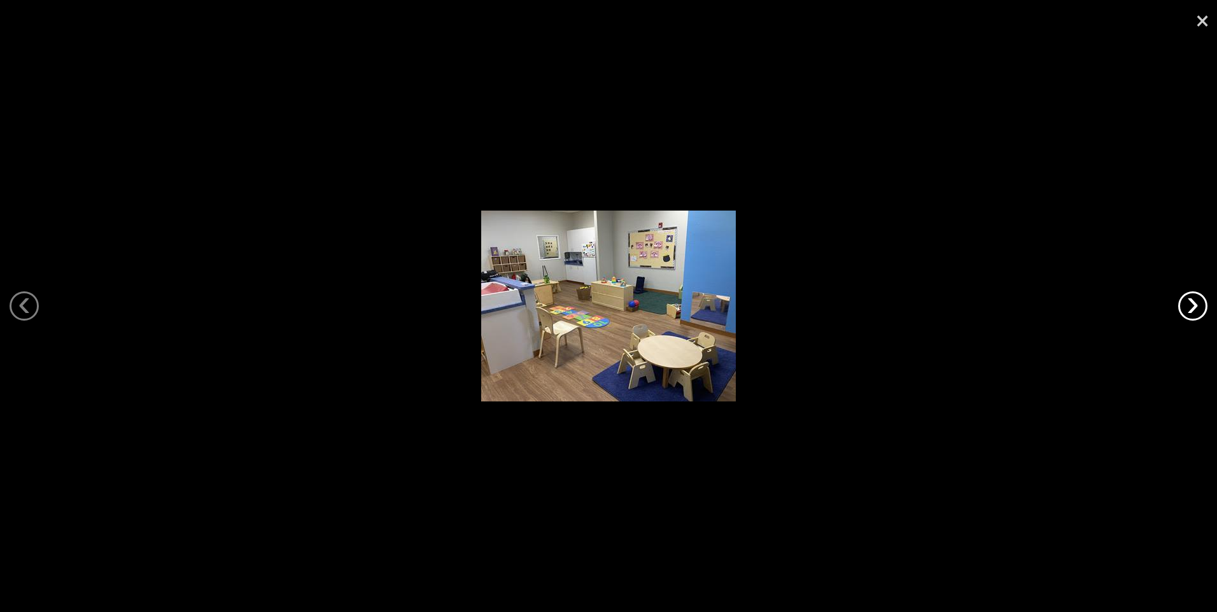
click at [1184, 305] on link "›" at bounding box center [1192, 306] width 29 height 29
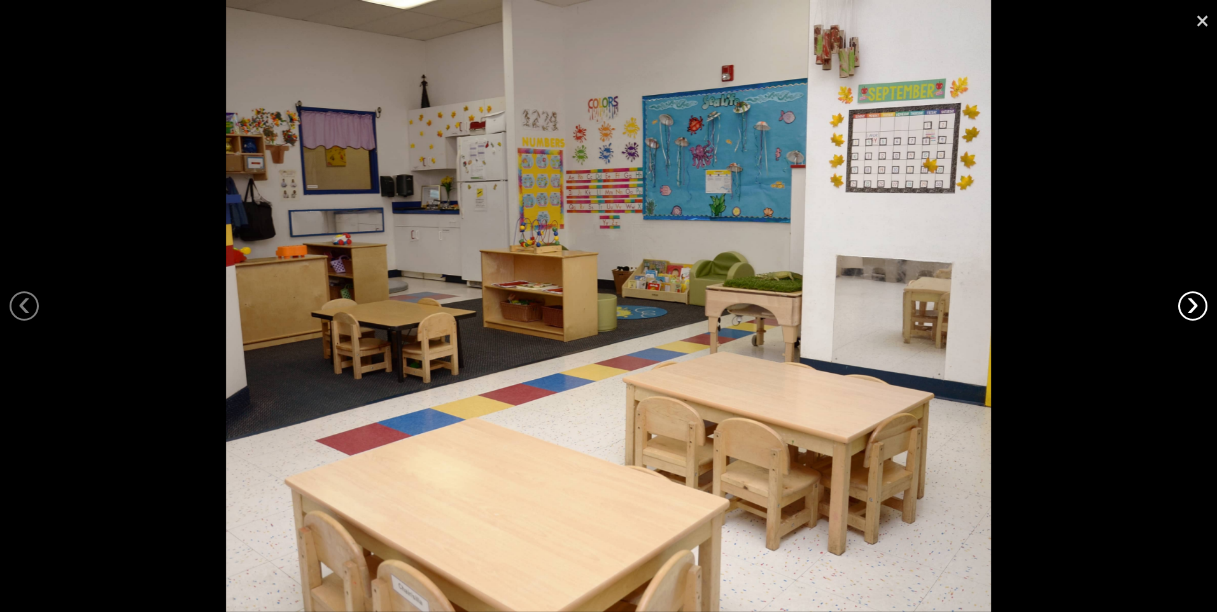
click at [1184, 305] on link "›" at bounding box center [1192, 306] width 29 height 29
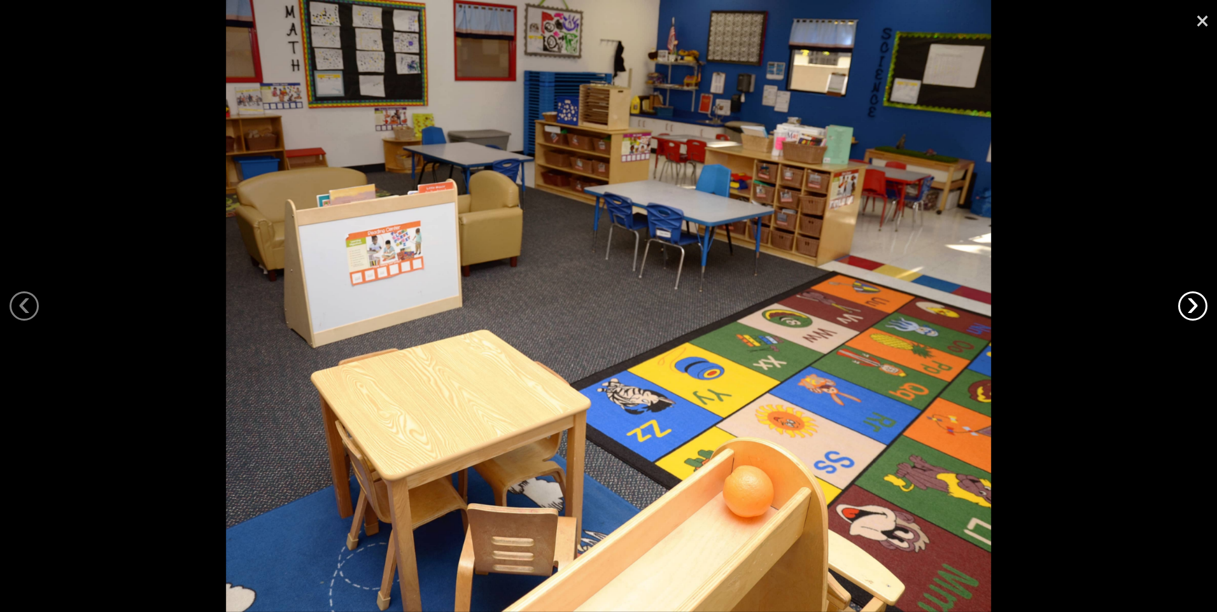
click at [1184, 305] on link "›" at bounding box center [1192, 306] width 29 height 29
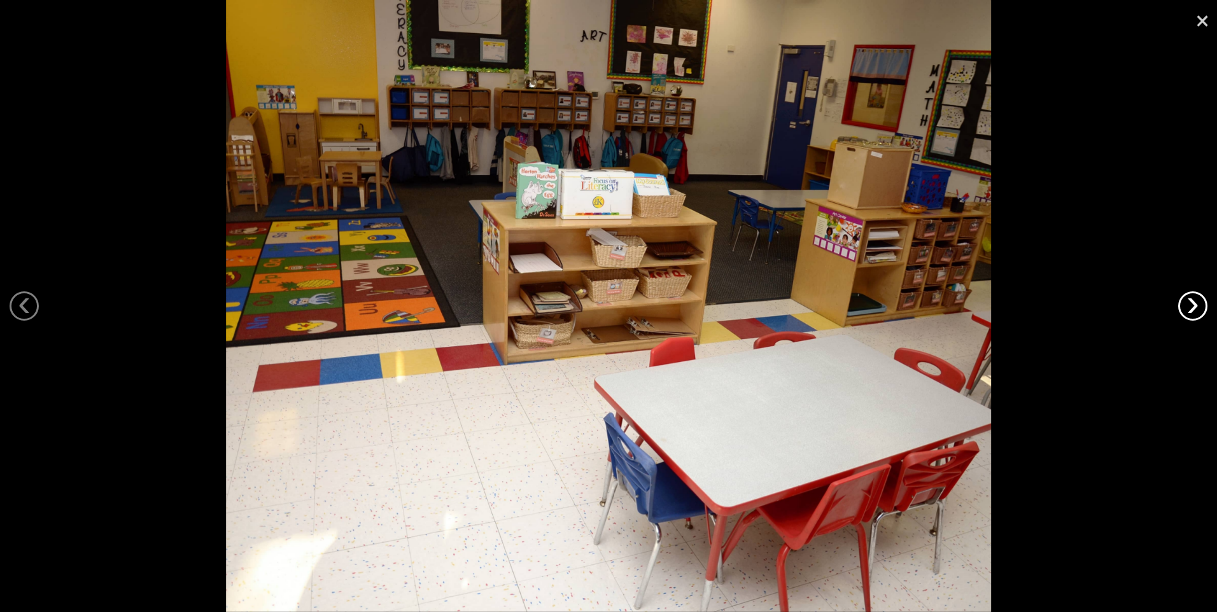
click at [1184, 305] on link "›" at bounding box center [1192, 306] width 29 height 29
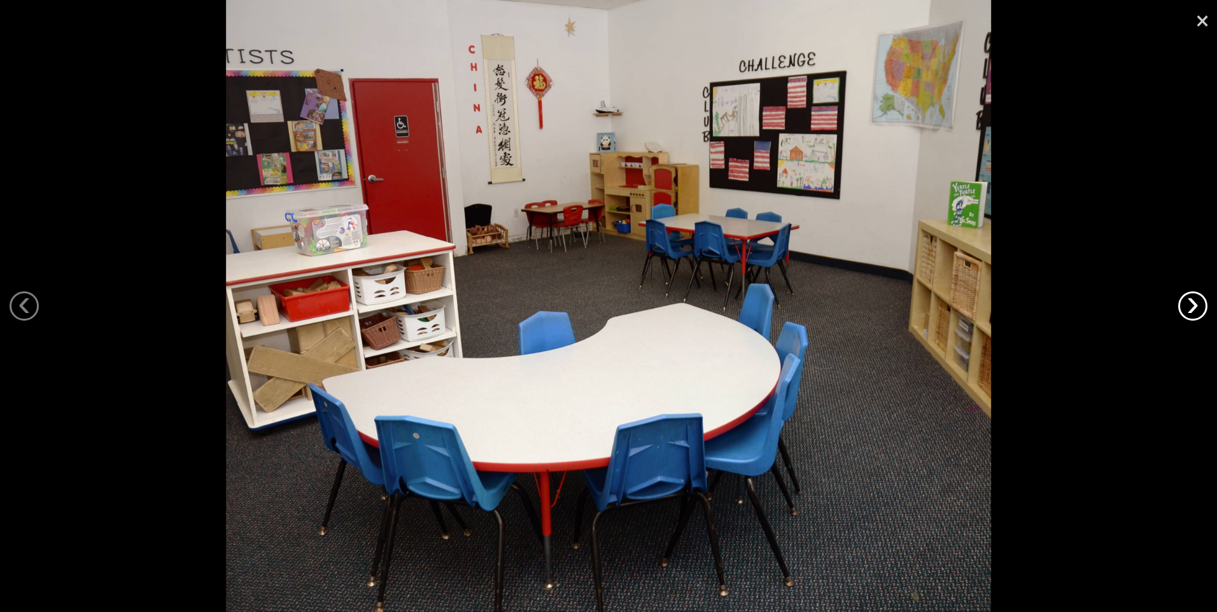
click at [1184, 305] on link "›" at bounding box center [1192, 306] width 29 height 29
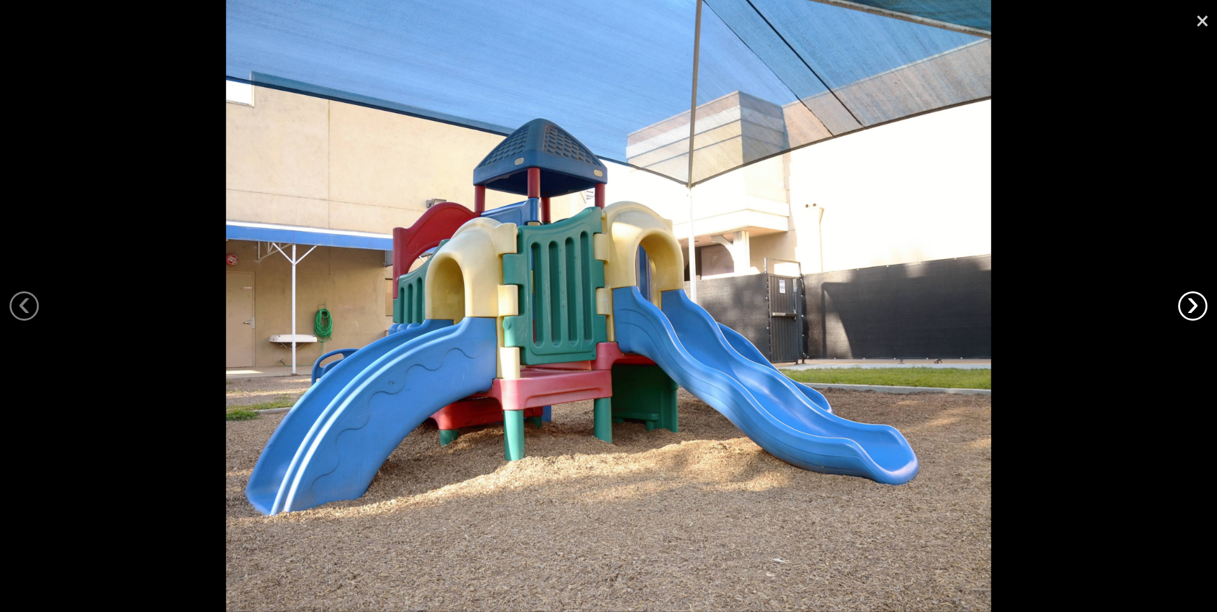
click at [1184, 305] on link "›" at bounding box center [1192, 306] width 29 height 29
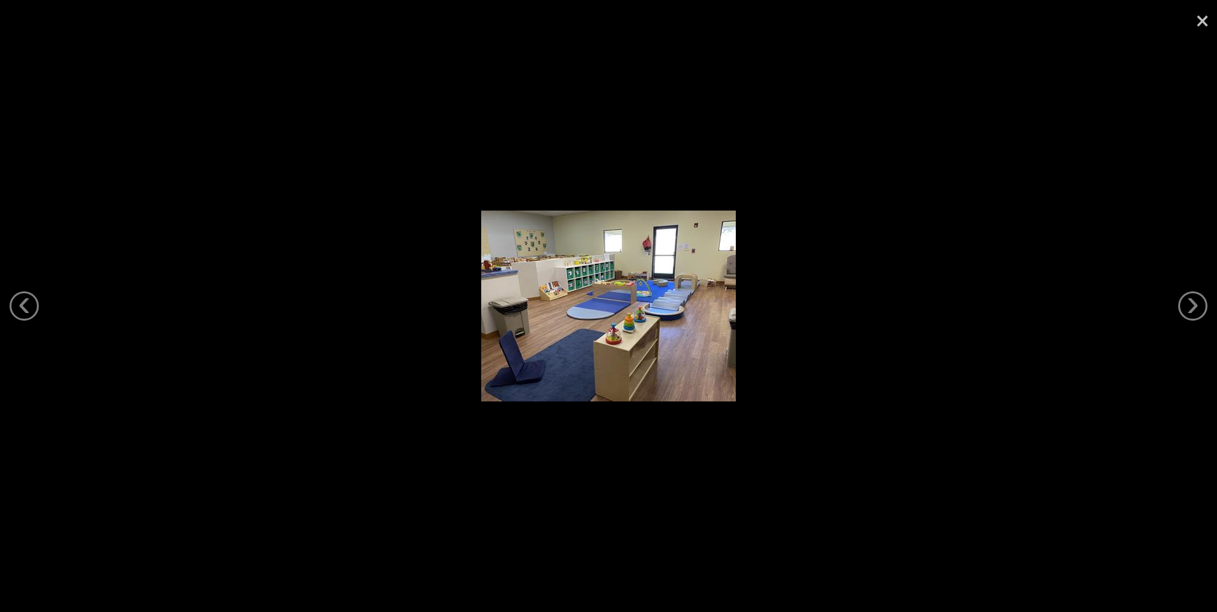
click at [1200, 14] on link "×" at bounding box center [1202, 19] width 29 height 38
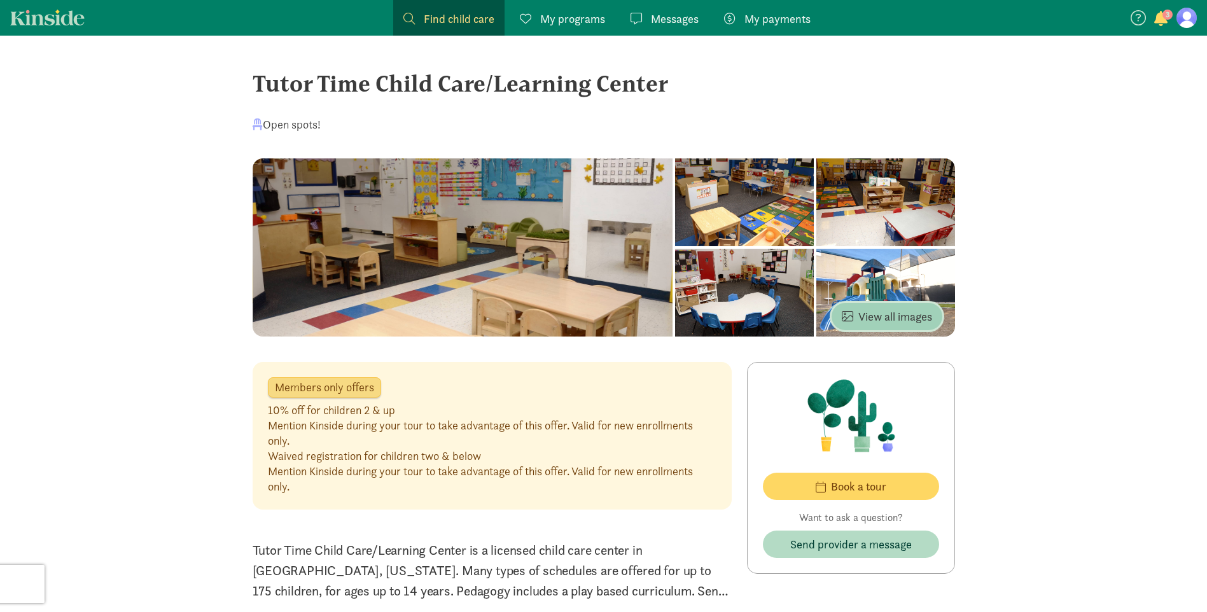
click at [881, 313] on span "View all images" at bounding box center [887, 316] width 90 height 17
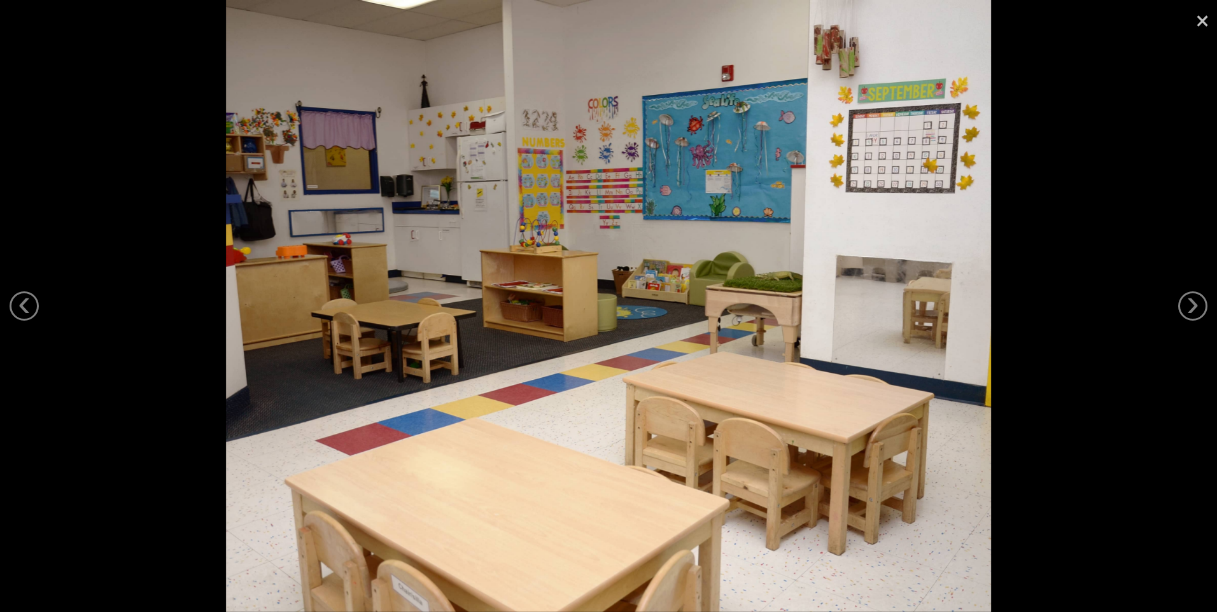
click at [1202, 22] on link "×" at bounding box center [1202, 19] width 29 height 38
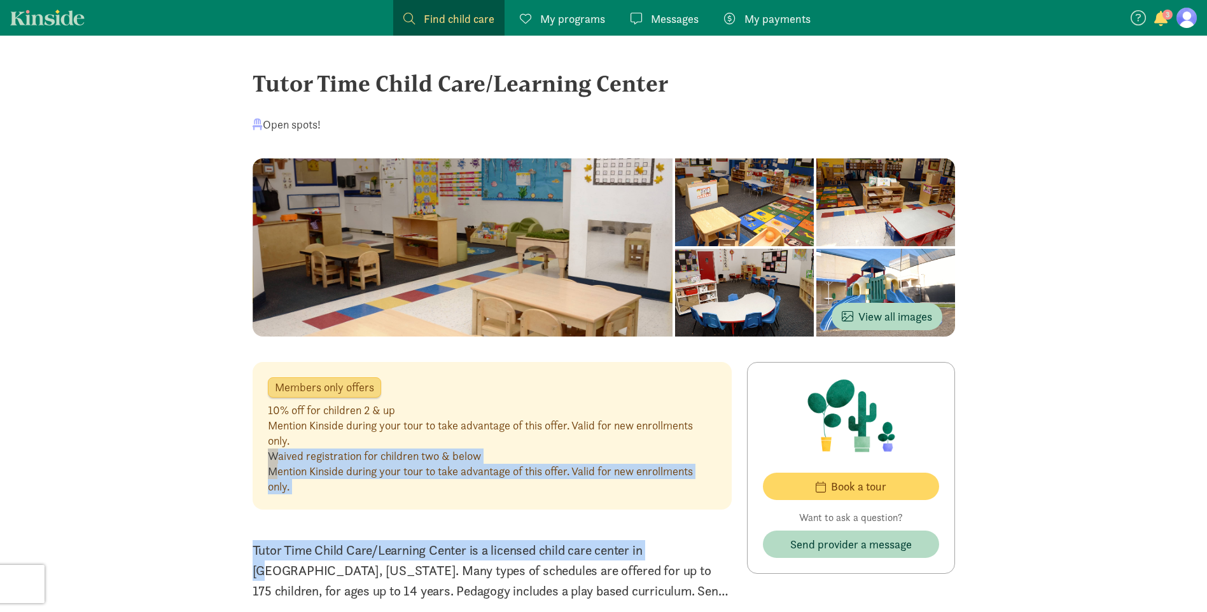
drag, startPoint x: 593, startPoint y: 533, endPoint x: 596, endPoint y: 439, distance: 94.3
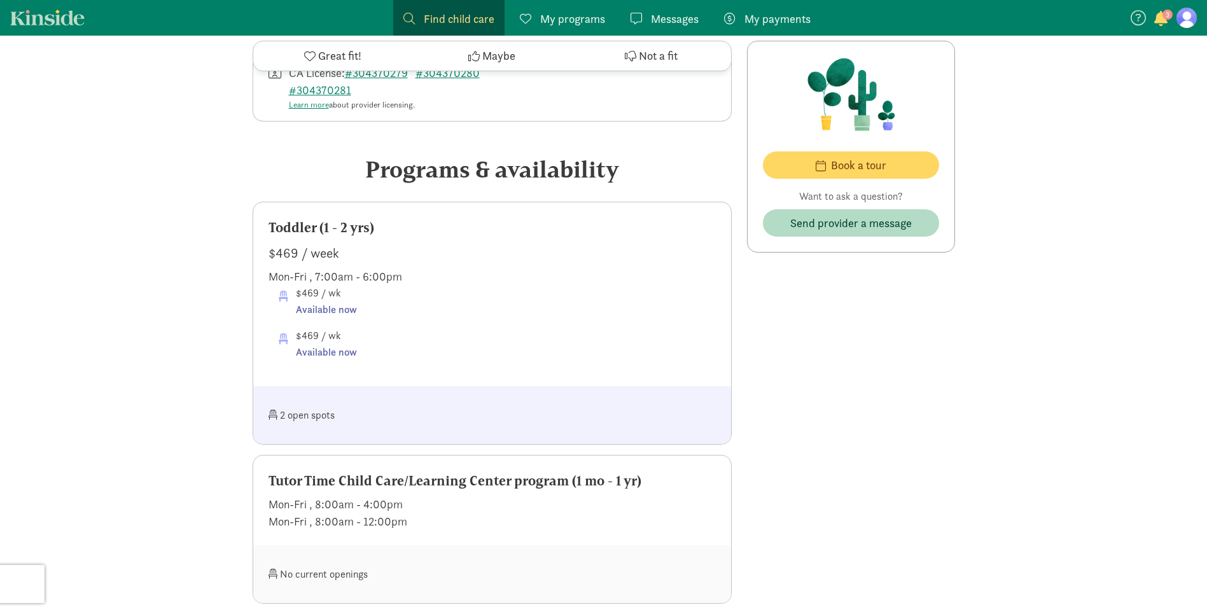
scroll to position [690, 0]
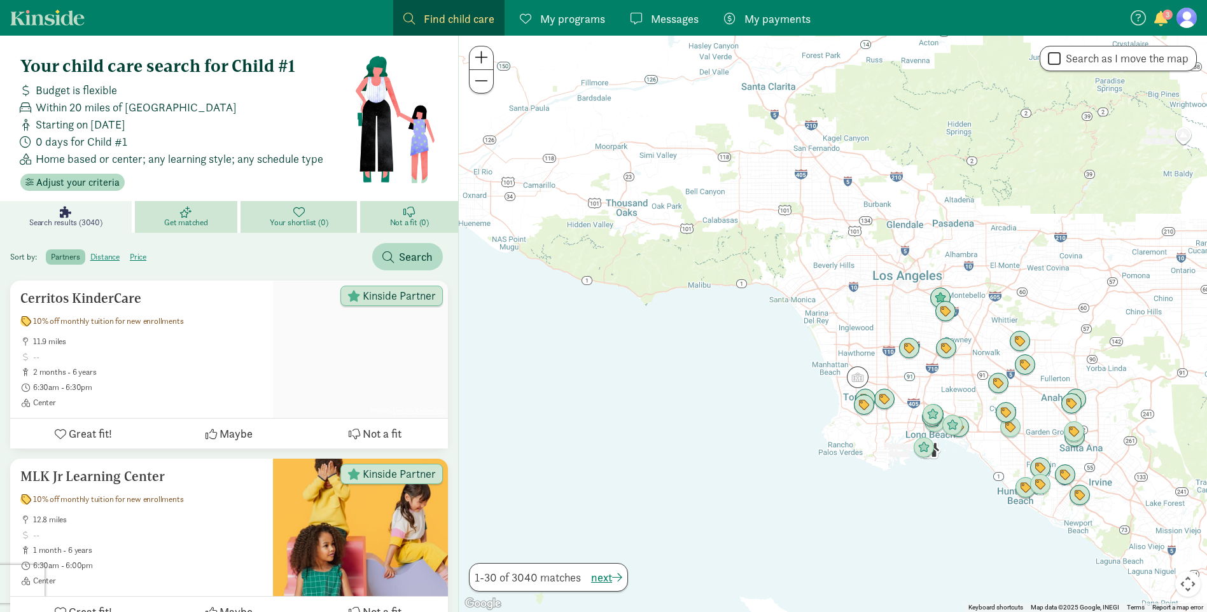
click at [484, 65] on button at bounding box center [482, 58] width 24 height 24
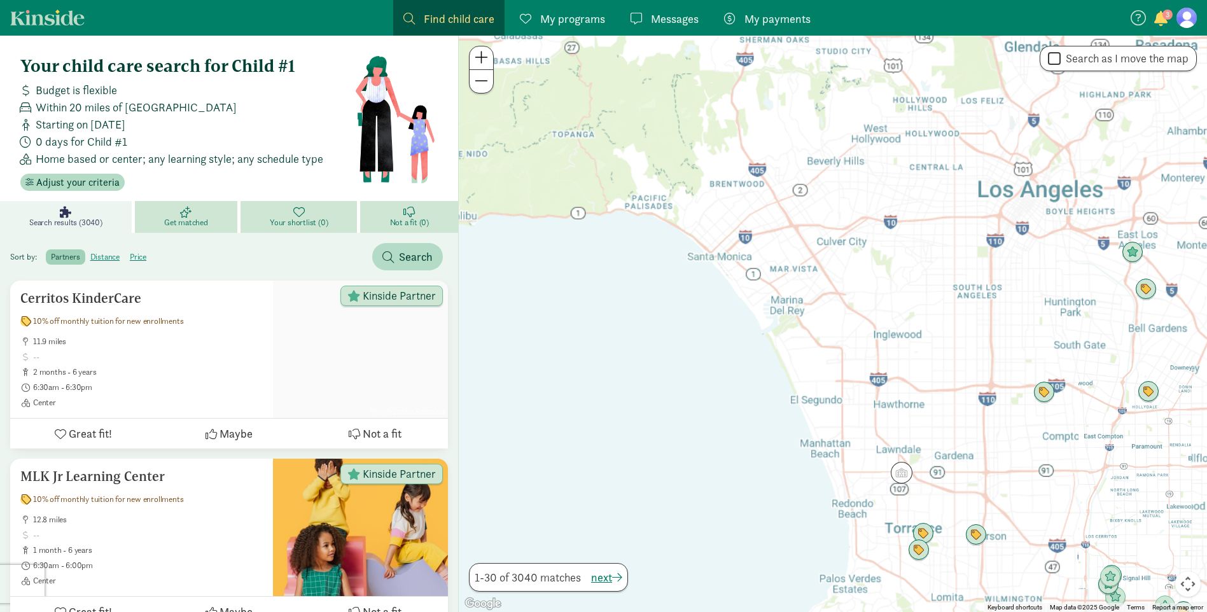
click at [484, 65] on button at bounding box center [482, 58] width 24 height 24
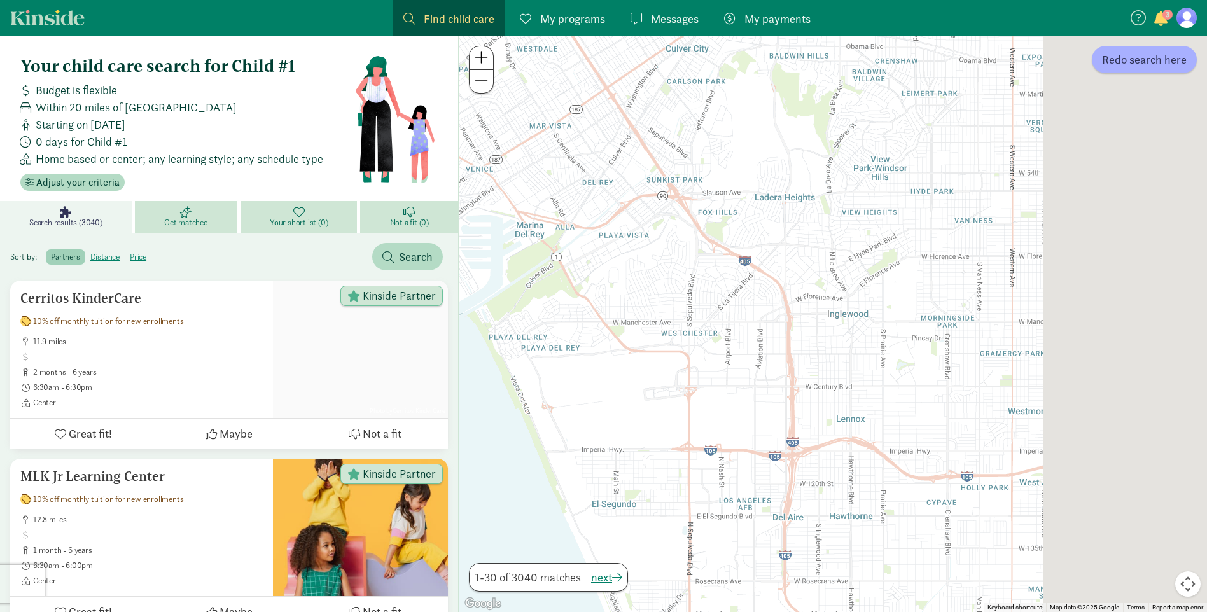
drag, startPoint x: 1068, startPoint y: 388, endPoint x: 408, endPoint y: 240, distance: 676.5
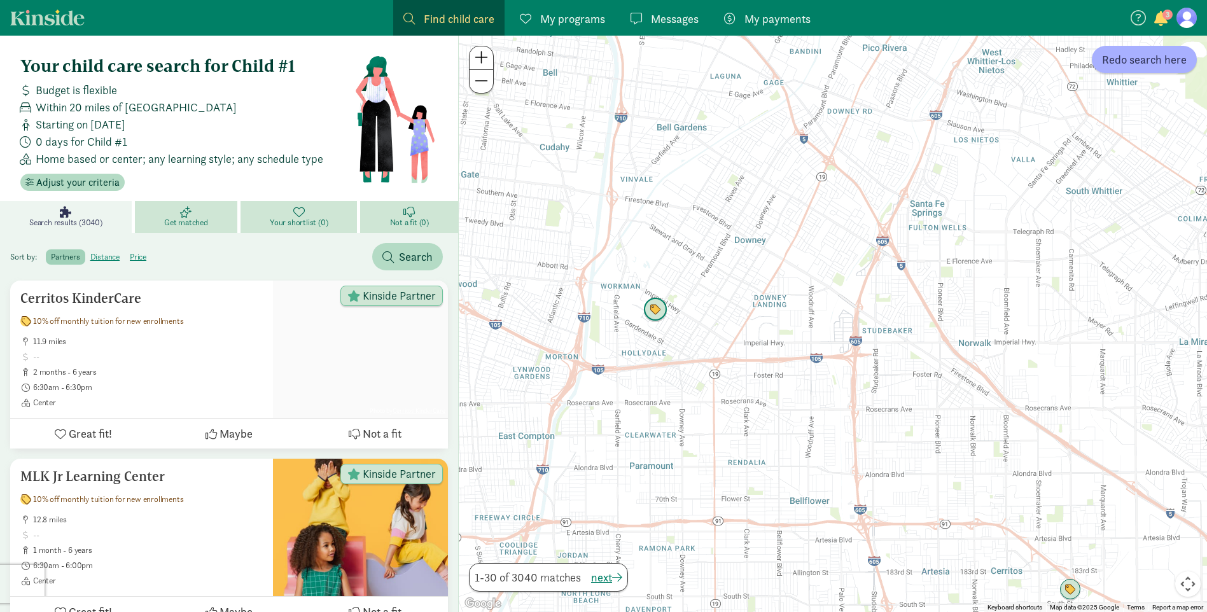
click at [652, 302] on img "Click to see details" at bounding box center [655, 310] width 24 height 24
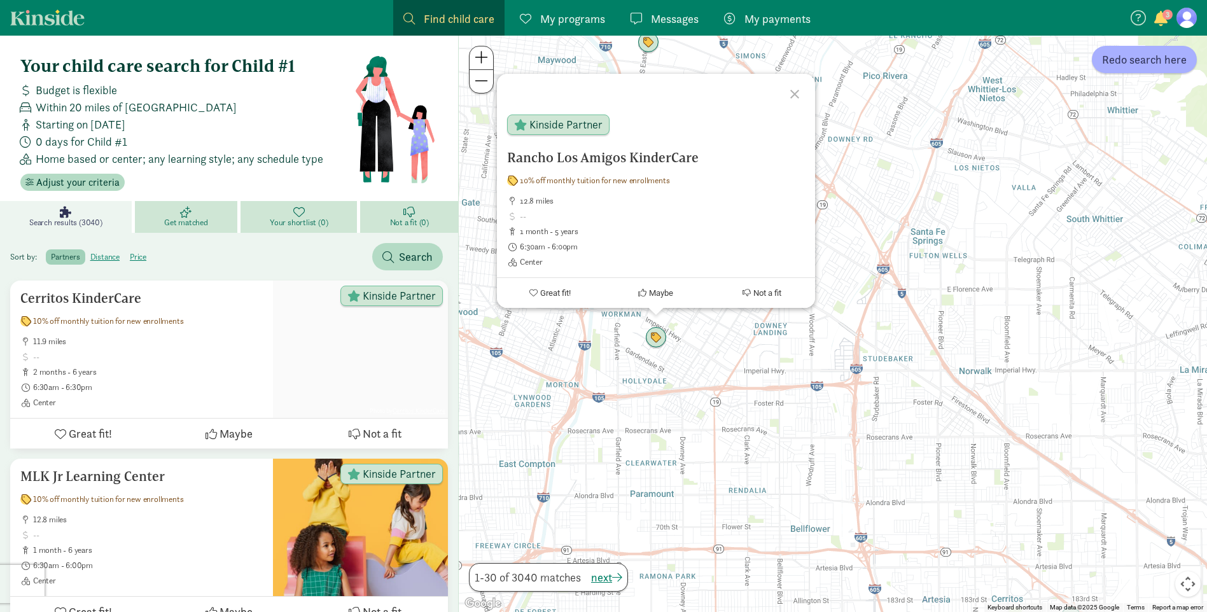
drag, startPoint x: 978, startPoint y: 425, endPoint x: 617, endPoint y: 213, distance: 418.5
click at [618, 213] on div "Rancho Los Amigos KinderCare 10% off monthly tuition for new enrollments 12.8 m…" at bounding box center [833, 324] width 748 height 577
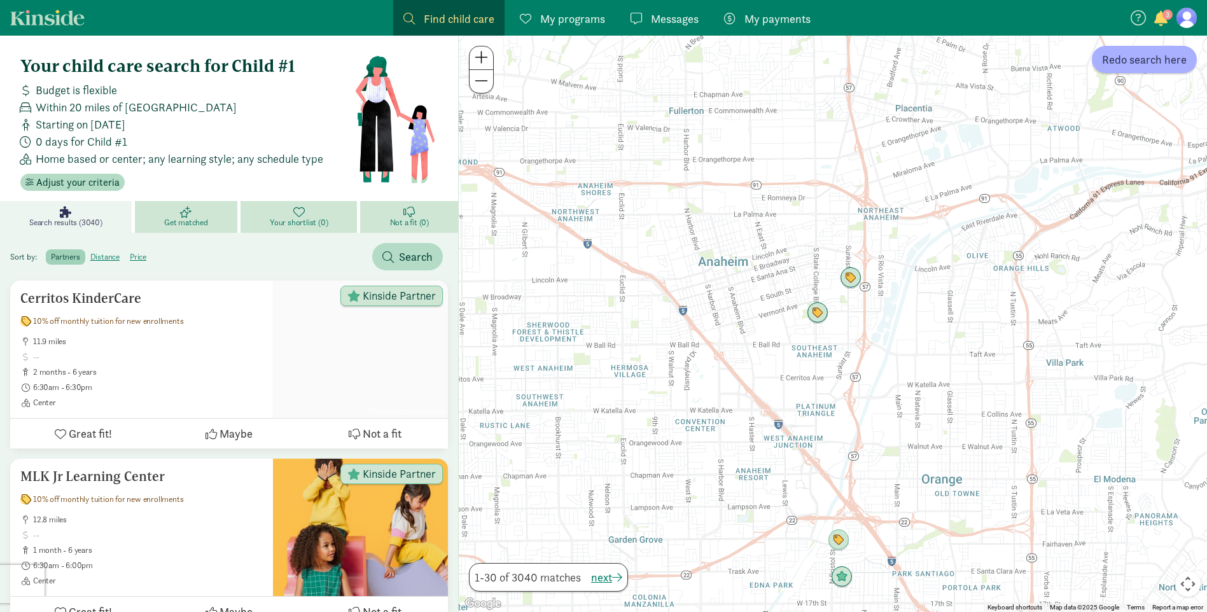
drag, startPoint x: 1034, startPoint y: 465, endPoint x: 805, endPoint y: 377, distance: 245.0
click at [805, 377] on div at bounding box center [833, 324] width 748 height 577
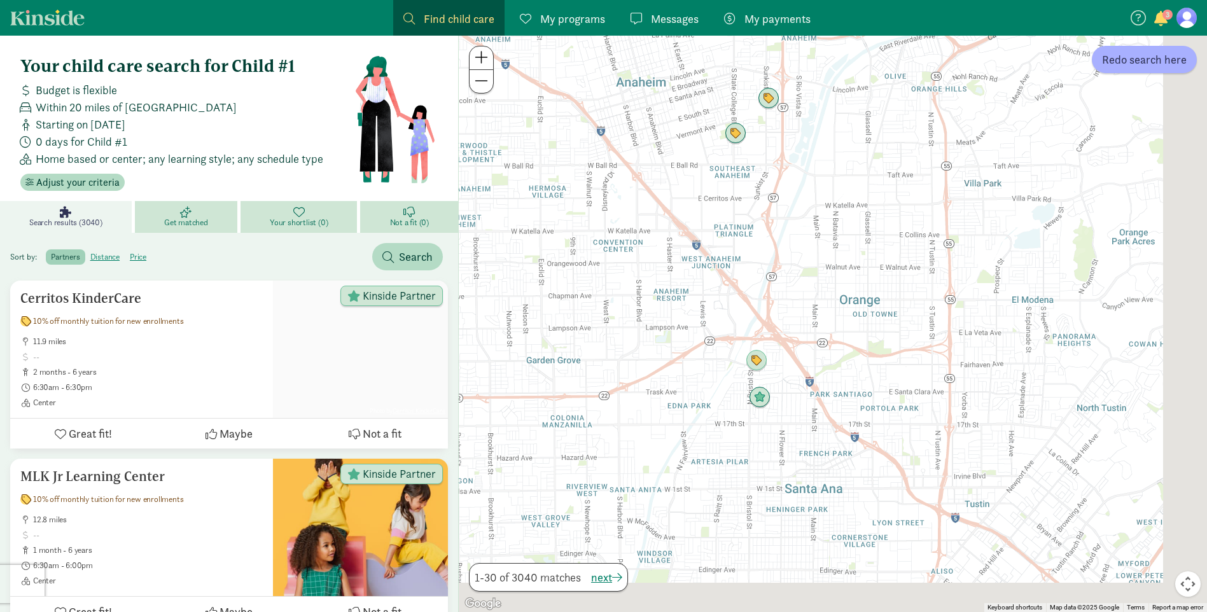
drag, startPoint x: 1000, startPoint y: 459, endPoint x: 930, endPoint y: 304, distance: 170.4
click at [930, 304] on div at bounding box center [833, 324] width 748 height 577
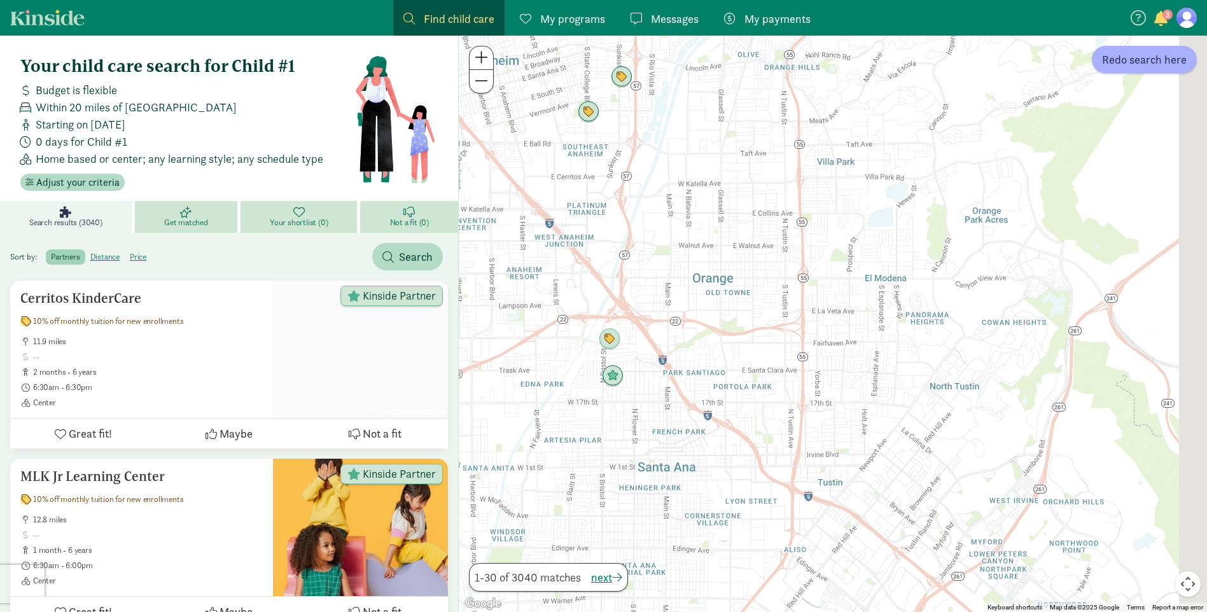
drag, startPoint x: 918, startPoint y: 407, endPoint x: 888, endPoint y: 432, distance: 38.9
click at [889, 430] on div at bounding box center [833, 324] width 748 height 577
